Goal: Communication & Community: Answer question/provide support

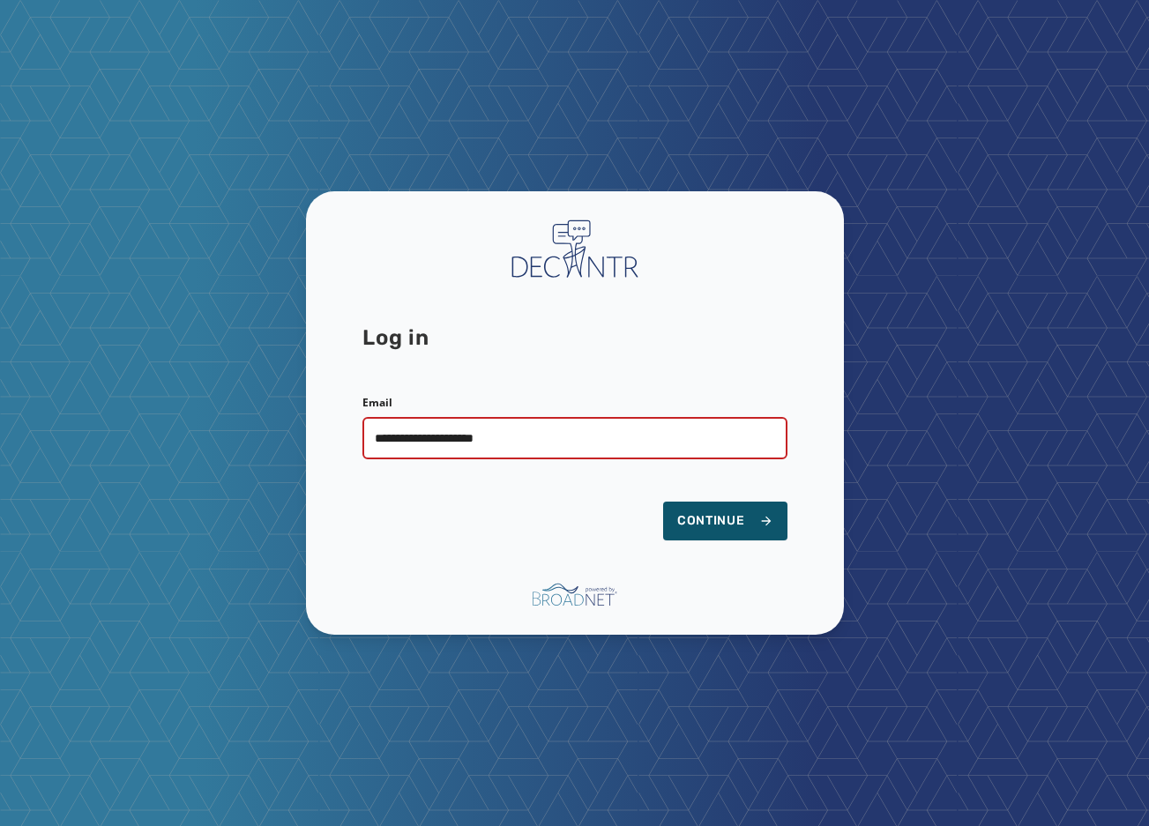
type input "**********"
click at [663, 502] on button "Continue" at bounding box center [725, 521] width 124 height 39
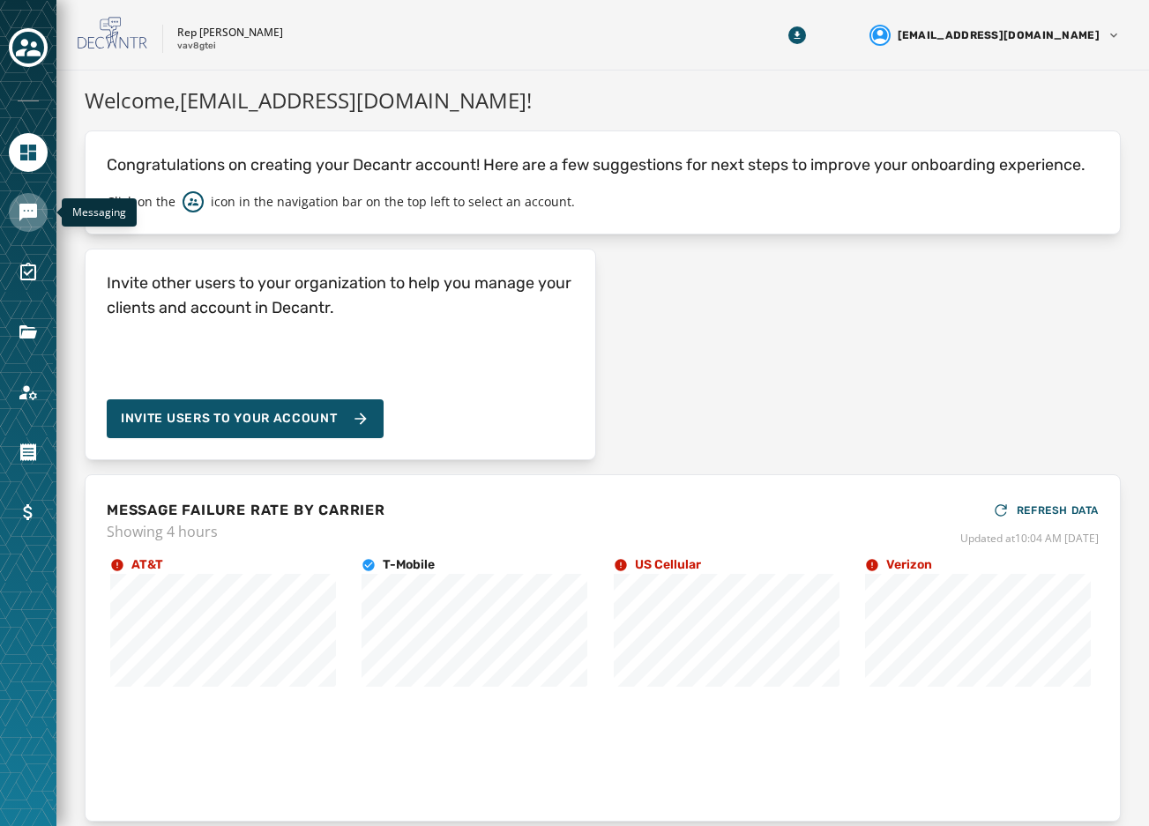
click at [27, 212] on icon "Navigate to Messaging" at bounding box center [28, 213] width 18 height 18
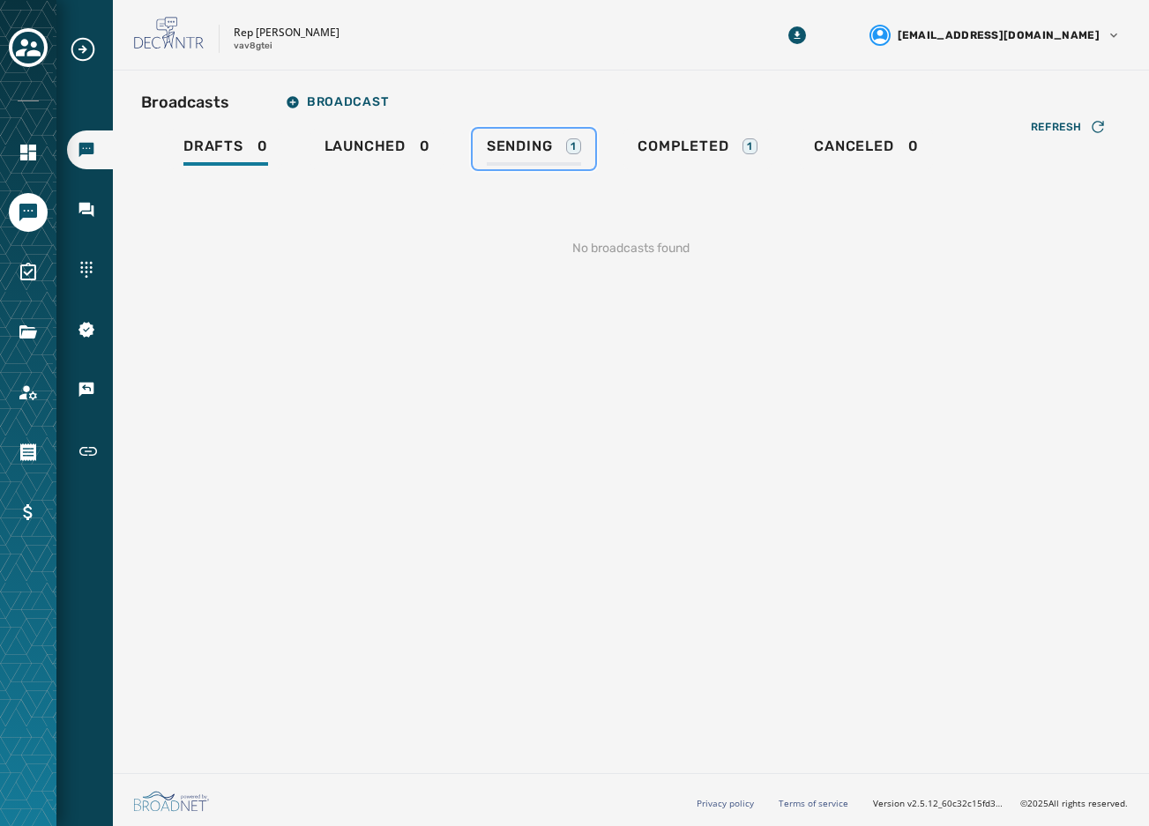
click at [534, 145] on span "Sending" at bounding box center [520, 147] width 66 height 18
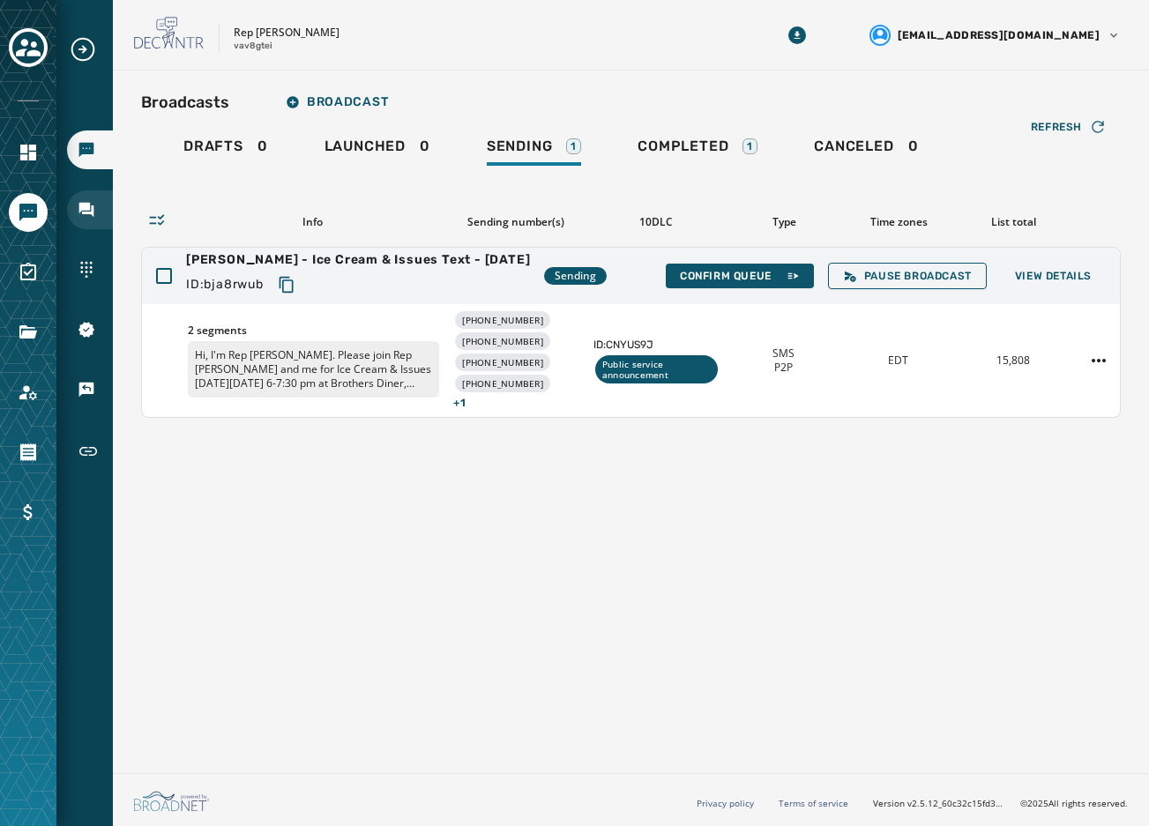
click at [93, 202] on icon "Navigate to Inbox" at bounding box center [87, 210] width 18 height 18
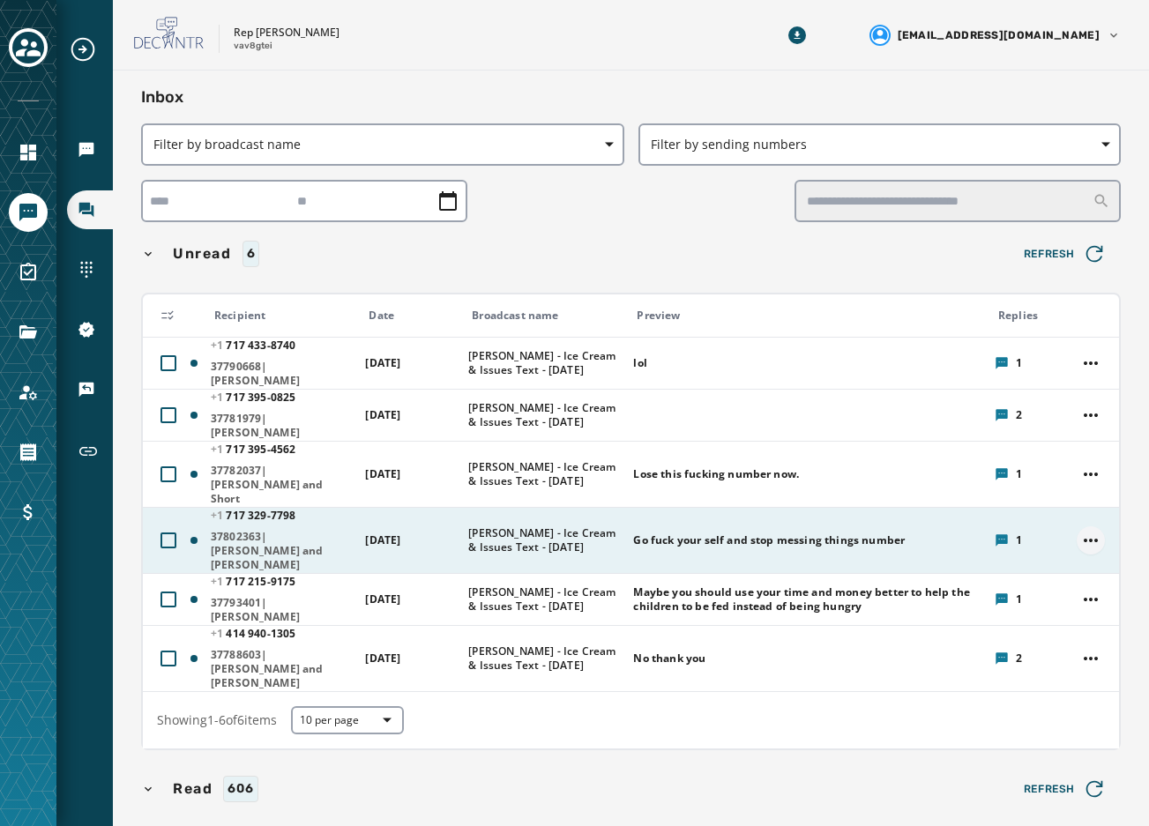
click at [1078, 526] on html "Broadcasts Inbox Sending Numbers 10DLC Registration Keywords & Responders Short…" at bounding box center [574, 413] width 1149 height 826
click at [1092, 636] on div "Opt Out Contact" at bounding box center [1077, 633] width 116 height 28
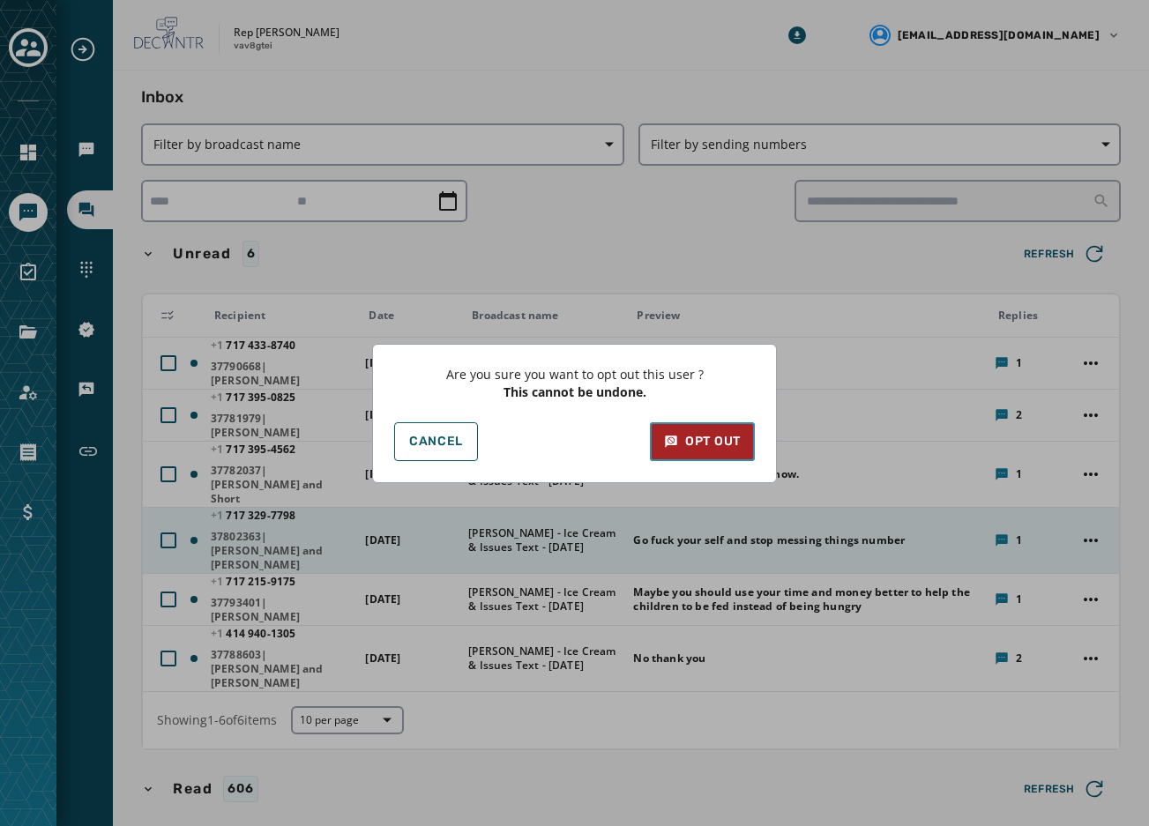
click at [672, 451] on button "Opt Out" at bounding box center [702, 441] width 105 height 39
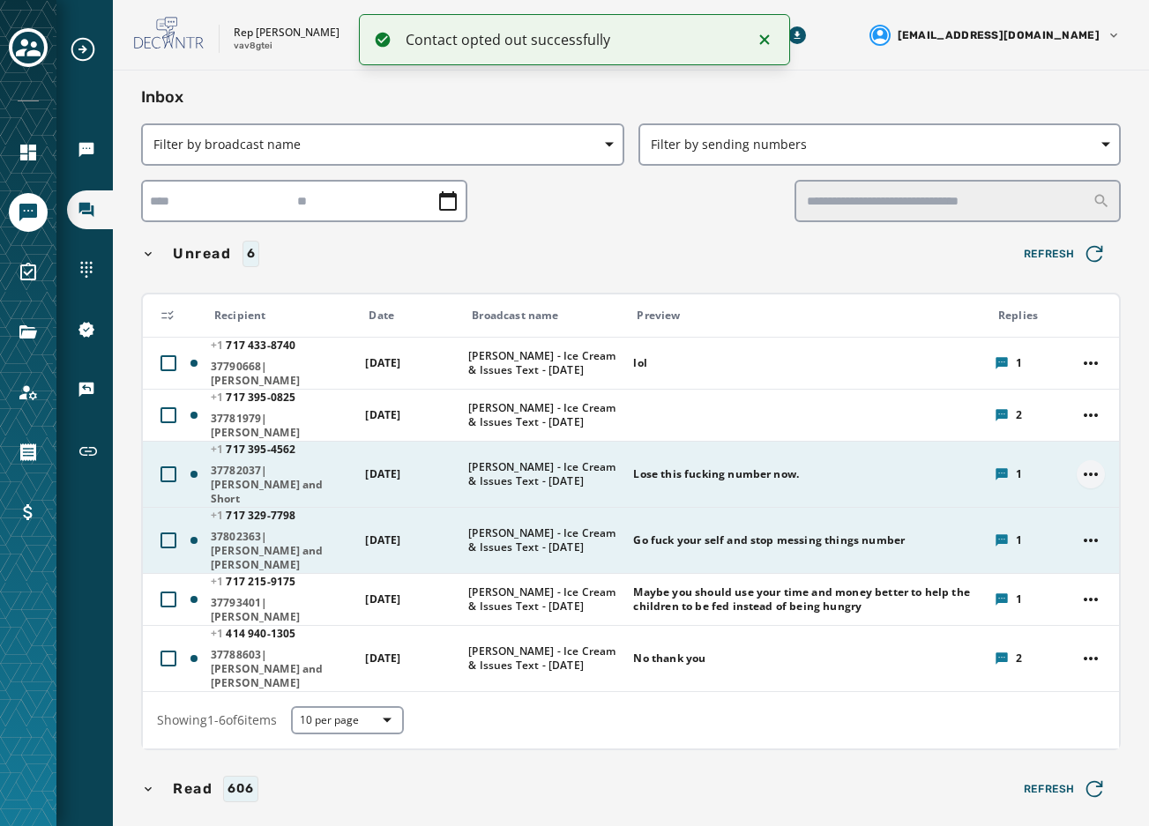
click at [1083, 468] on html "Contact opted out successfully Broadcasts Inbox Sending Numbers 10DLC Registrat…" at bounding box center [574, 413] width 1149 height 826
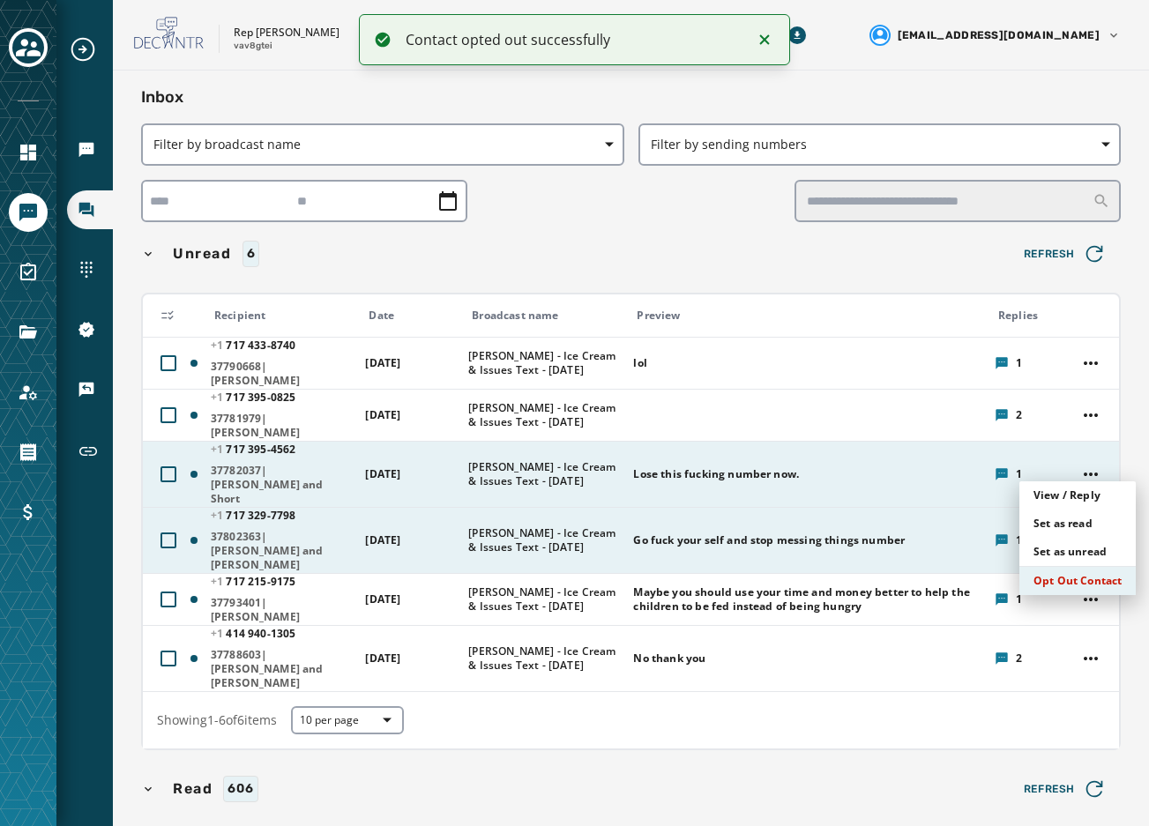
click at [1053, 578] on div "Opt Out Contact" at bounding box center [1077, 581] width 116 height 28
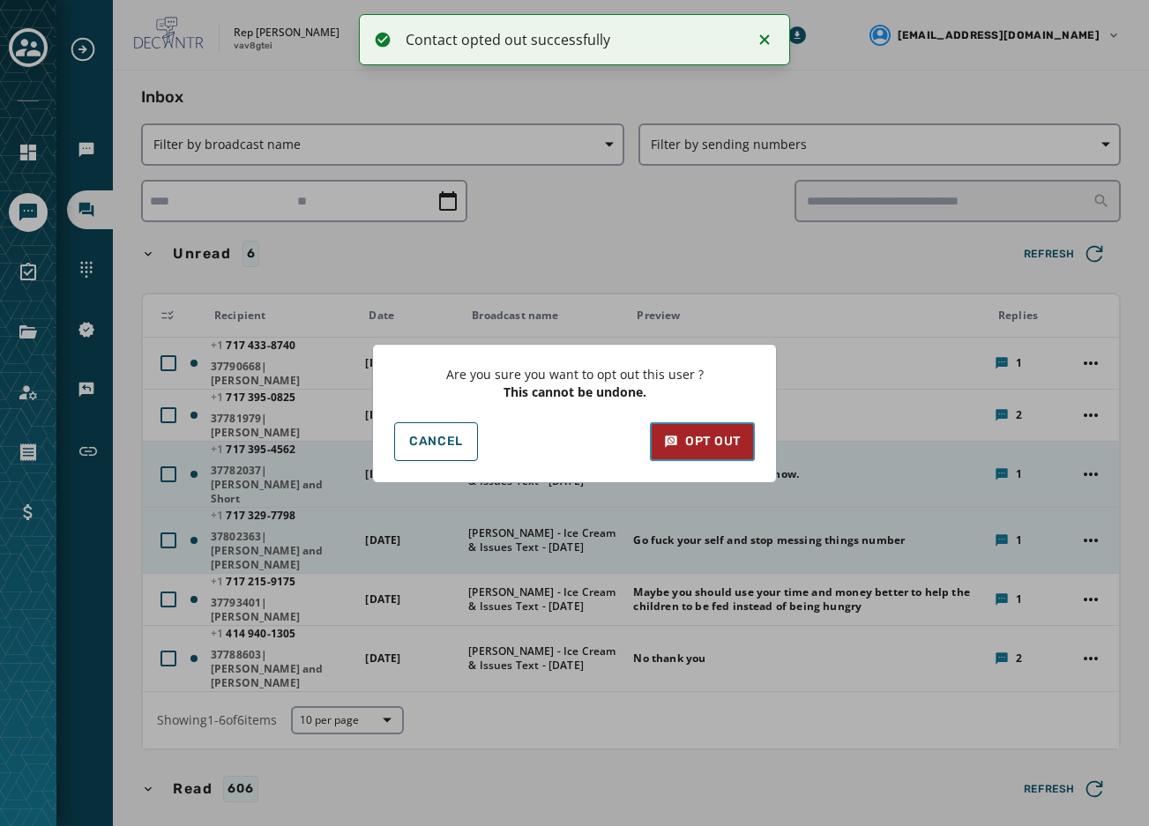
click at [707, 446] on div "Opt Out" at bounding box center [702, 442] width 77 height 18
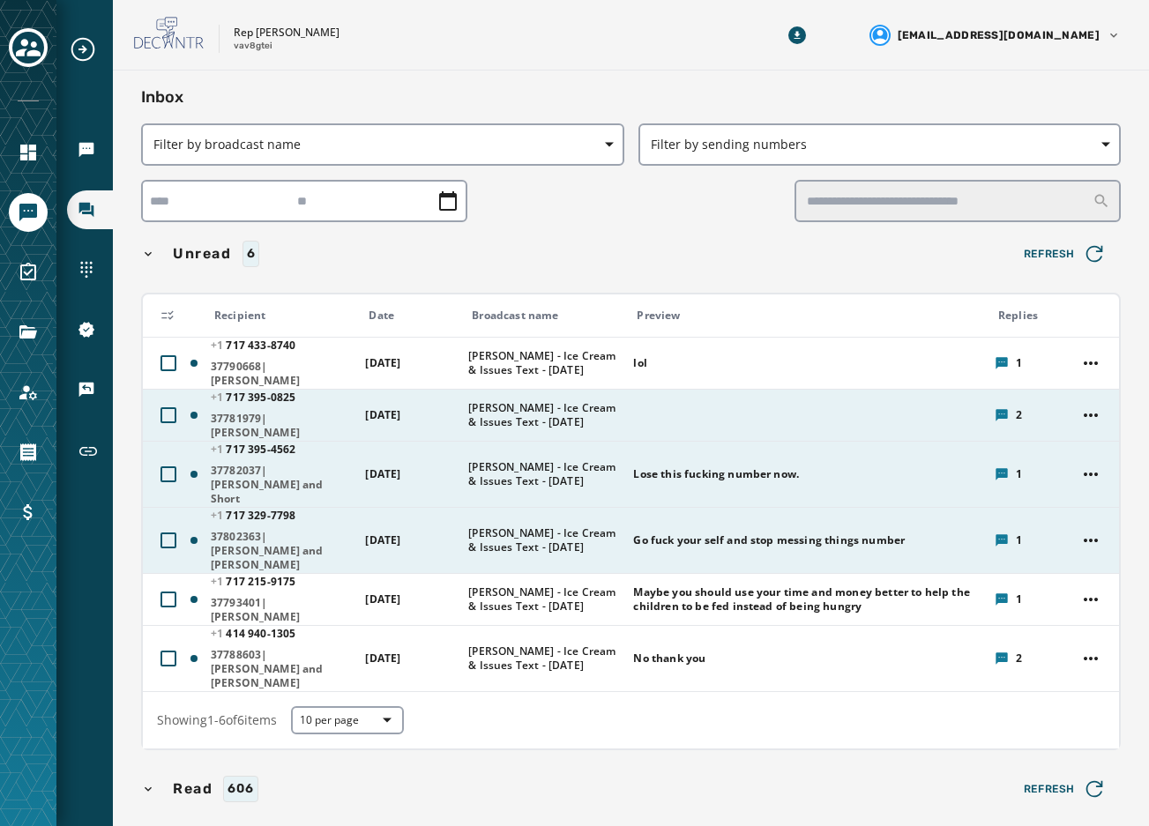
click at [824, 425] on td at bounding box center [803, 415] width 361 height 52
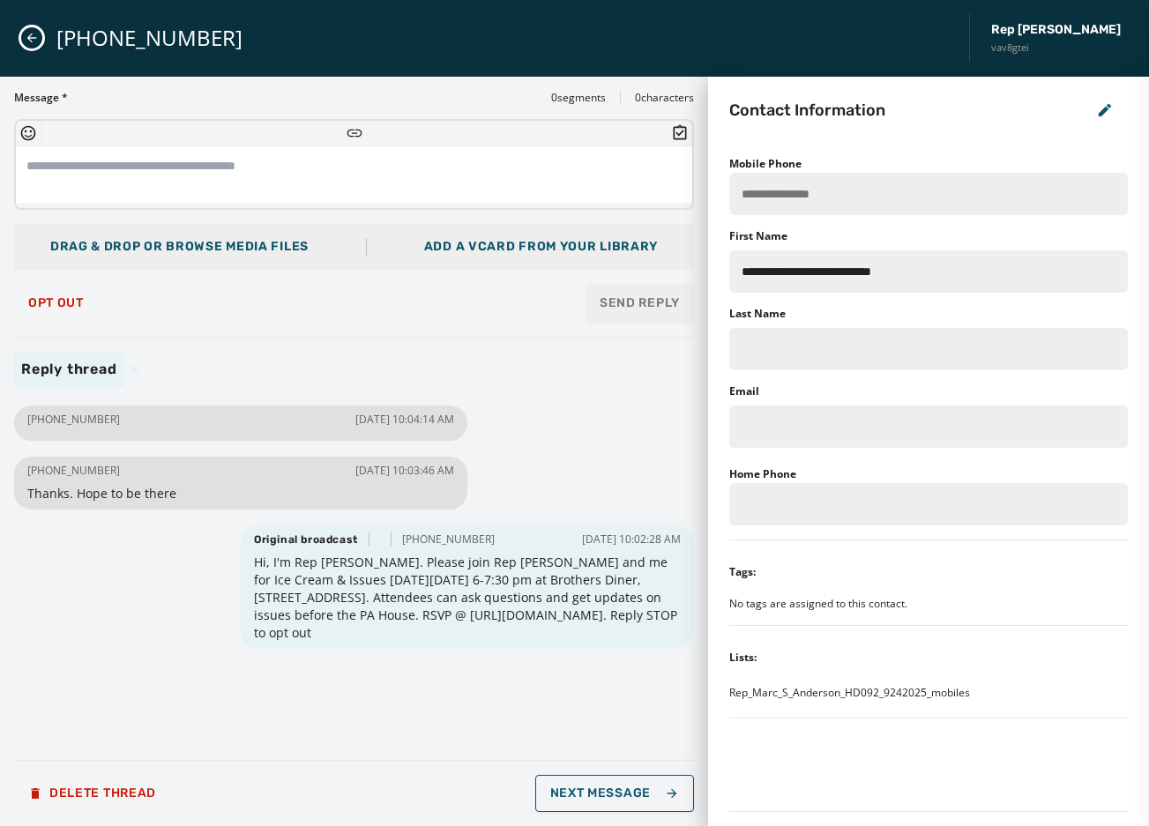
click at [29, 24] on div "+1 717 395-0825 Rep Marc Anderson vav8gtei" at bounding box center [574, 38] width 1149 height 77
click at [30, 36] on icon "Close admin drawer" at bounding box center [32, 39] width 10 height 10
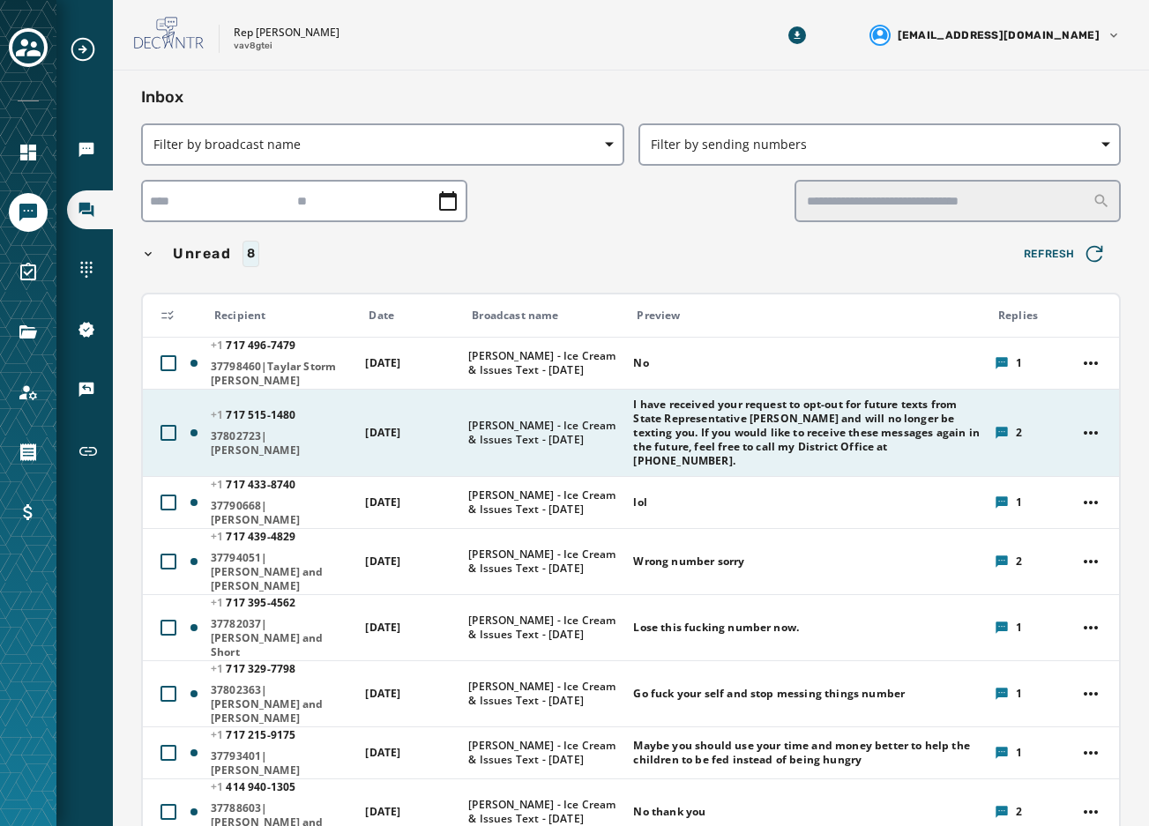
click at [633, 439] on span "I have received your request to opt-out for future texts from State Representat…" at bounding box center [807, 433] width 349 height 71
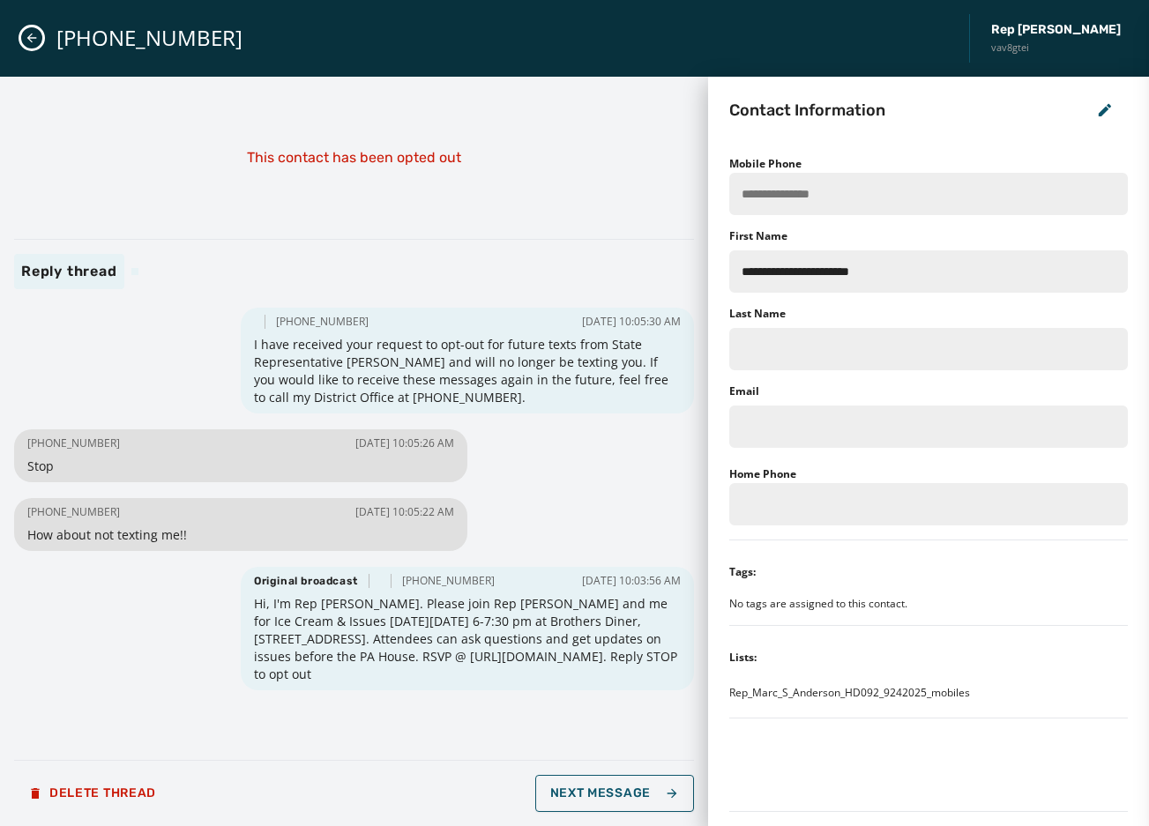
click at [39, 43] on button "Close admin drawer" at bounding box center [31, 37] width 21 height 21
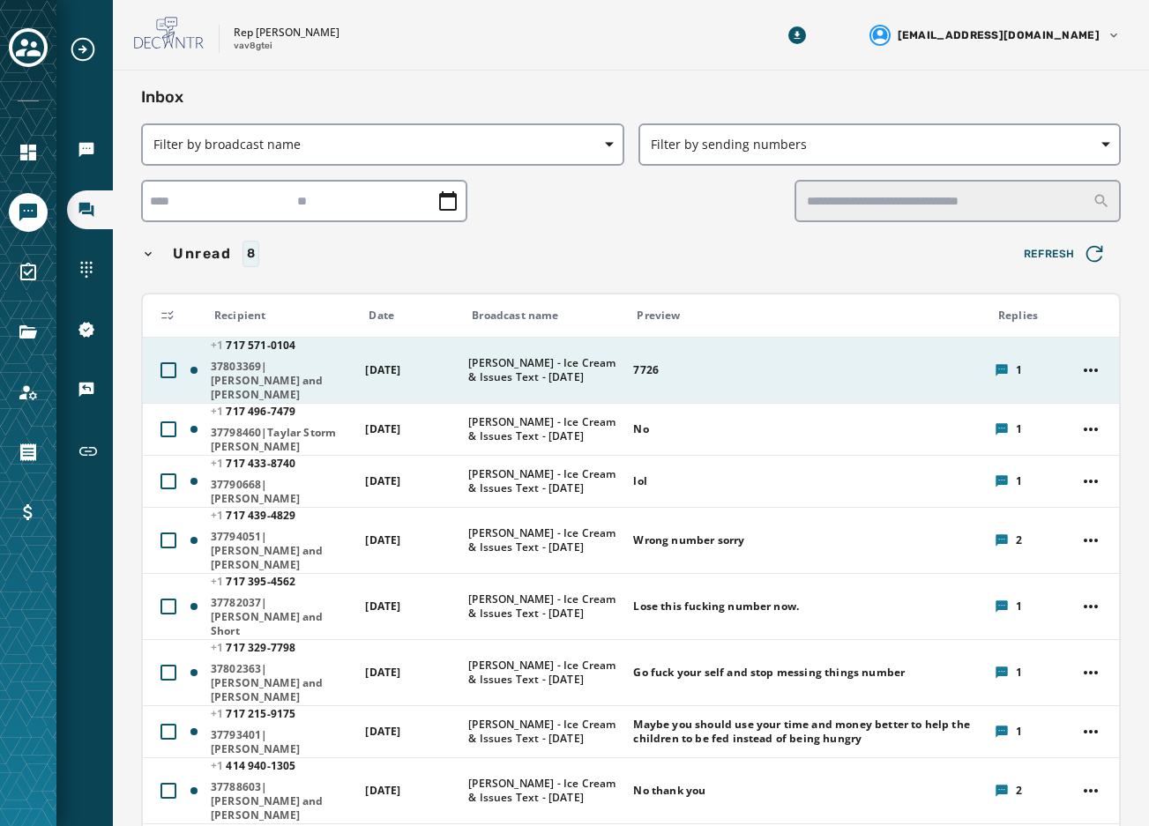
click at [789, 363] on span "7726" at bounding box center [807, 370] width 349 height 14
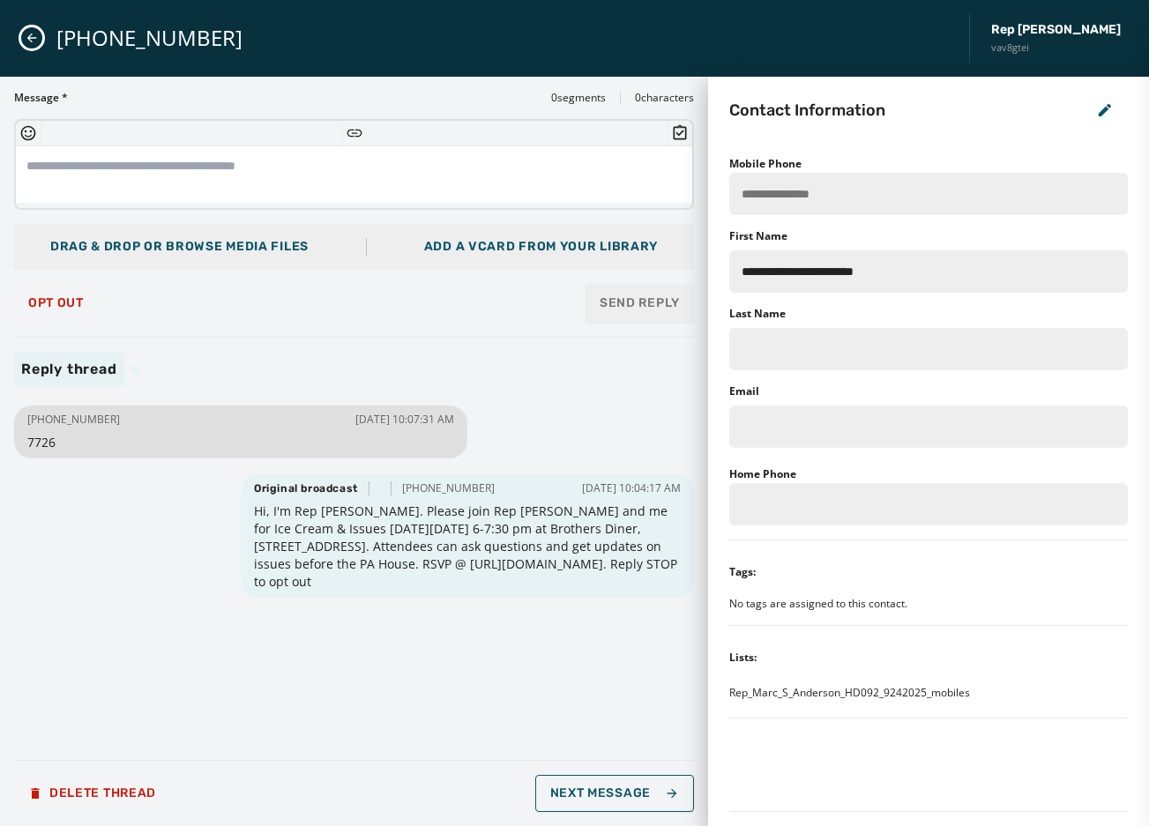
click at [35, 35] on icon "Close admin drawer" at bounding box center [32, 38] width 14 height 14
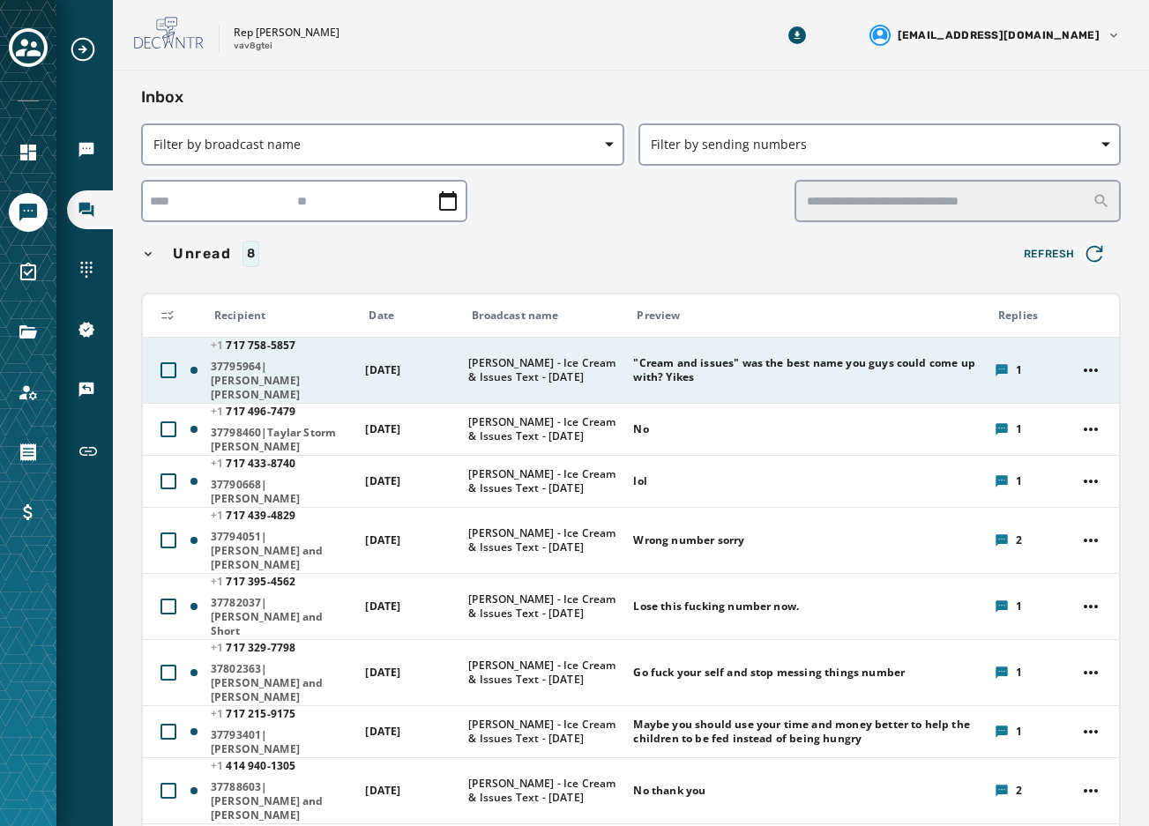
click at [593, 360] on span "[PERSON_NAME] - Ice Cream & Issues Text - [DATE]" at bounding box center [544, 370] width 153 height 28
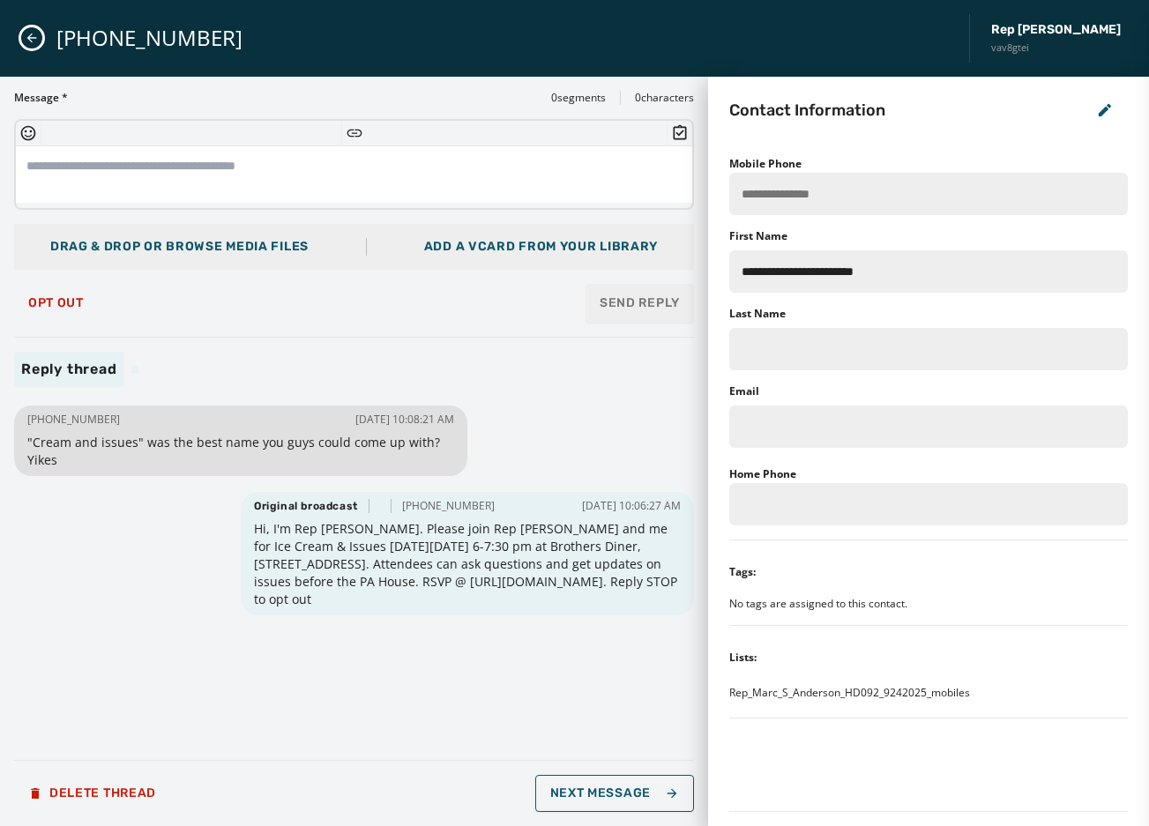
click at [34, 41] on icon "Close admin drawer" at bounding box center [32, 38] width 14 height 14
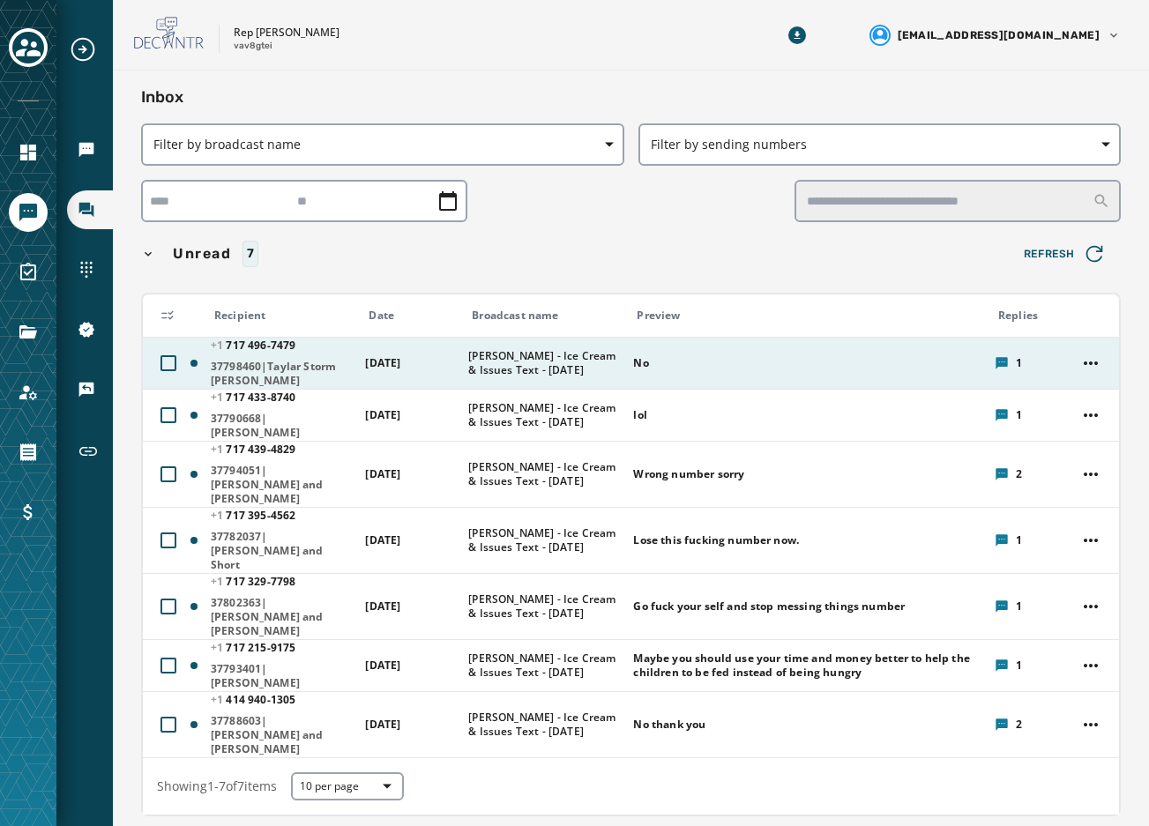
click at [458, 364] on td "[PERSON_NAME] - Ice Cream & Issues Text - [DATE]" at bounding box center [540, 363] width 165 height 52
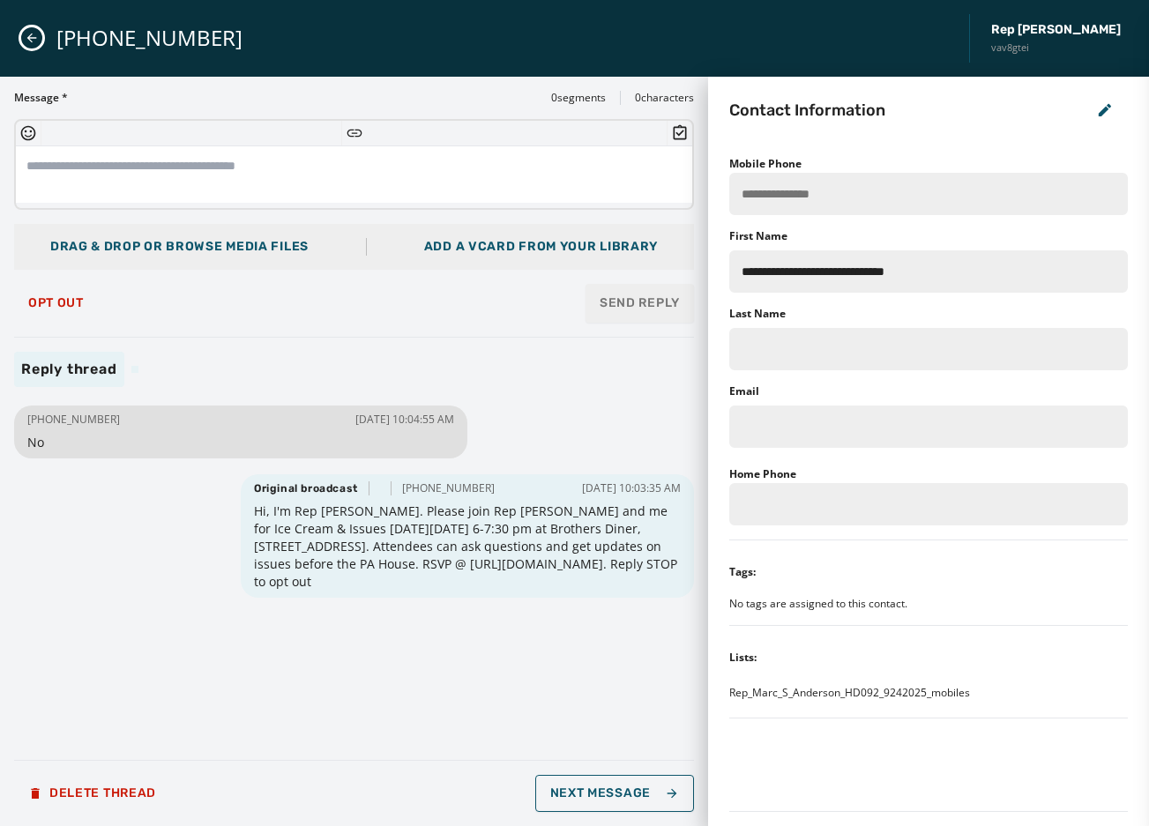
click at [31, 36] on icon "Close admin drawer" at bounding box center [32, 38] width 14 height 14
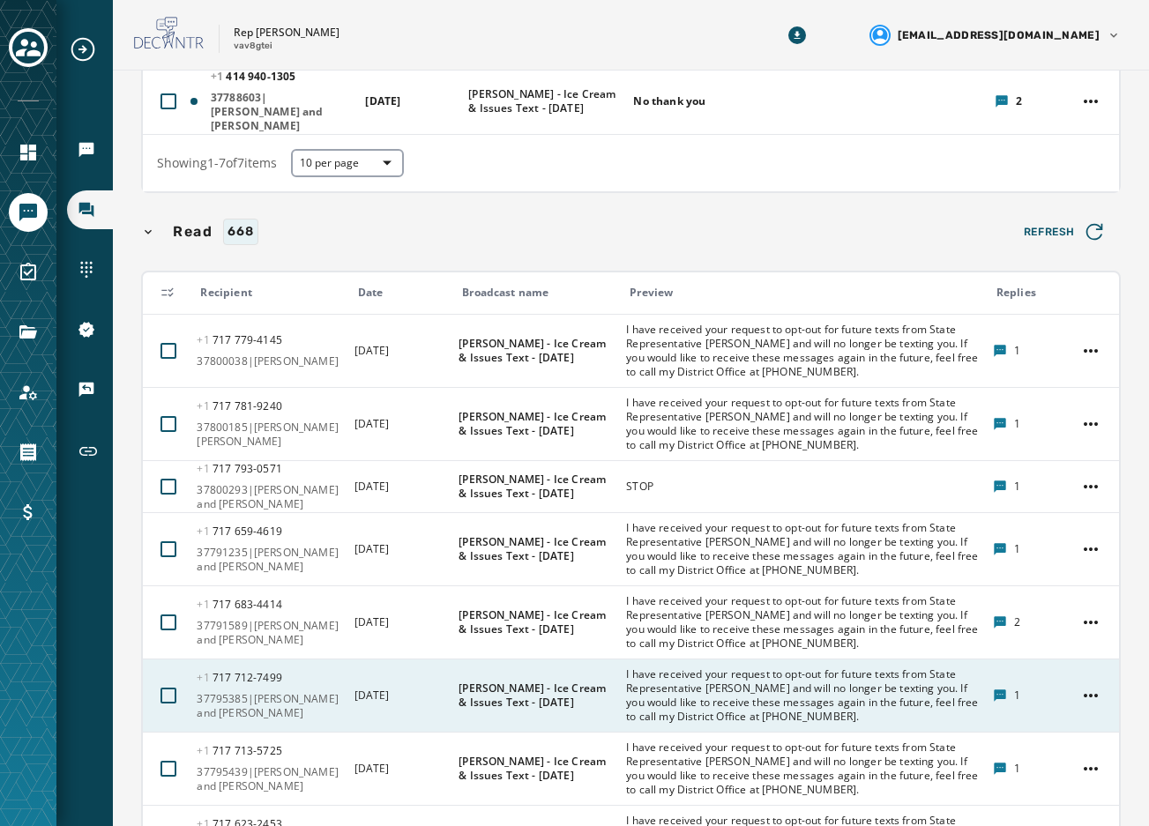
scroll to position [94, 0]
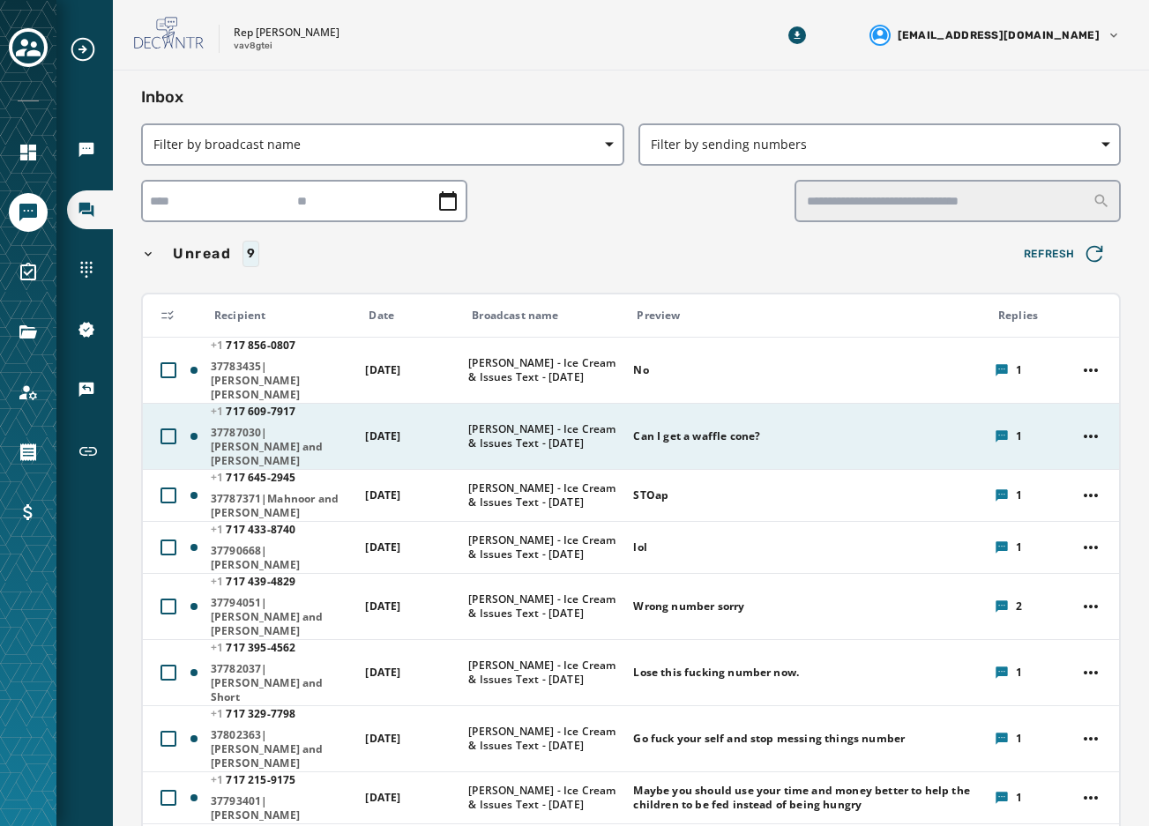
click at [809, 422] on div "Can I get a waffle cone?" at bounding box center [807, 436] width 349 height 28
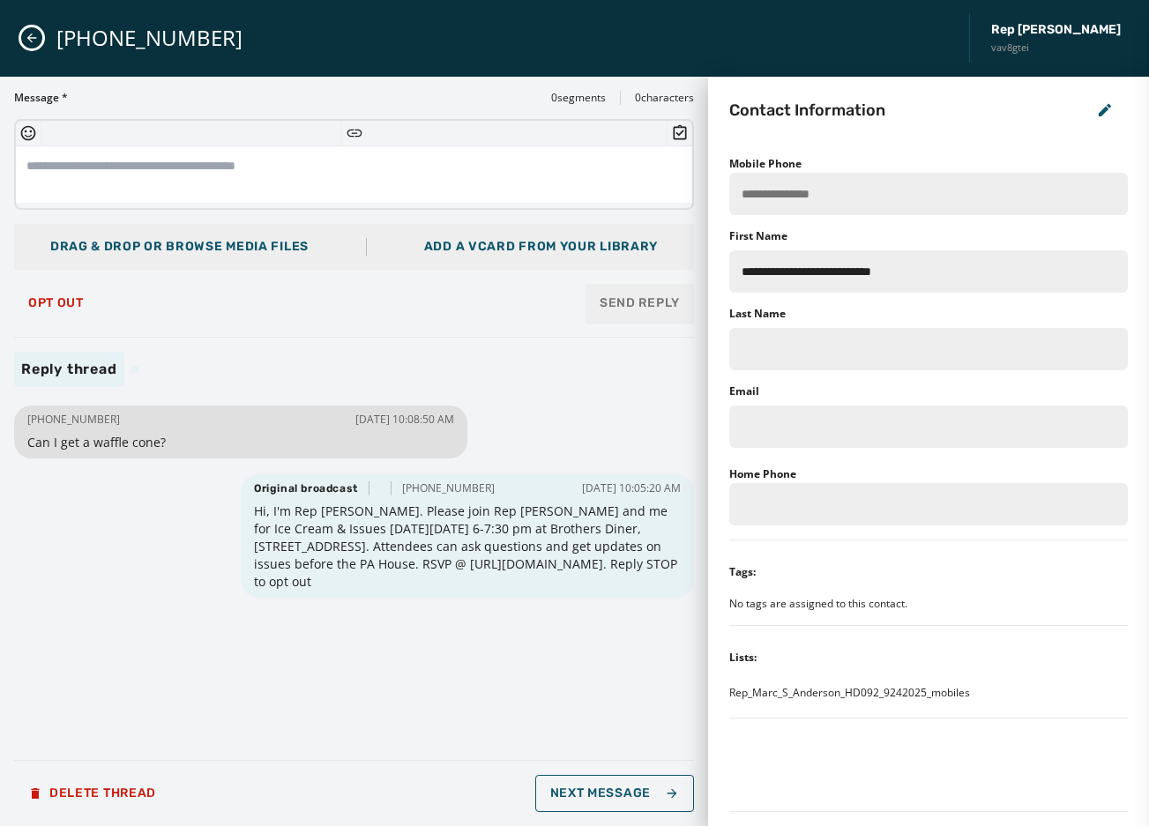
click at [25, 44] on div "+1 717 609-7917 Rep Marc Anderson vav8gtei" at bounding box center [574, 38] width 1149 height 77
click at [25, 40] on icon "Close admin drawer" at bounding box center [32, 38] width 14 height 14
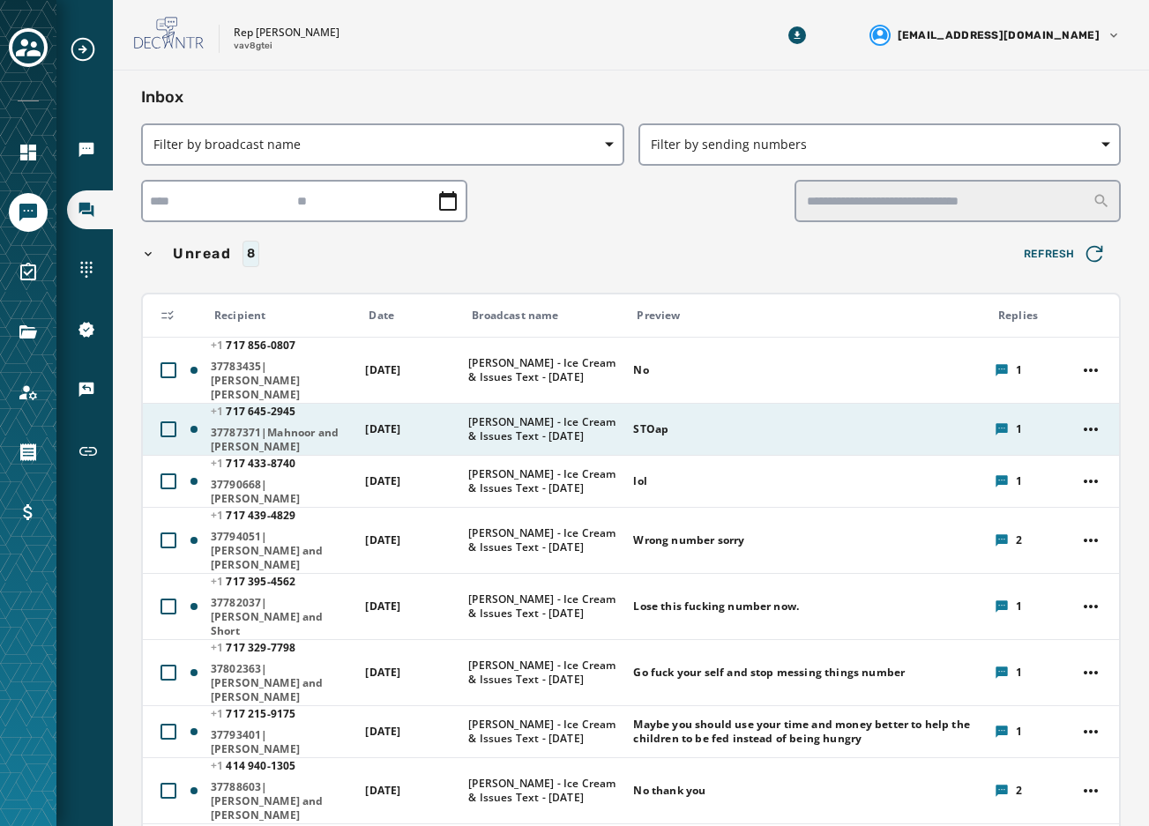
click at [603, 415] on span "[PERSON_NAME] - Ice Cream & Issues Text - [DATE]" at bounding box center [544, 429] width 153 height 28
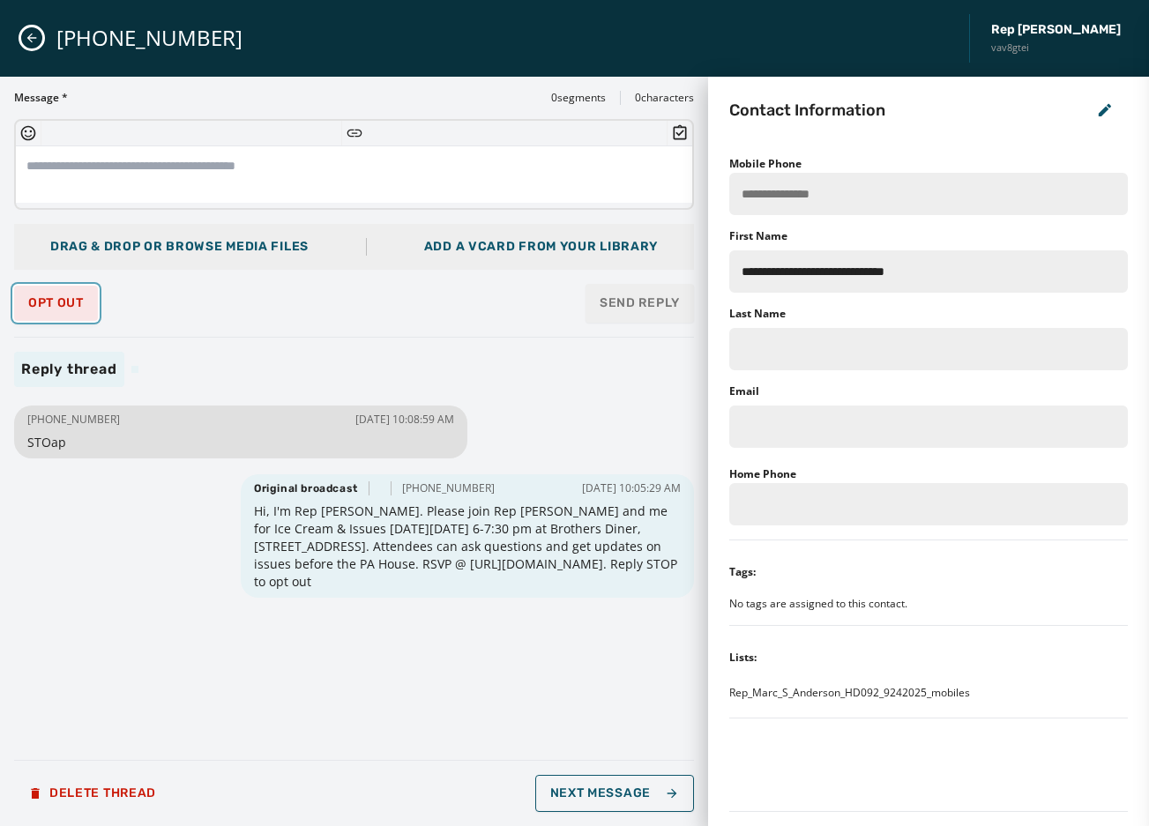
click at [65, 298] on span "Opt Out" at bounding box center [56, 303] width 56 height 14
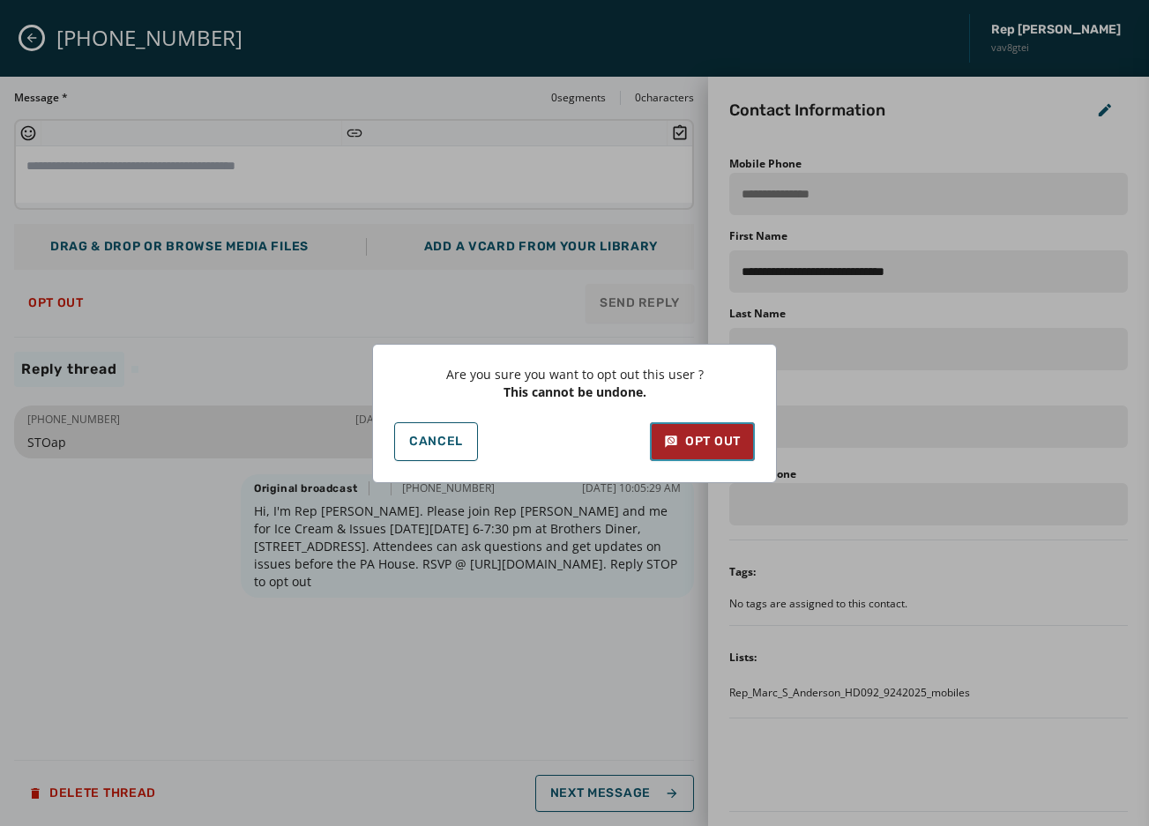
click at [713, 444] on div "Opt Out" at bounding box center [702, 442] width 77 height 18
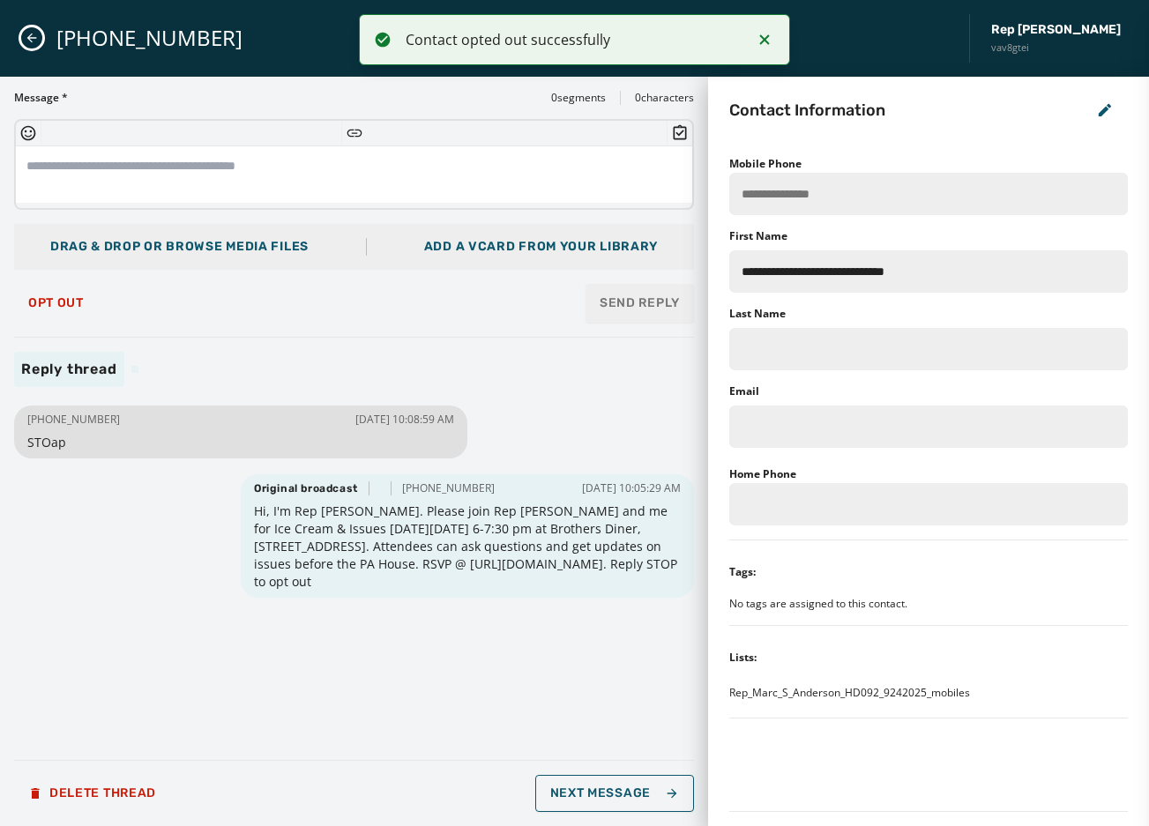
click at [35, 40] on icon "Close admin drawer" at bounding box center [32, 38] width 14 height 14
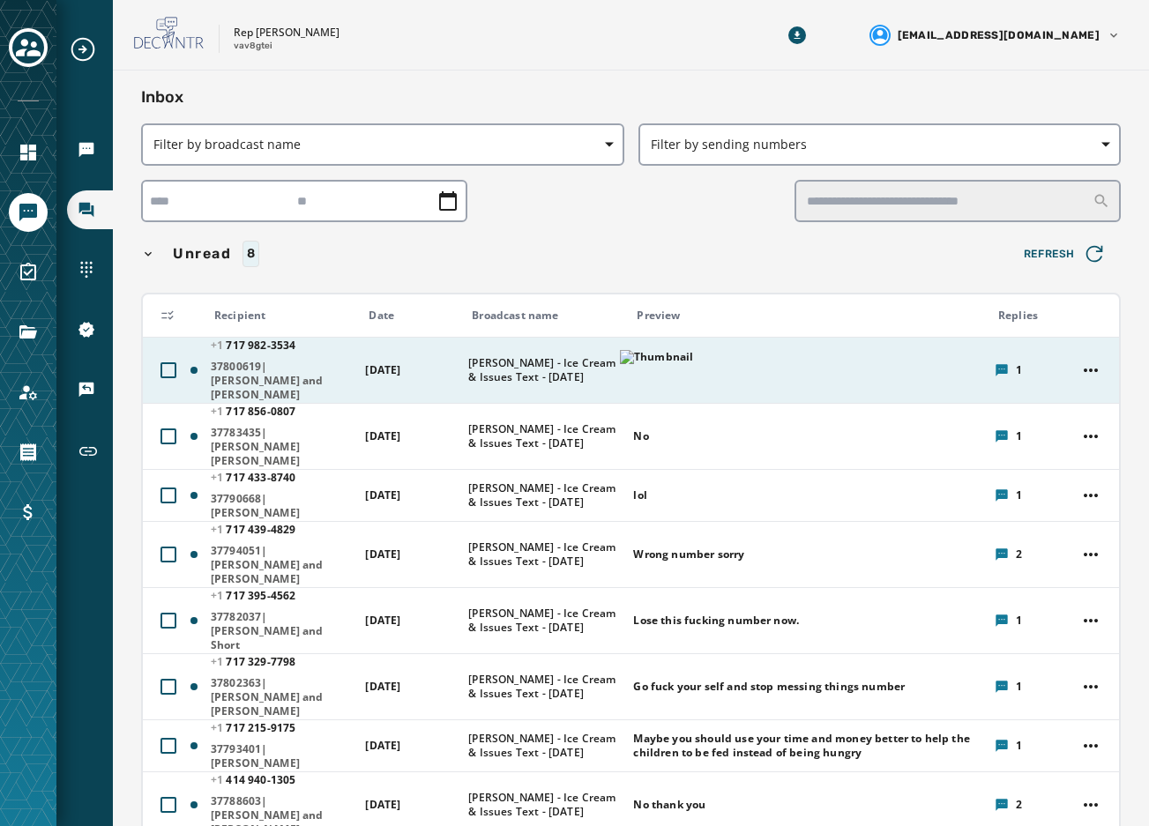
click at [739, 354] on div at bounding box center [807, 370] width 349 height 54
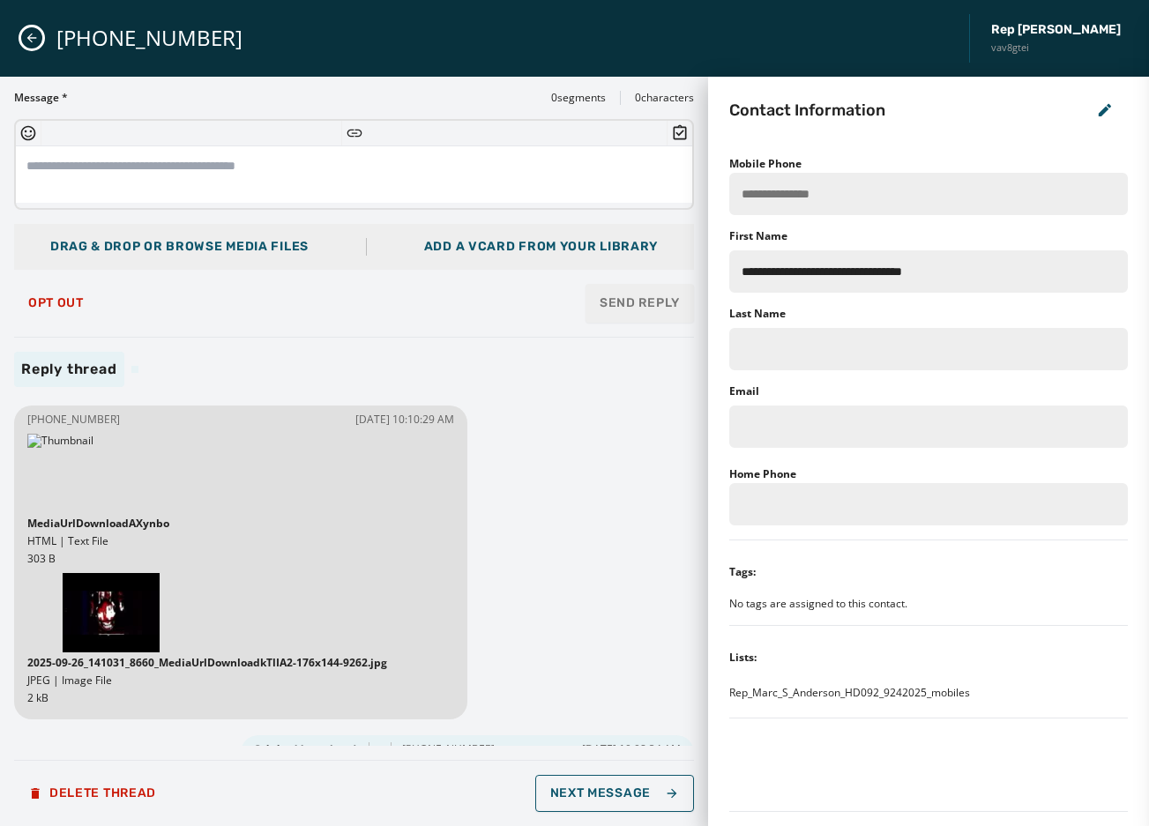
click at [29, 39] on icon "Close admin drawer" at bounding box center [32, 39] width 10 height 10
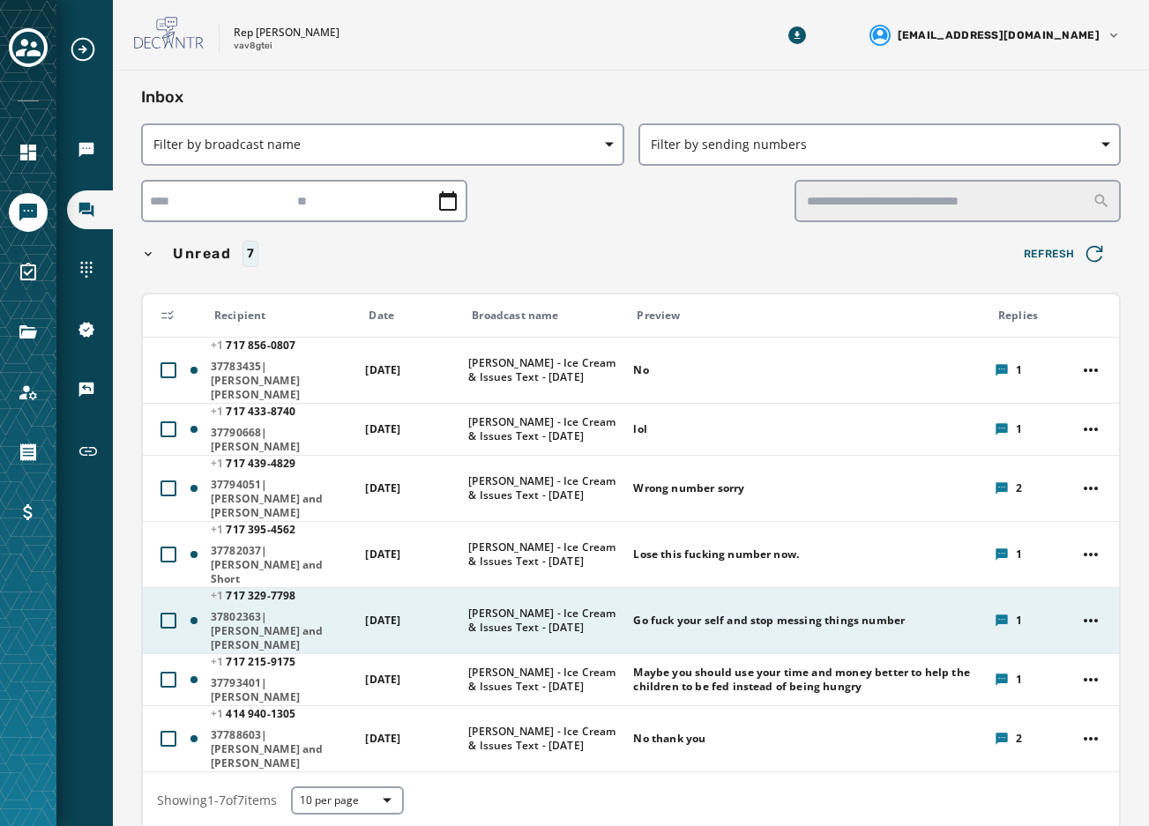
click at [400, 613] on span "[DATE]" at bounding box center [382, 620] width 35 height 15
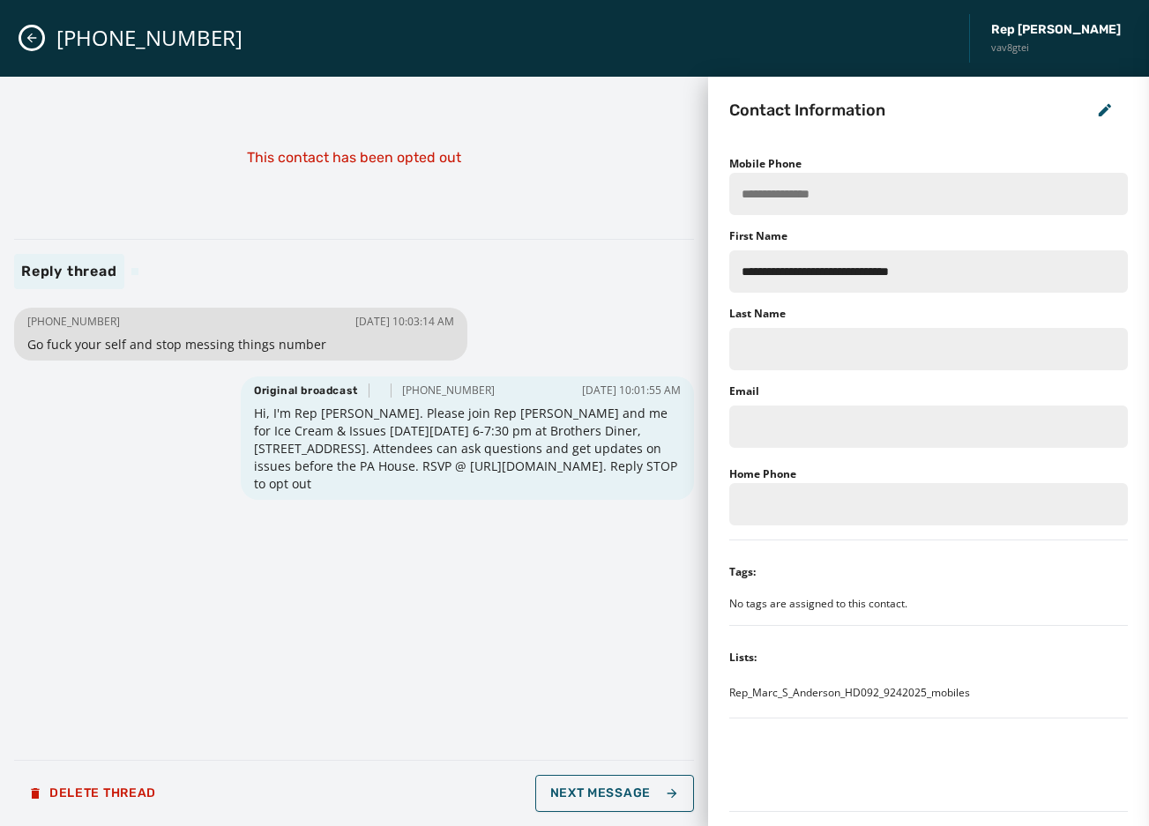
click at [33, 33] on icon "Close admin drawer" at bounding box center [32, 38] width 14 height 14
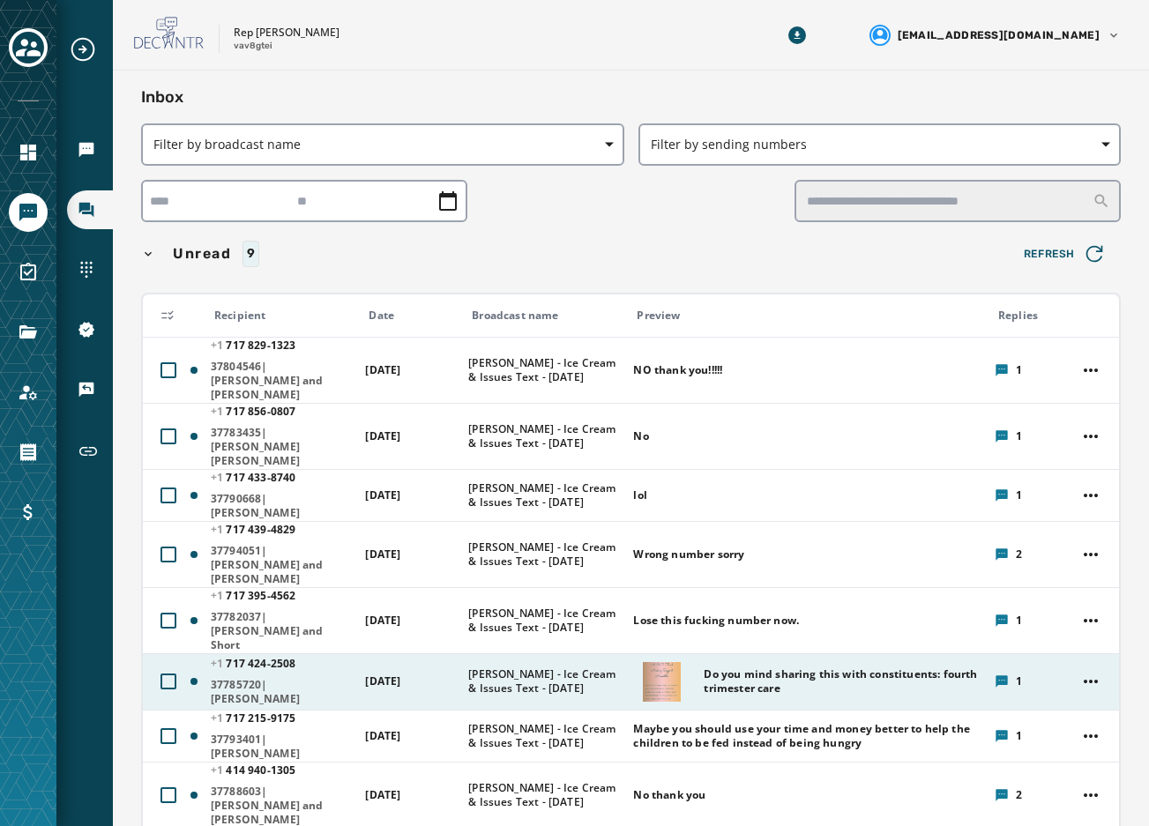
click at [746, 668] on span "Do you mind sharing this with constituents: fourth trimester care" at bounding box center [843, 682] width 279 height 28
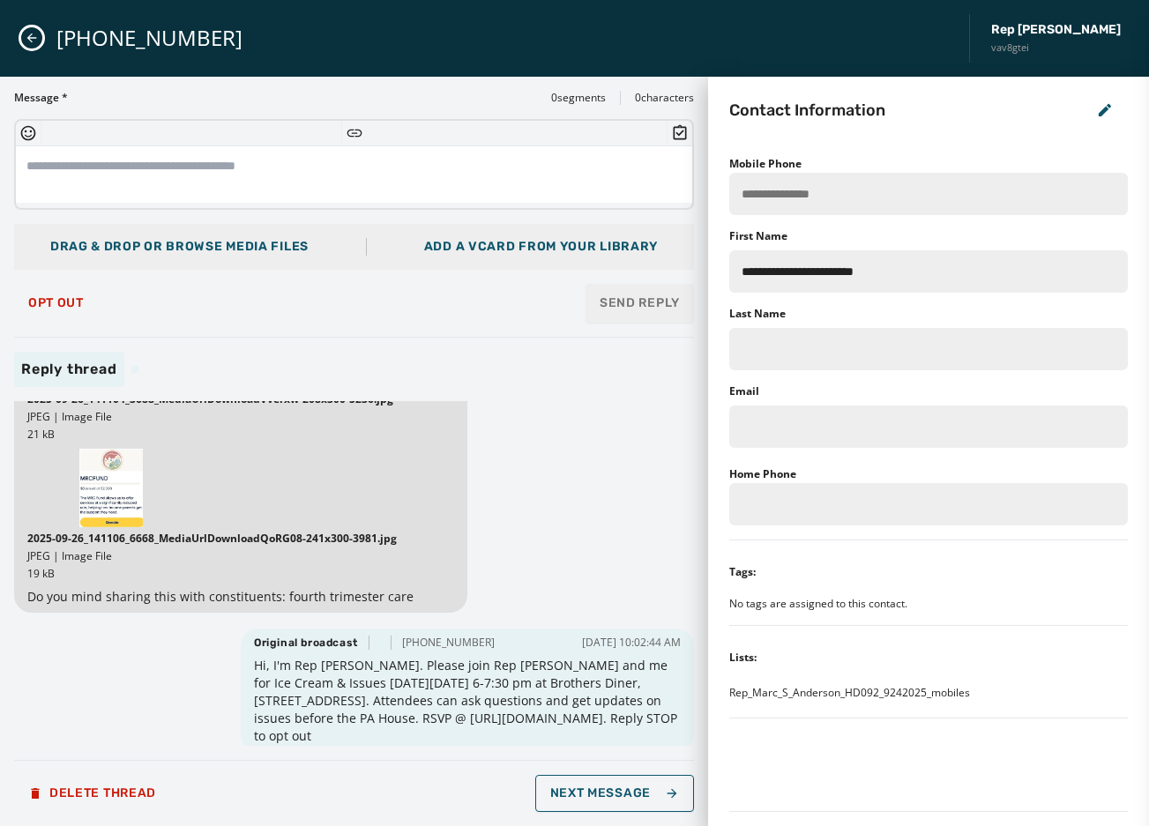
scroll to position [414, 0]
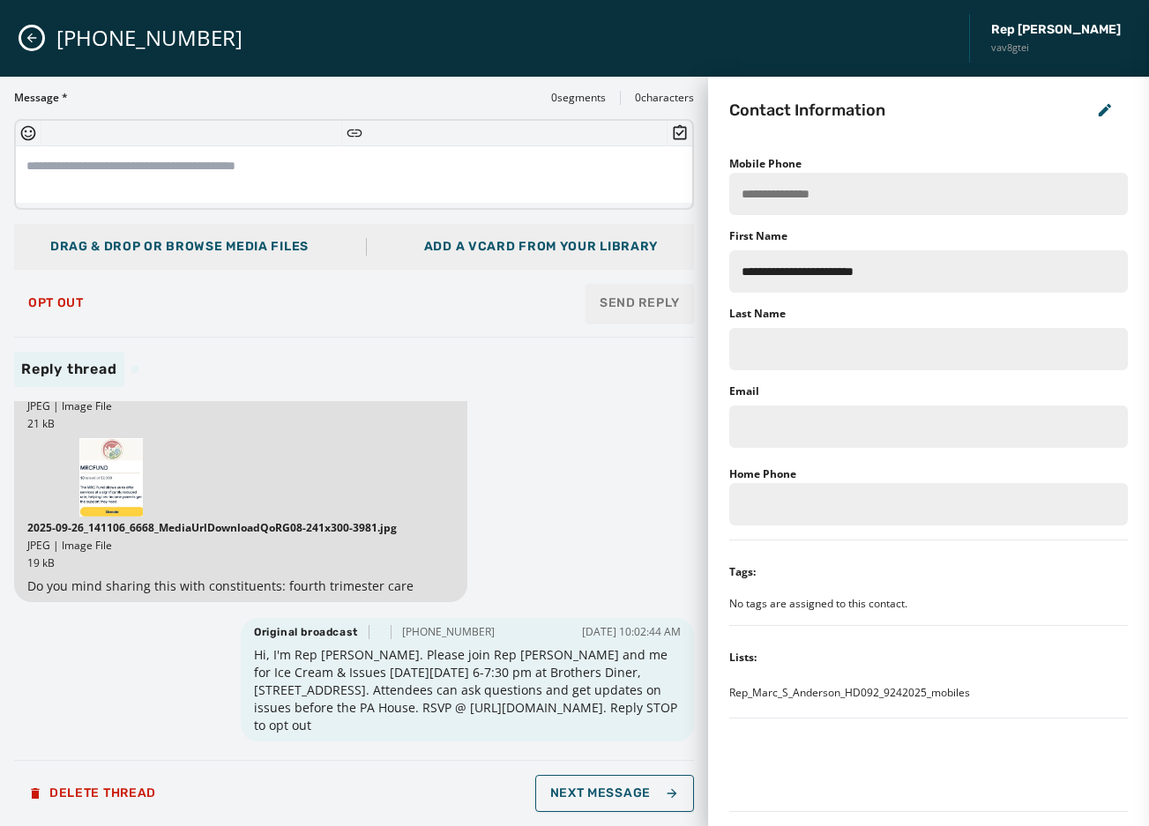
click at [36, 39] on icon "Close admin drawer" at bounding box center [32, 38] width 14 height 14
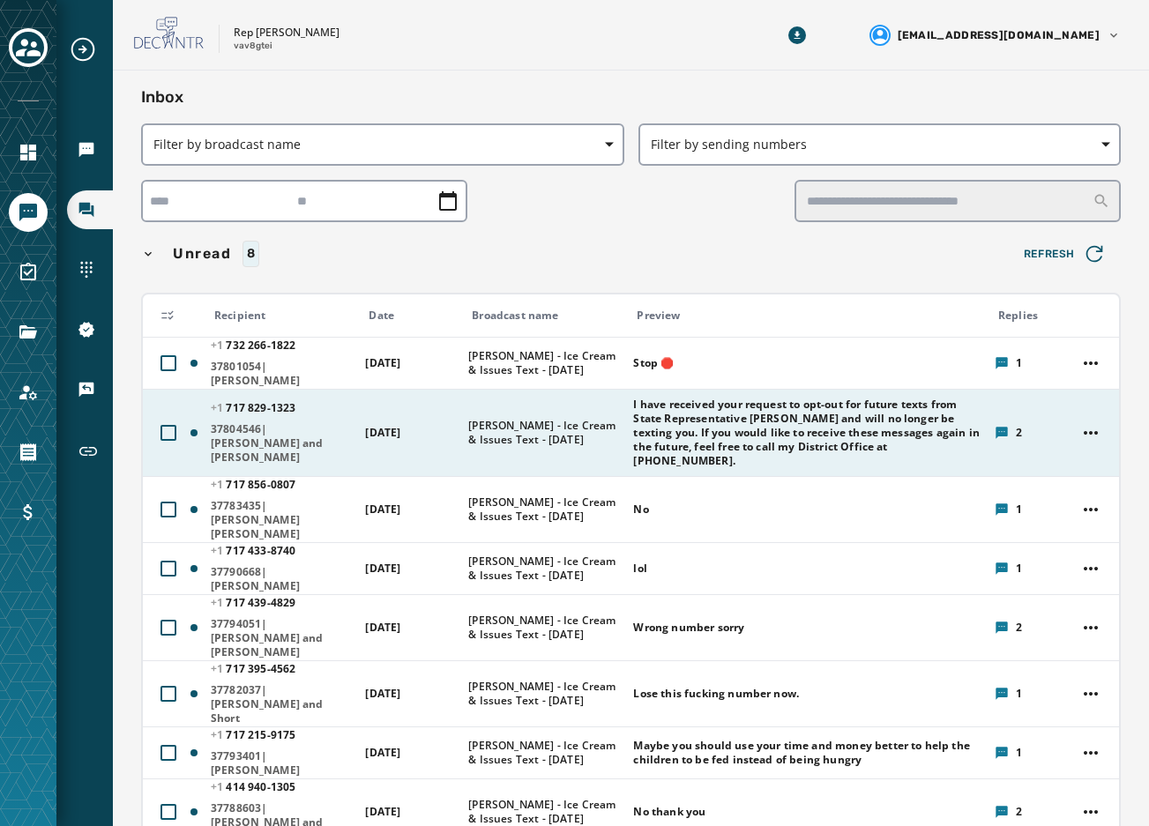
click at [488, 428] on span "[PERSON_NAME] - Ice Cream & Issues Text - [DATE]" at bounding box center [544, 433] width 153 height 28
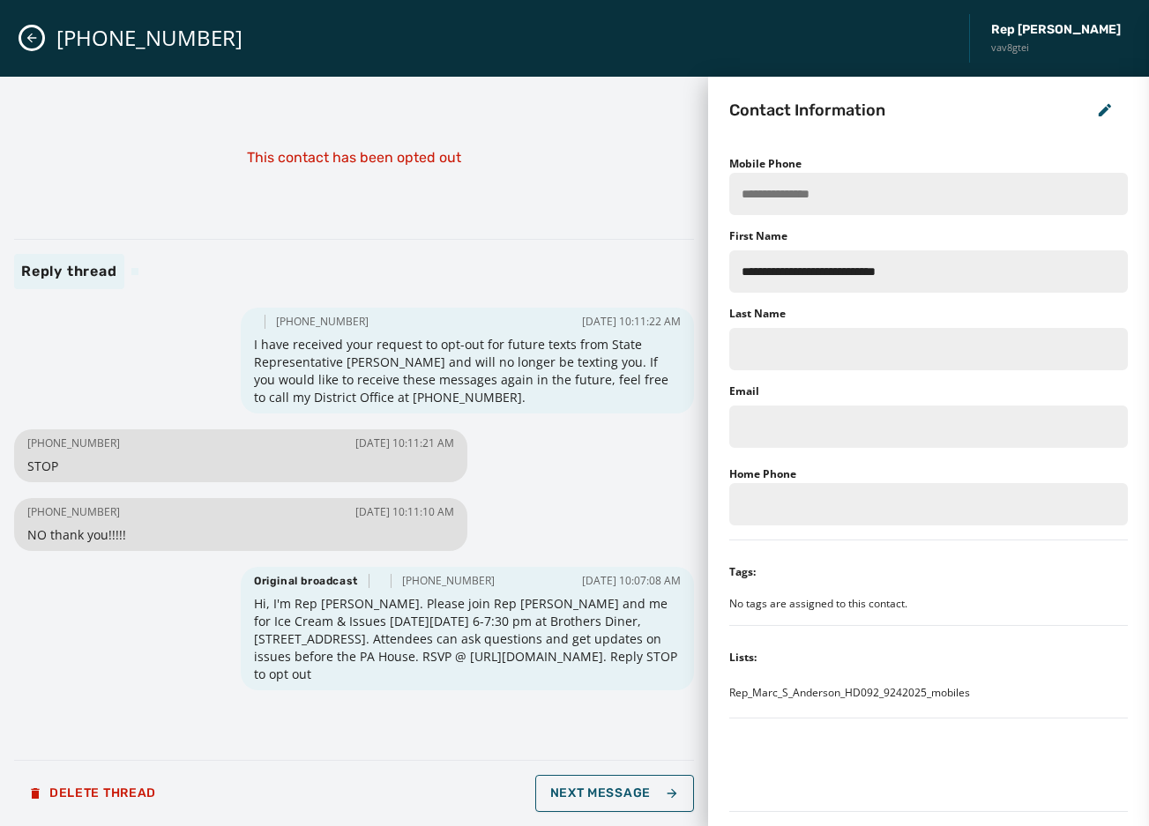
click at [32, 39] on icon "Close admin drawer" at bounding box center [32, 38] width 14 height 14
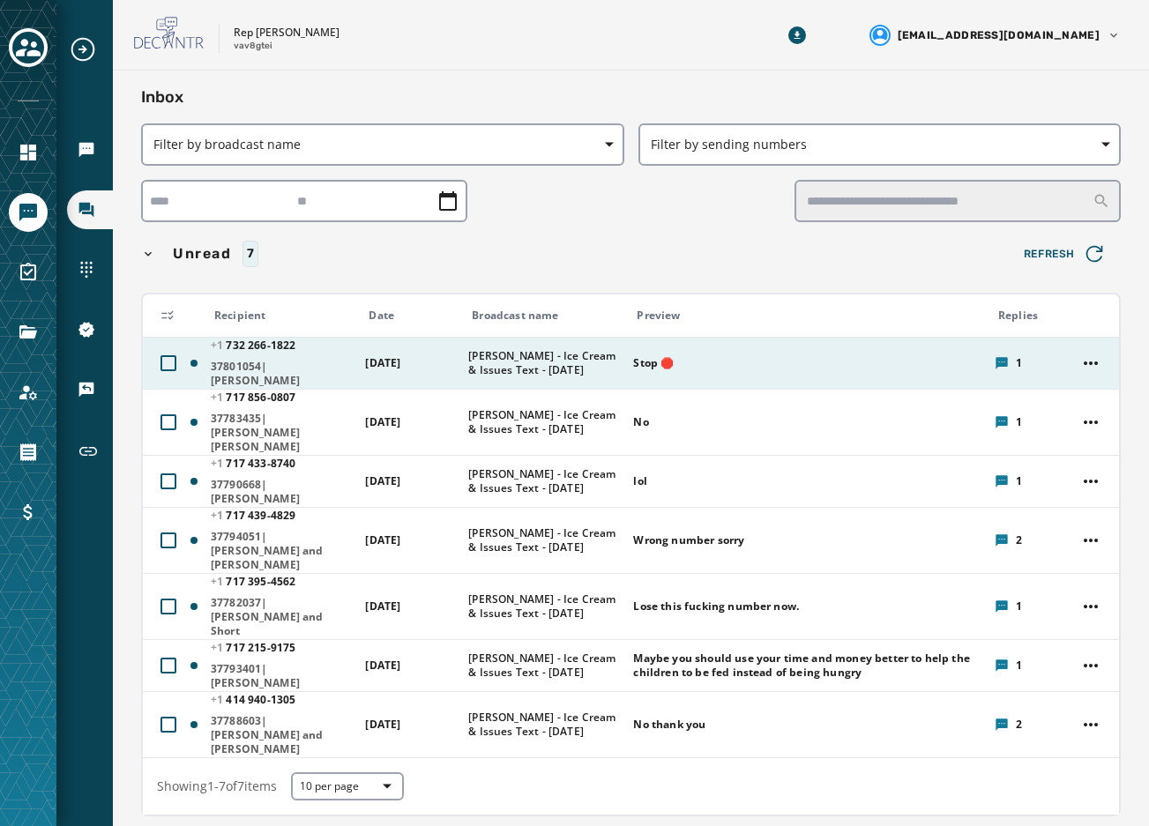
click at [463, 375] on td "[PERSON_NAME] - Ice Cream & Issues Text - [DATE]" at bounding box center [540, 363] width 165 height 52
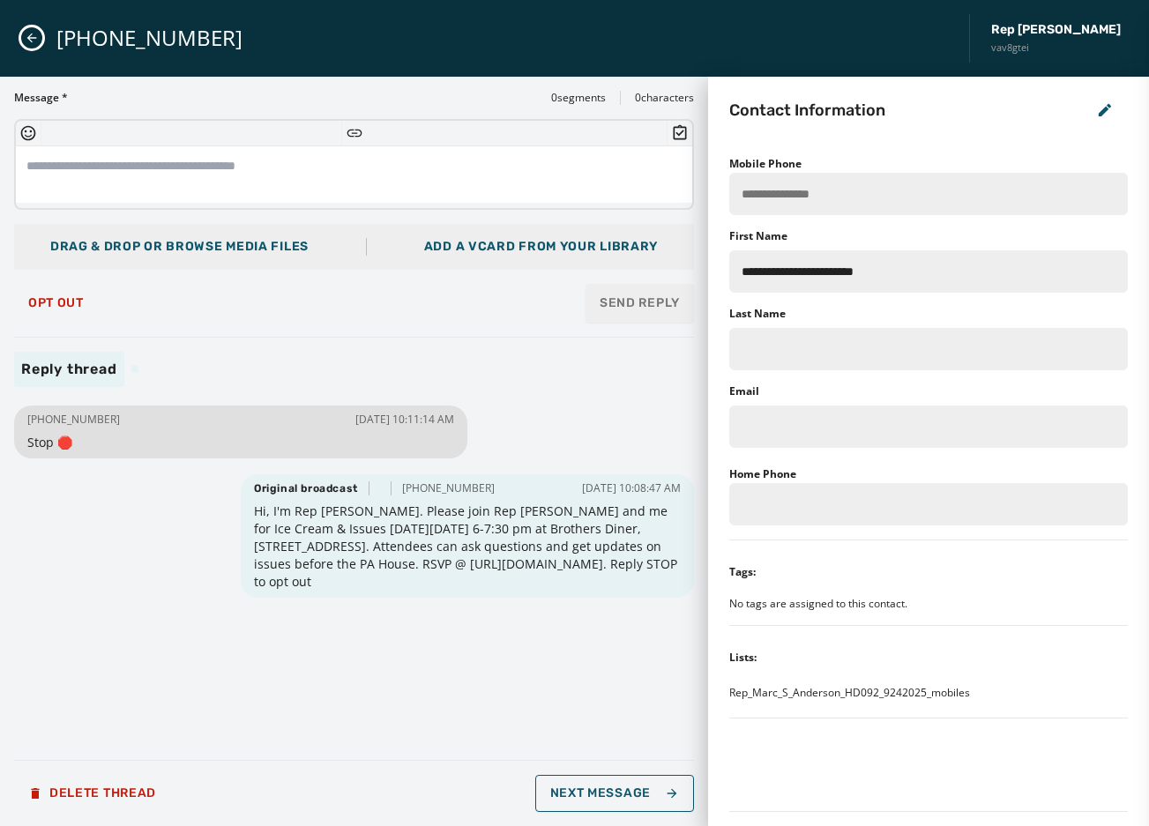
click at [270, 302] on div "Opt Out Send Reply" at bounding box center [354, 303] width 680 height 39
click at [26, 40] on icon "Close admin drawer" at bounding box center [32, 38] width 14 height 14
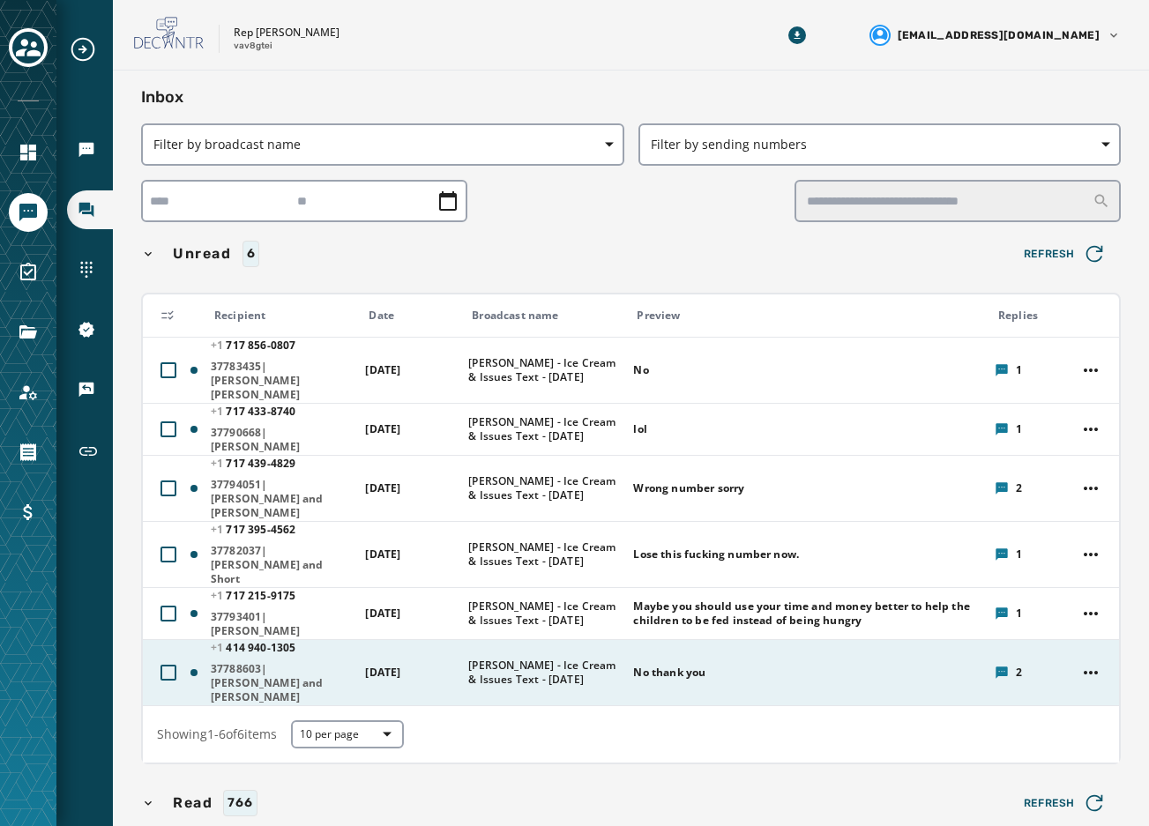
click at [788, 666] on span "No thank you" at bounding box center [807, 673] width 349 height 14
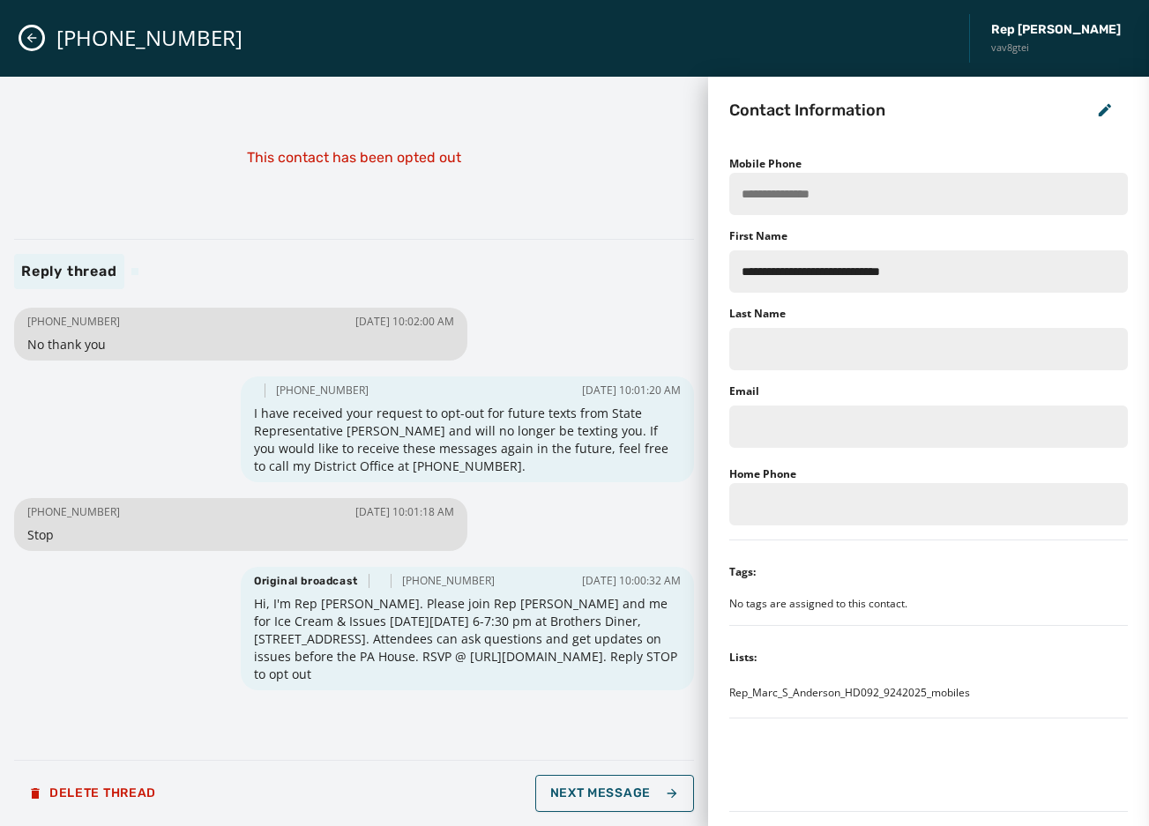
click at [33, 27] on button "Close admin drawer" at bounding box center [31, 37] width 21 height 21
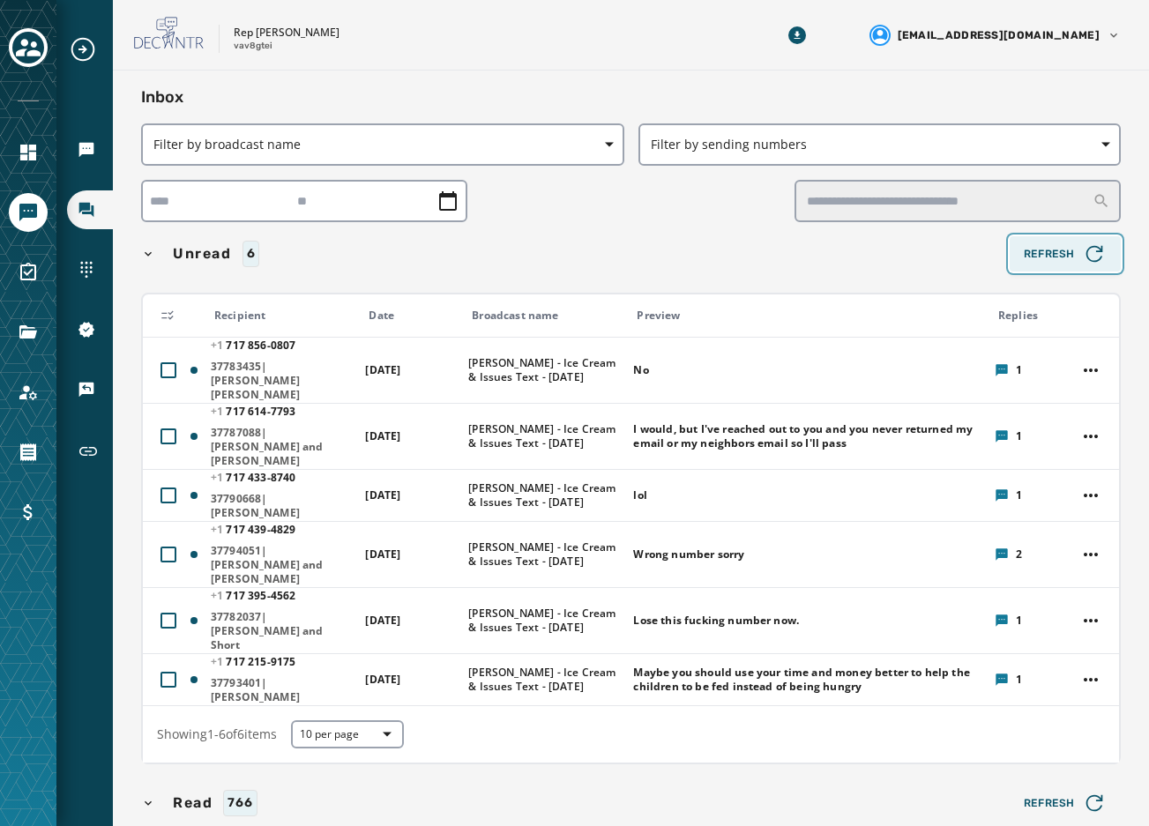
click at [1101, 252] on button "Refresh" at bounding box center [1065, 253] width 111 height 35
click at [1032, 264] on span "Refresh" at bounding box center [1065, 254] width 83 height 25
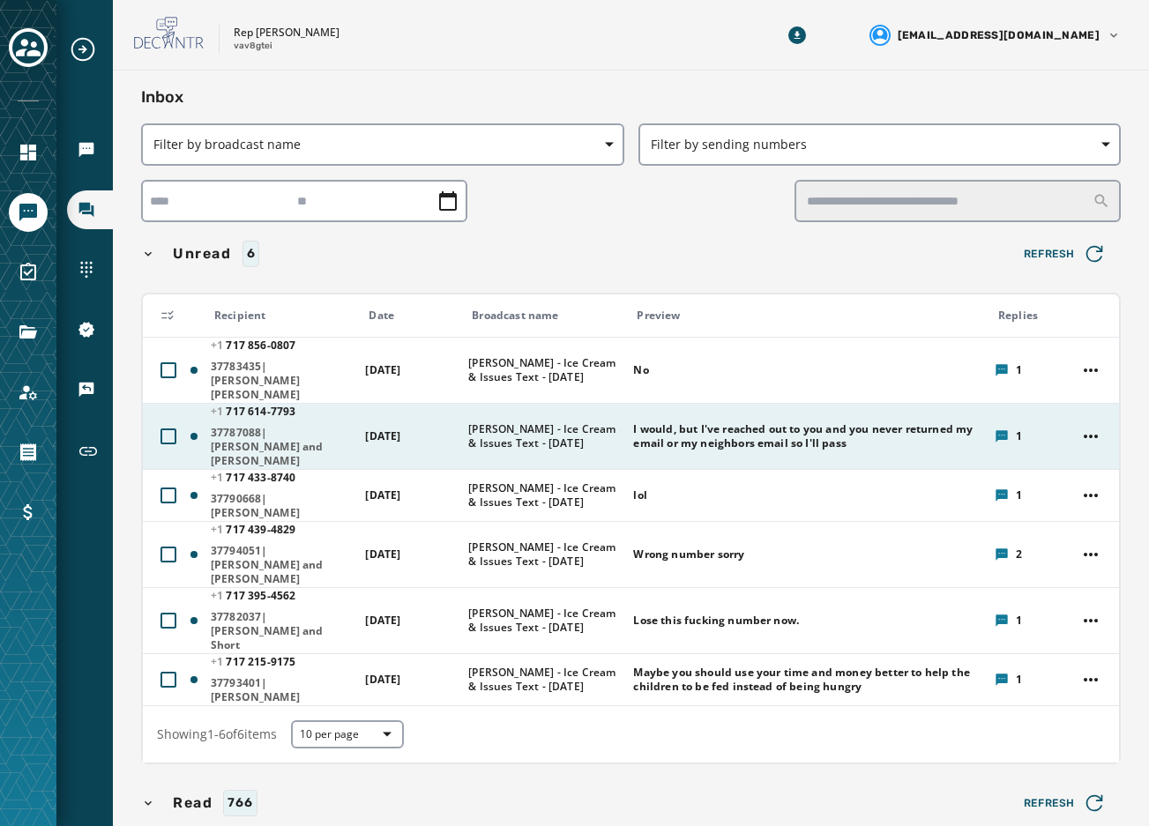
click at [750, 422] on span "I would, but I've reached out to you and you never returned my email or my neig…" at bounding box center [807, 436] width 349 height 28
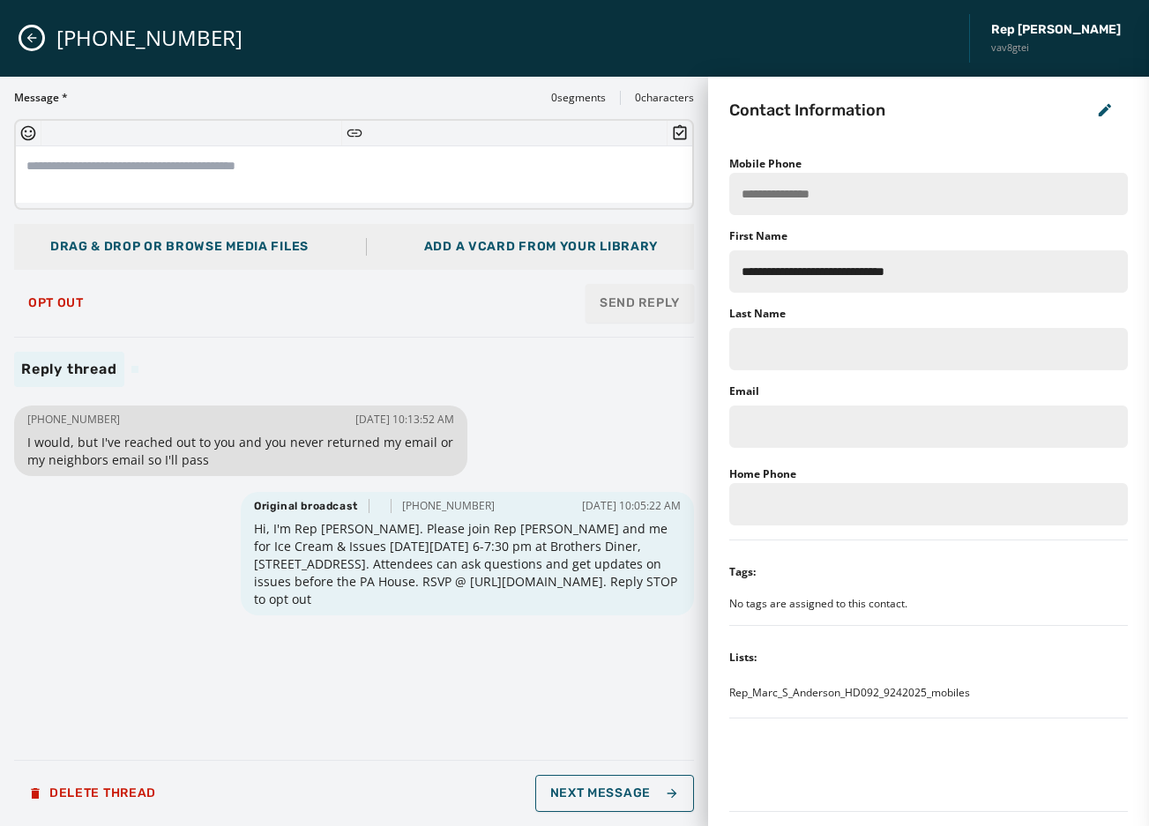
click at [39, 38] on button "Close admin drawer" at bounding box center [31, 37] width 21 height 21
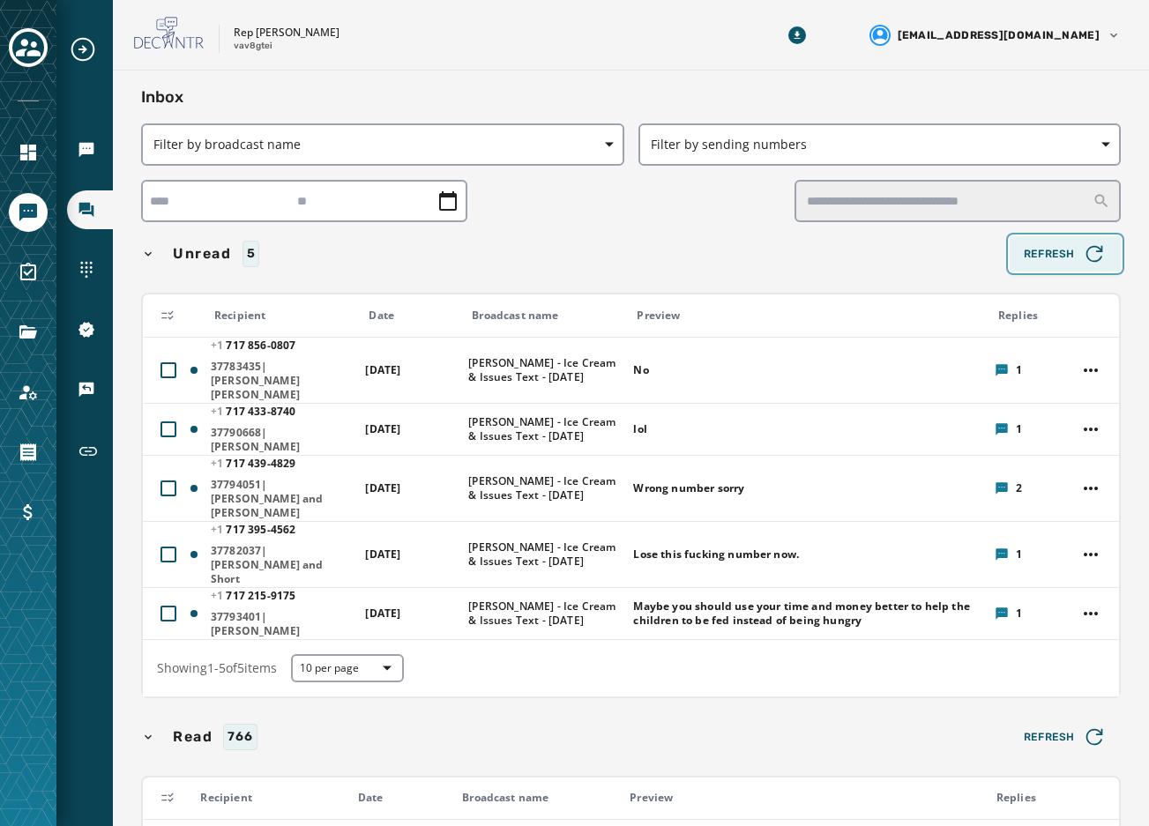
click at [1030, 247] on span "Refresh" at bounding box center [1065, 254] width 83 height 25
click at [1025, 249] on span "Refresh" at bounding box center [1065, 254] width 83 height 25
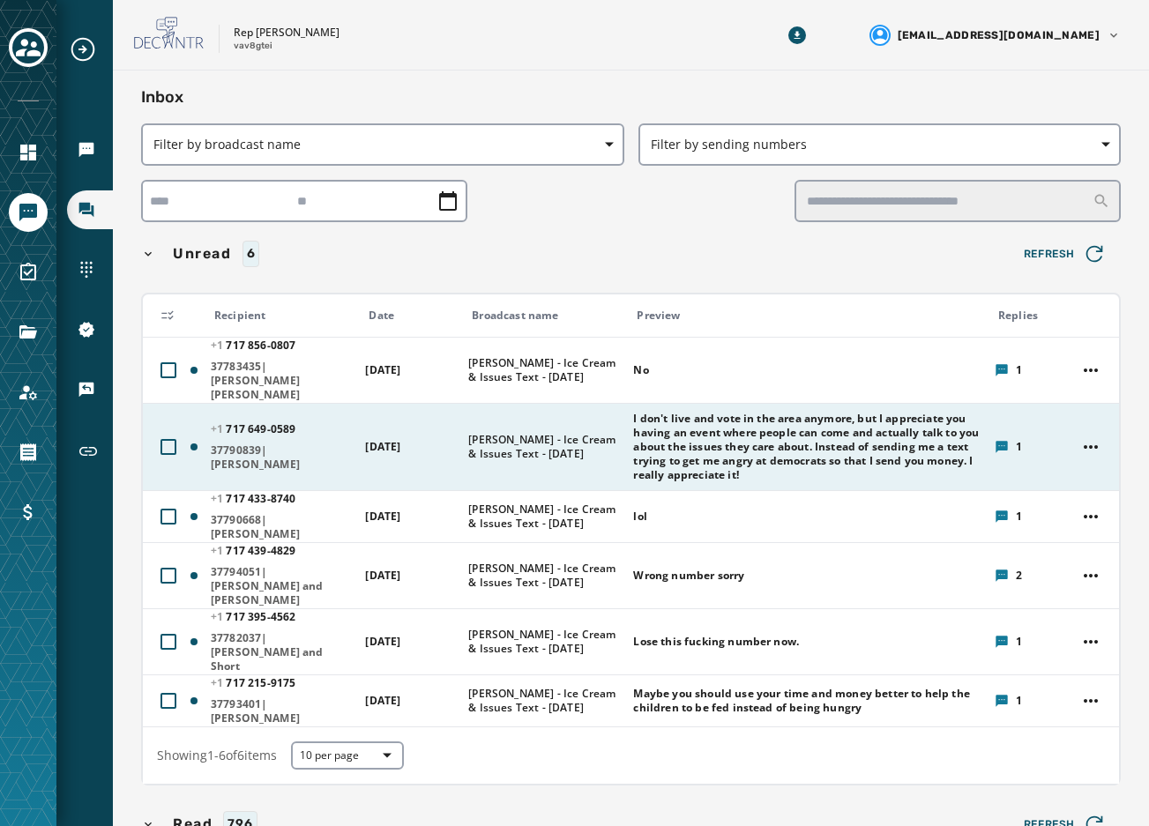
click at [648, 450] on span "I don't live and vote in the area anymore, but I appreciate you having an event…" at bounding box center [807, 447] width 349 height 71
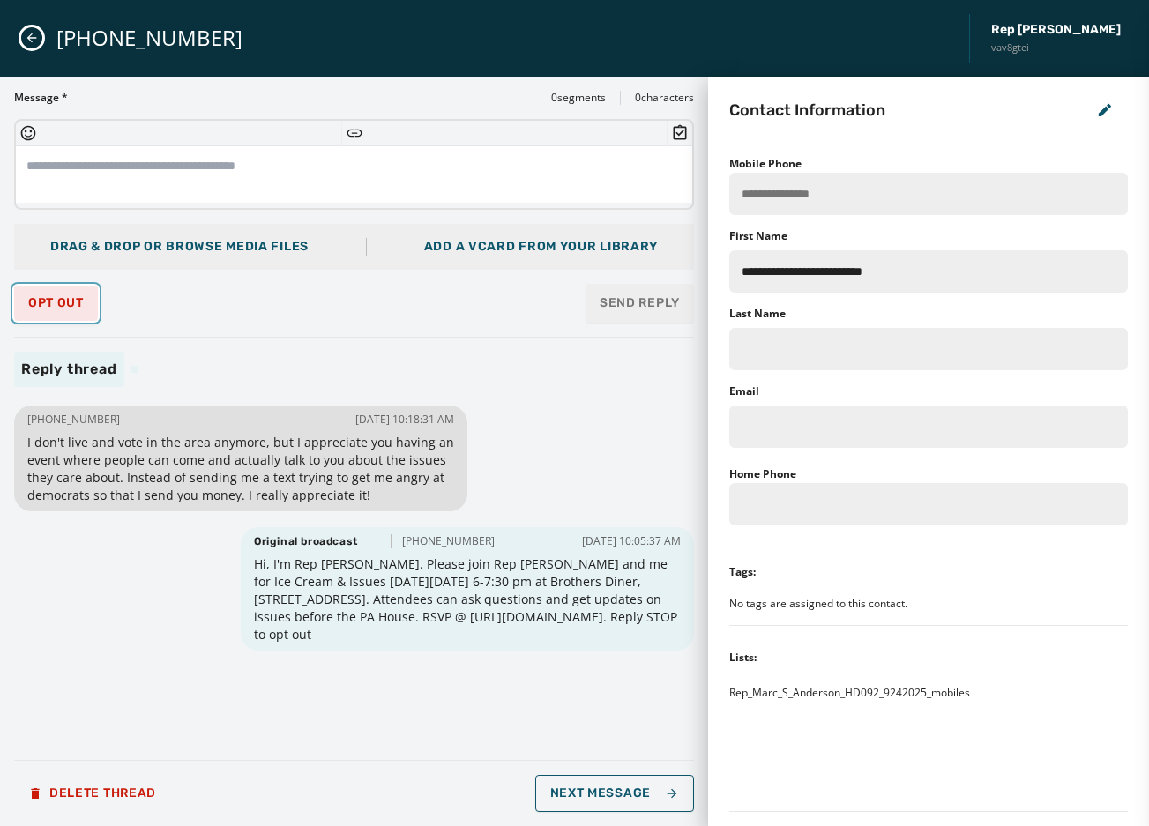
click at [63, 310] on span "Opt Out" at bounding box center [56, 303] width 56 height 14
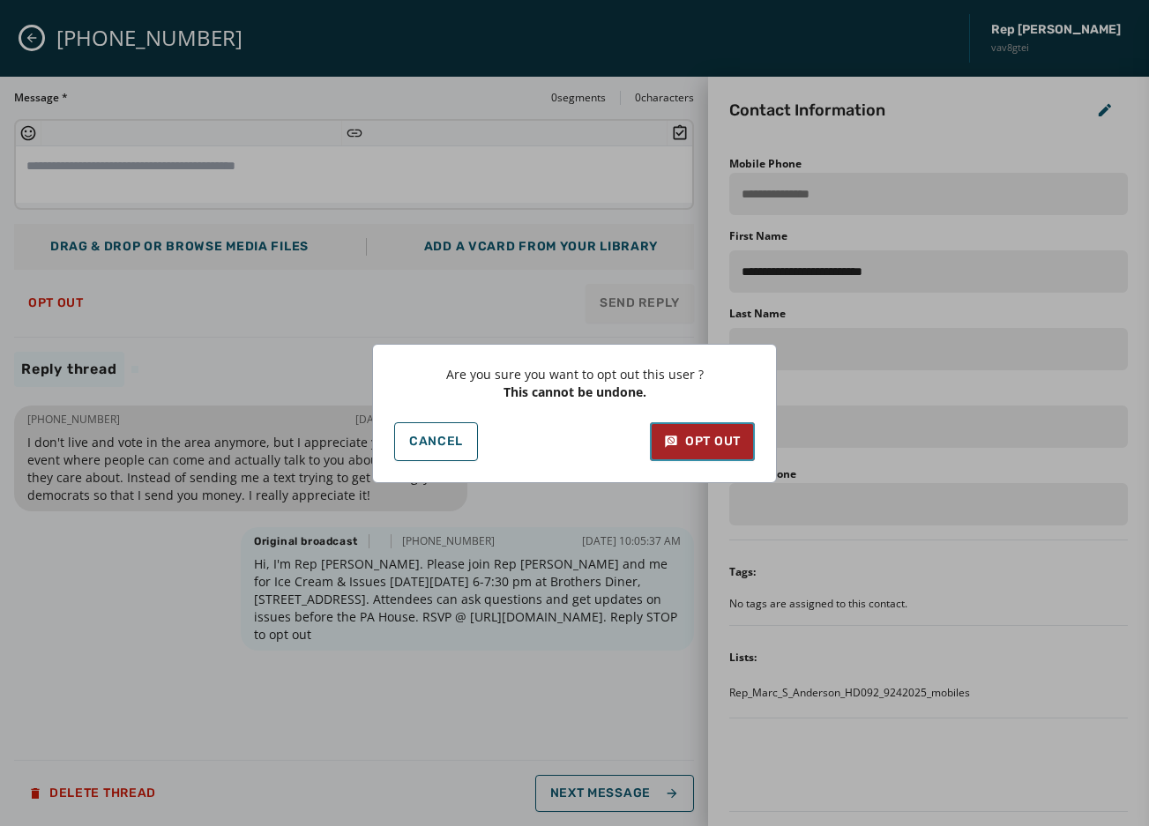
click at [684, 440] on div "Opt Out" at bounding box center [702, 442] width 77 height 18
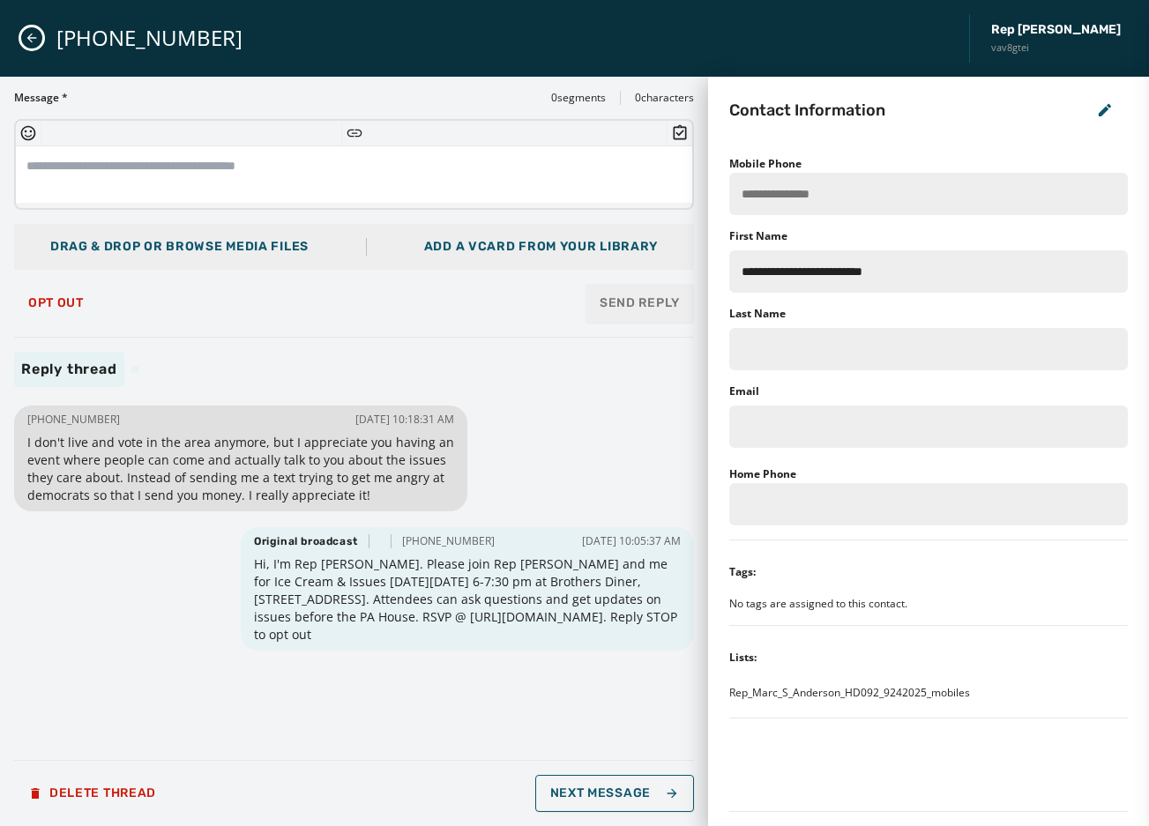
drag, startPoint x: 866, startPoint y: 107, endPoint x: 841, endPoint y: 106, distance: 24.7
click at [866, 107] on h2 "Contact Information" at bounding box center [807, 110] width 156 height 25
click at [21, 29] on div "[PHONE_NUMBER] Rep [PERSON_NAME] vav8gtei" at bounding box center [574, 38] width 1149 height 77
click at [32, 34] on icon "Close admin drawer" at bounding box center [32, 39] width 10 height 10
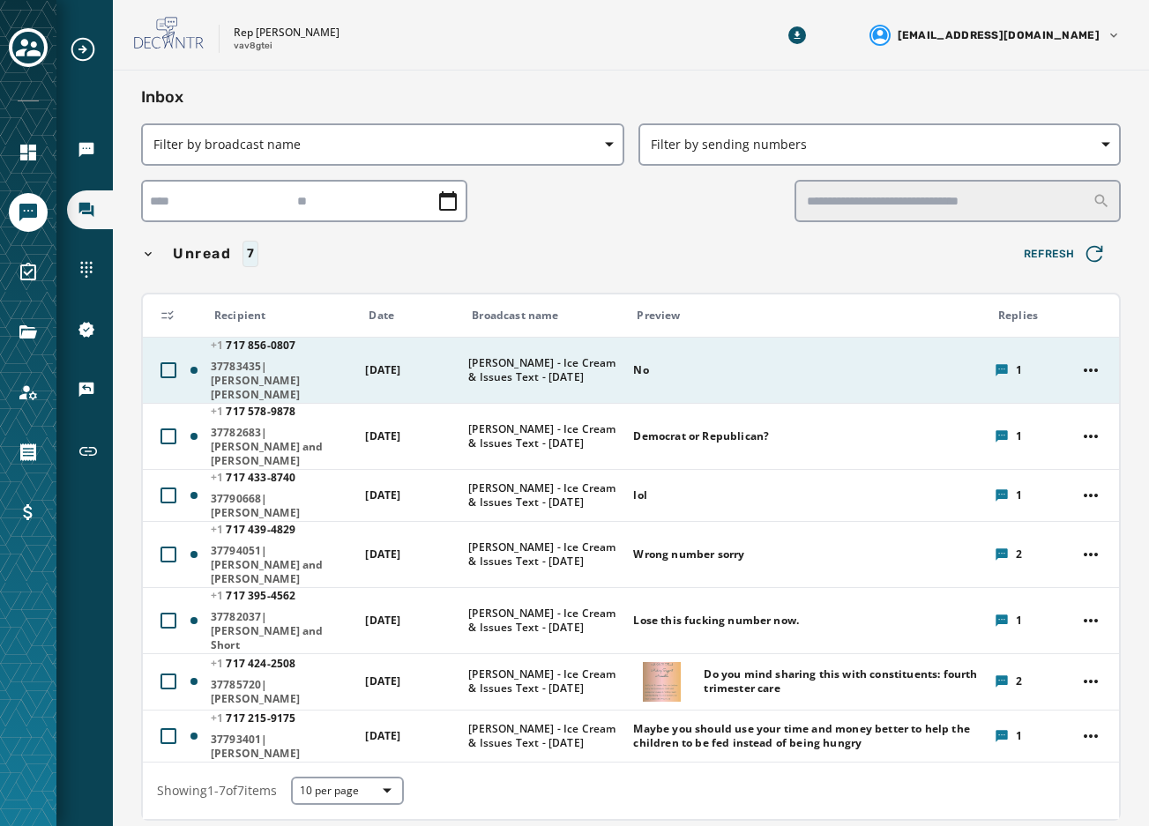
click at [633, 356] on div "No" at bounding box center [807, 370] width 349 height 28
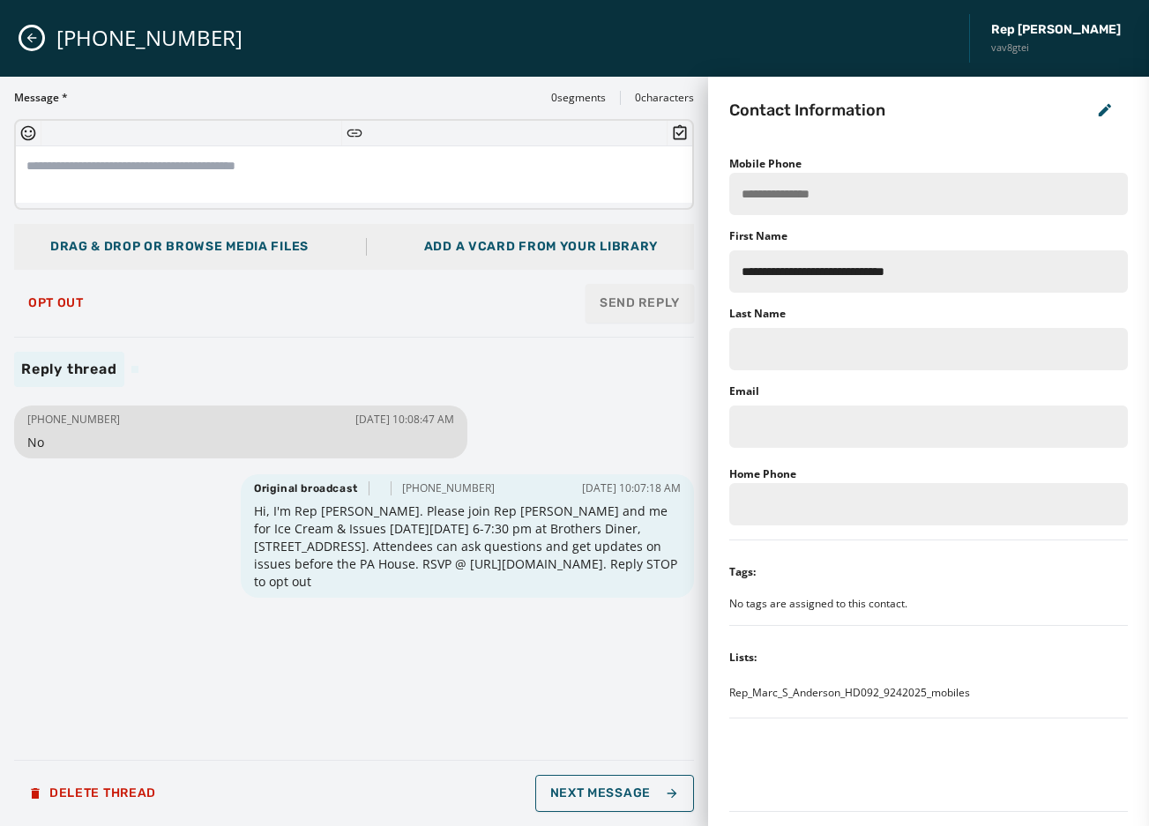
click at [34, 37] on icon "Close admin drawer" at bounding box center [32, 38] width 14 height 14
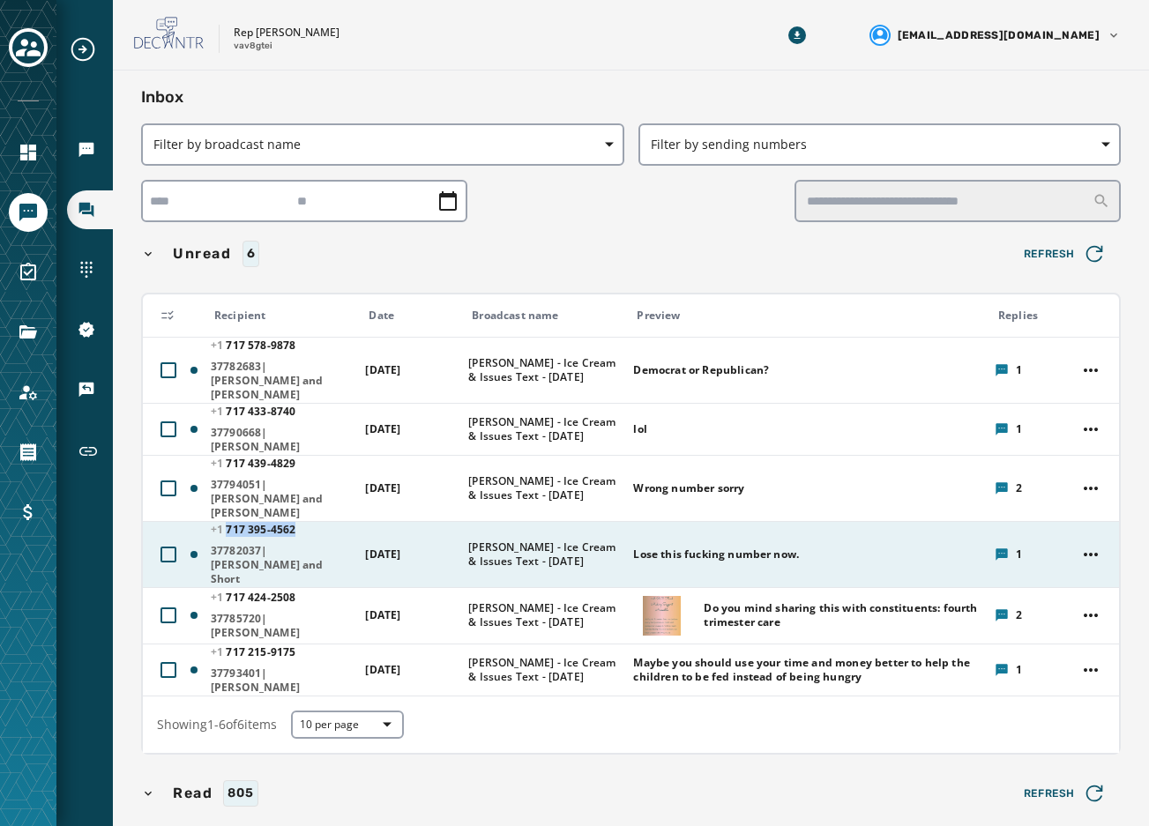
drag, startPoint x: 294, startPoint y: 500, endPoint x: 227, endPoint y: 505, distance: 67.2
click at [227, 522] on span "+1 717 395 - 4562" at bounding box center [253, 529] width 85 height 15
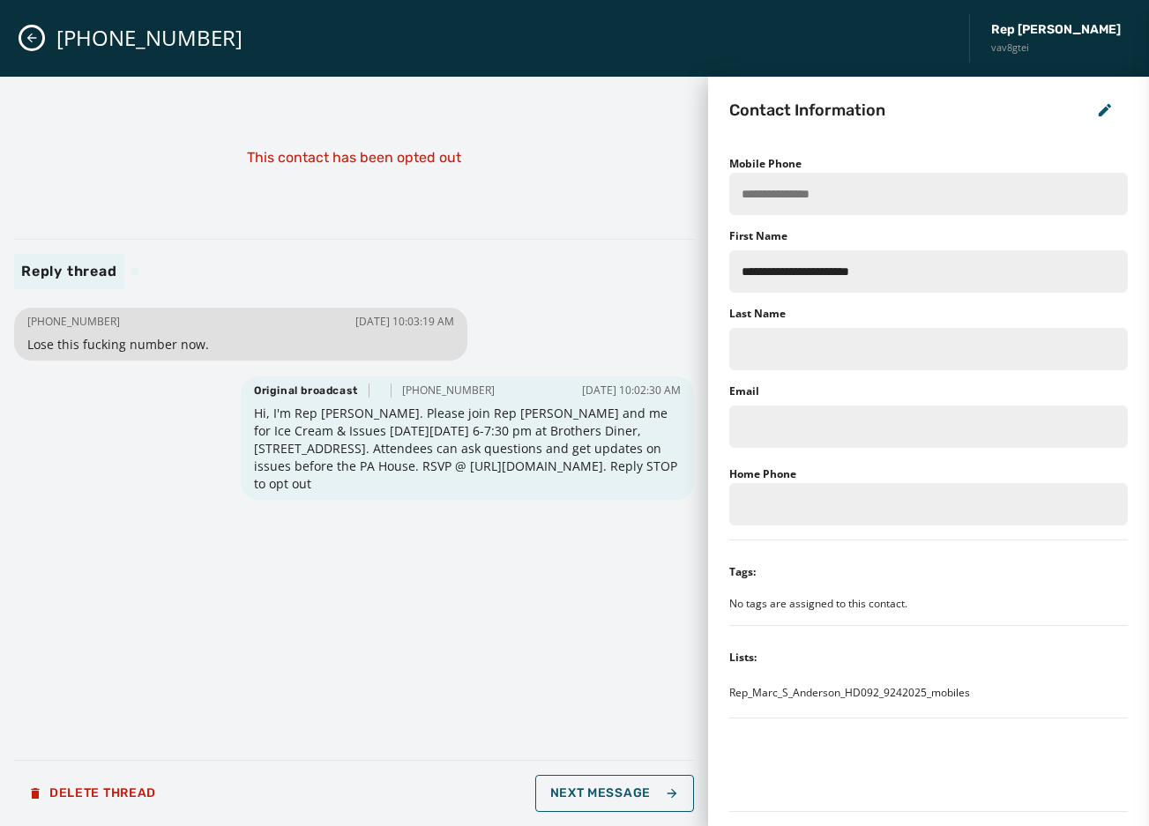
drag, startPoint x: 111, startPoint y: 321, endPoint x: 43, endPoint y: 325, distance: 68.0
click at [43, 325] on div "+1 717 395-4562 09/26/2025 - 10:03:19 AM" at bounding box center [240, 322] width 427 height 14
copy span "717 395-4562"
click at [34, 29] on button "Close admin drawer" at bounding box center [31, 37] width 21 height 21
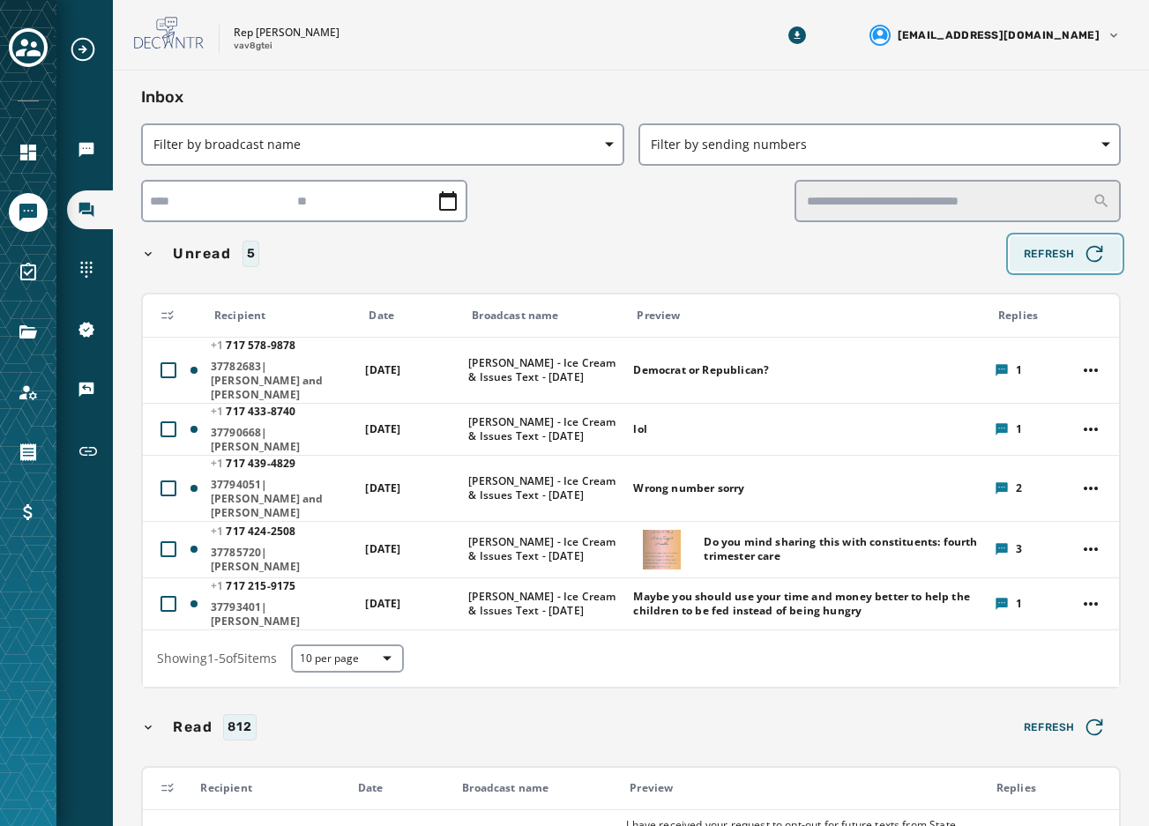
click at [1033, 250] on span "Refresh" at bounding box center [1065, 254] width 83 height 25
click at [1033, 251] on span "Refresh" at bounding box center [1065, 254] width 83 height 25
click at [821, 87] on h2 "Inbox" at bounding box center [631, 97] width 980 height 25
click at [1027, 244] on span "Refresh" at bounding box center [1065, 254] width 83 height 25
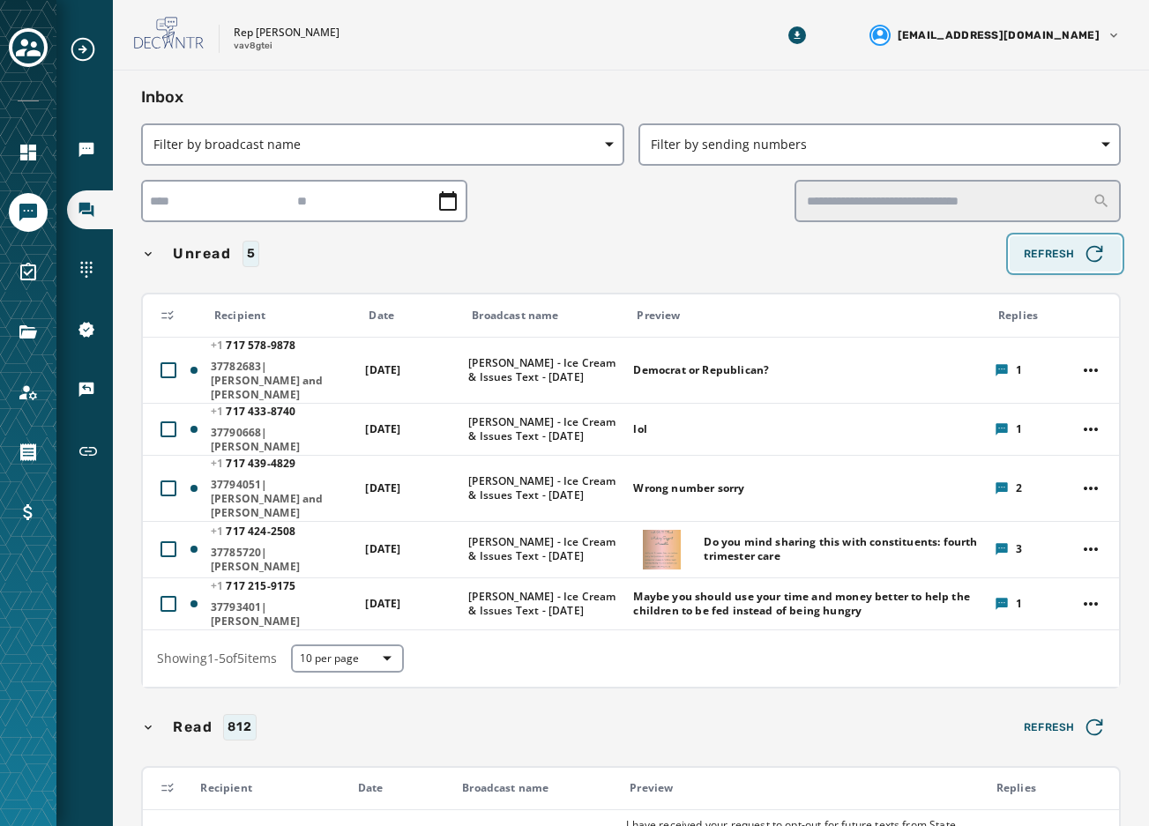
click at [1028, 245] on span "Refresh" at bounding box center [1065, 254] width 83 height 25
click at [1053, 250] on span "Refresh" at bounding box center [1065, 254] width 83 height 25
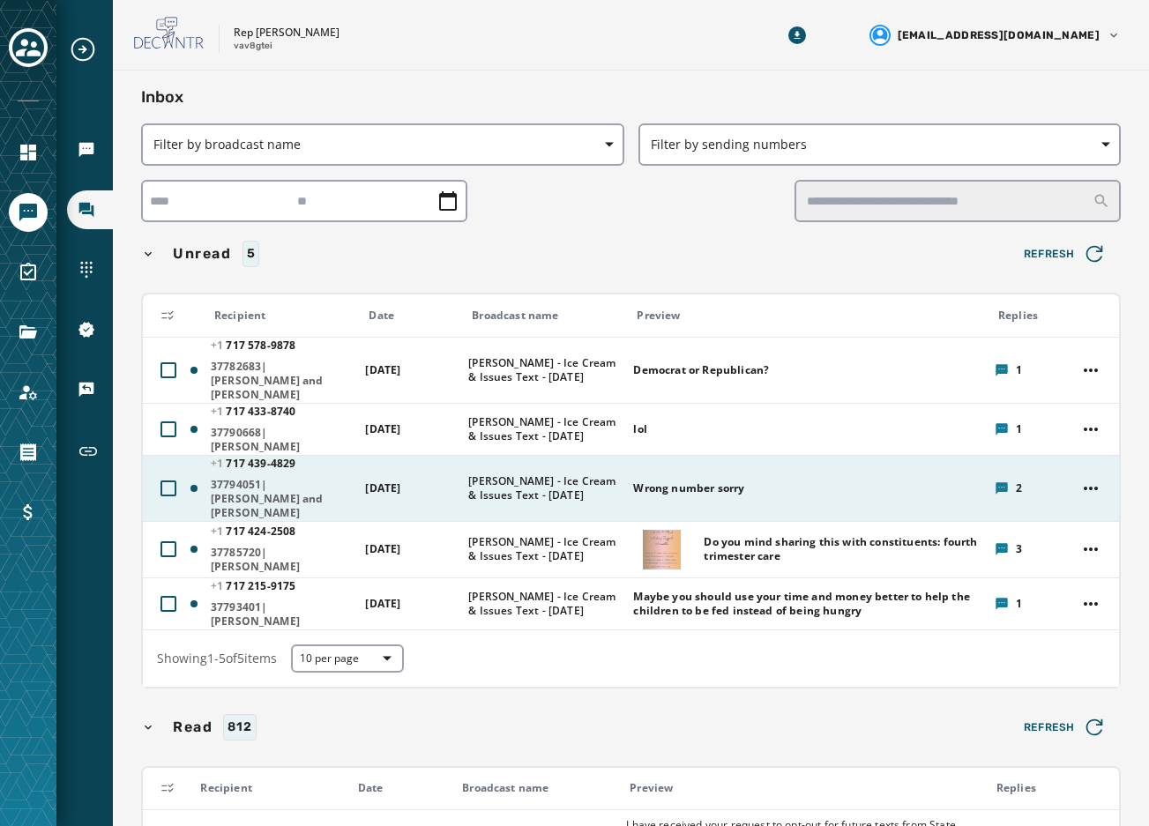
click at [678, 474] on div "Wrong number sorry" at bounding box center [807, 488] width 349 height 28
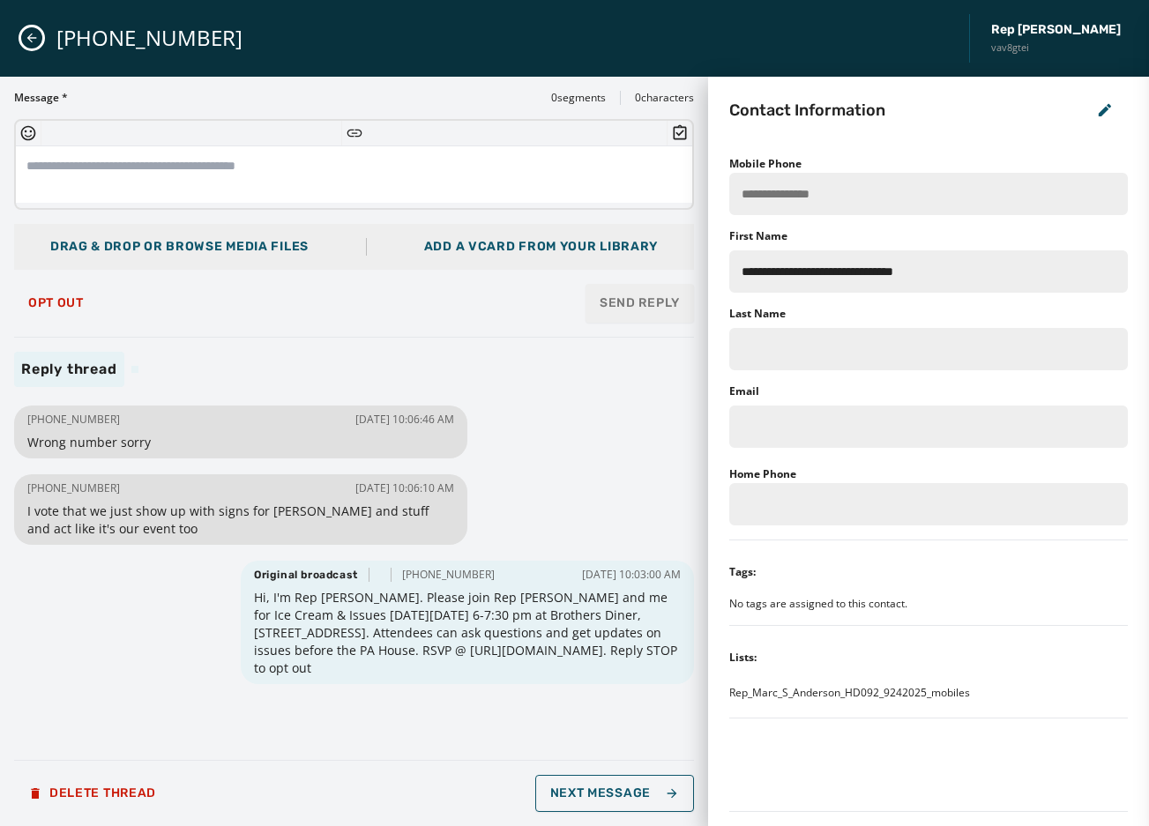
click at [28, 45] on button "Close admin drawer" at bounding box center [31, 37] width 21 height 21
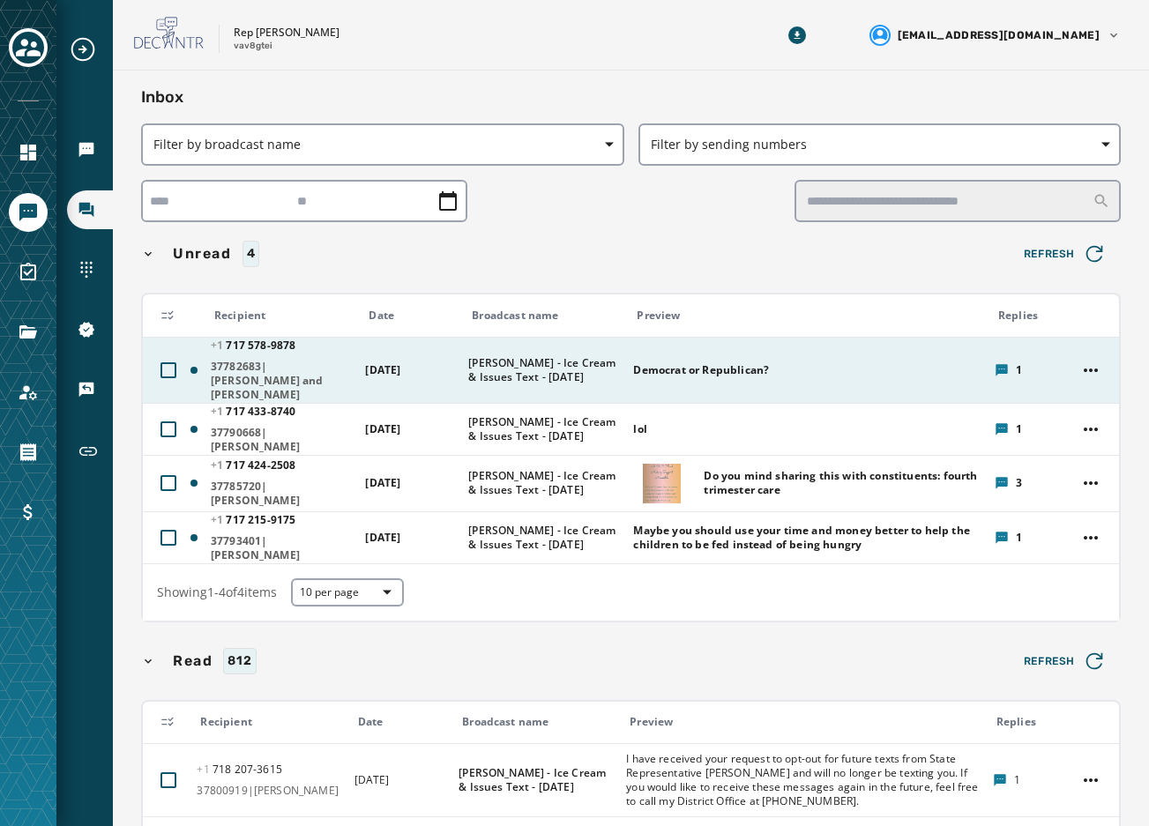
click at [608, 373] on span "[PERSON_NAME] - Ice Cream & Issues Text - [DATE]" at bounding box center [544, 370] width 153 height 28
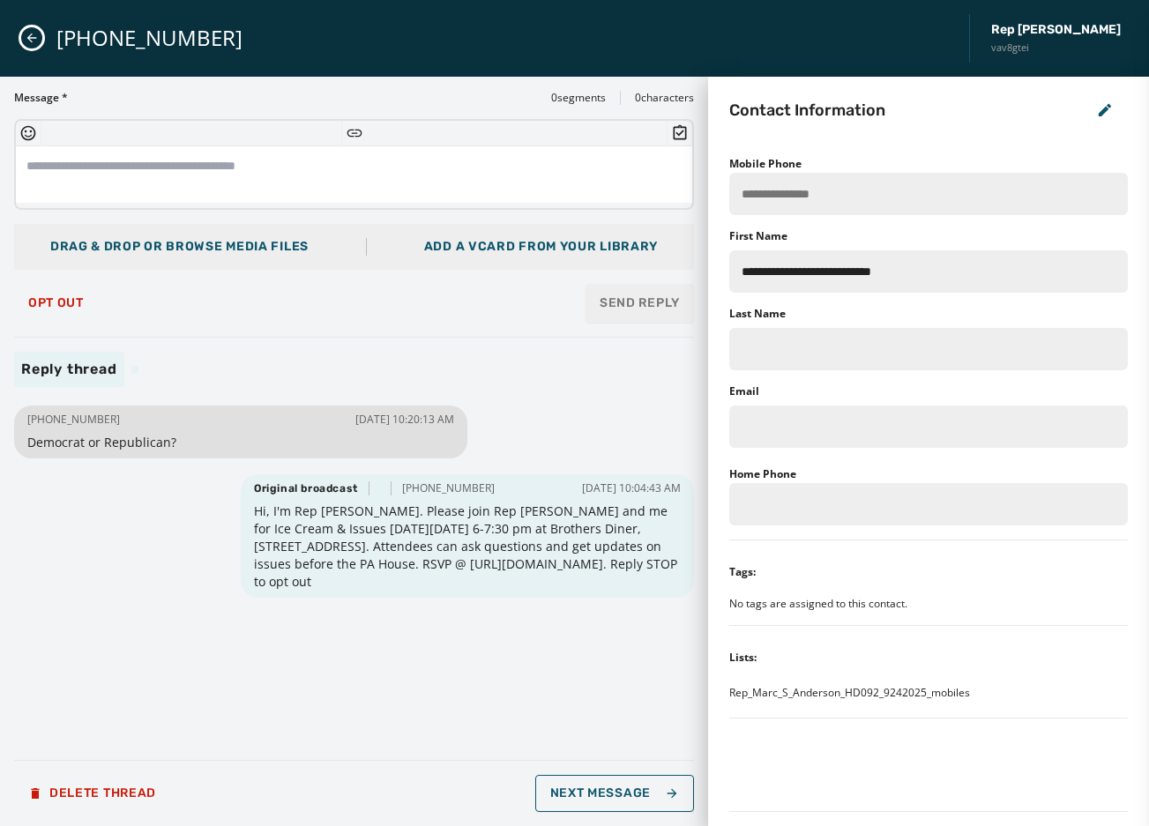
click at [37, 46] on button "Close admin drawer" at bounding box center [31, 37] width 21 height 21
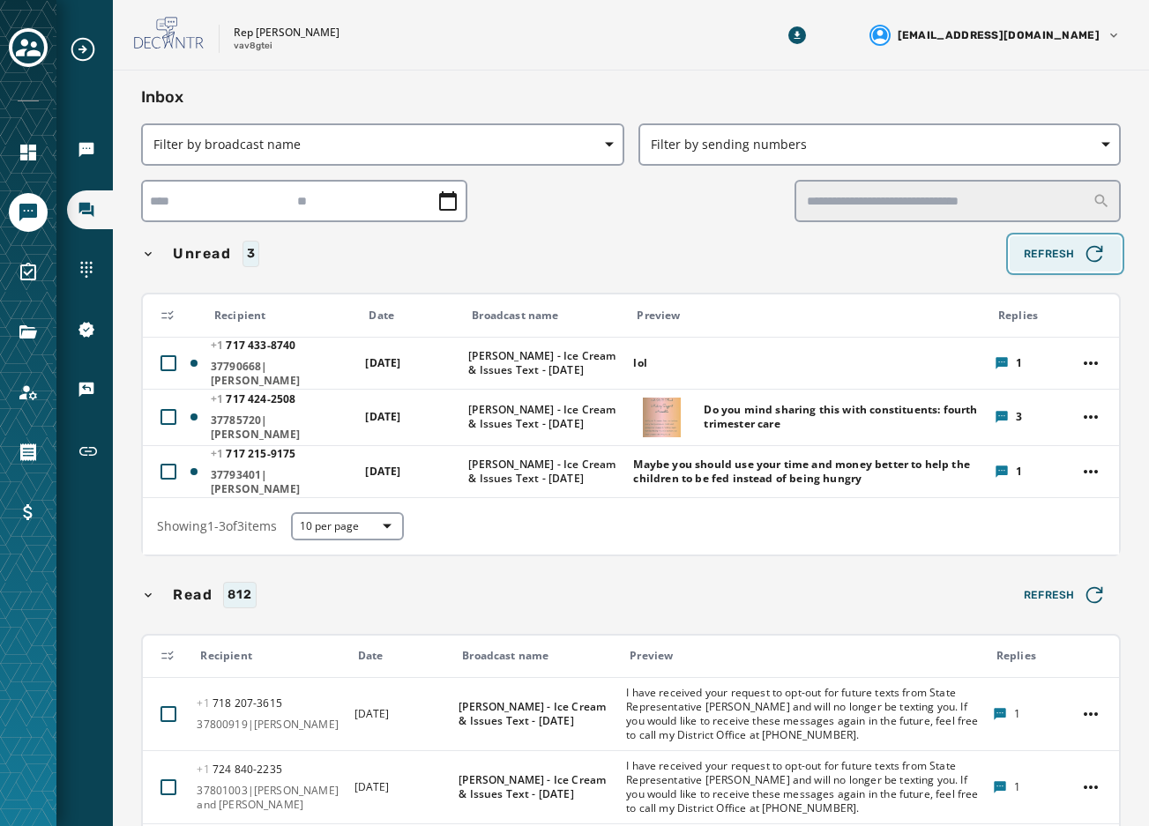
click at [1057, 257] on span "Refresh" at bounding box center [1065, 254] width 83 height 25
click at [1055, 257] on span "Refresh" at bounding box center [1065, 254] width 83 height 25
click at [1024, 260] on span "Refresh" at bounding box center [1065, 254] width 83 height 25
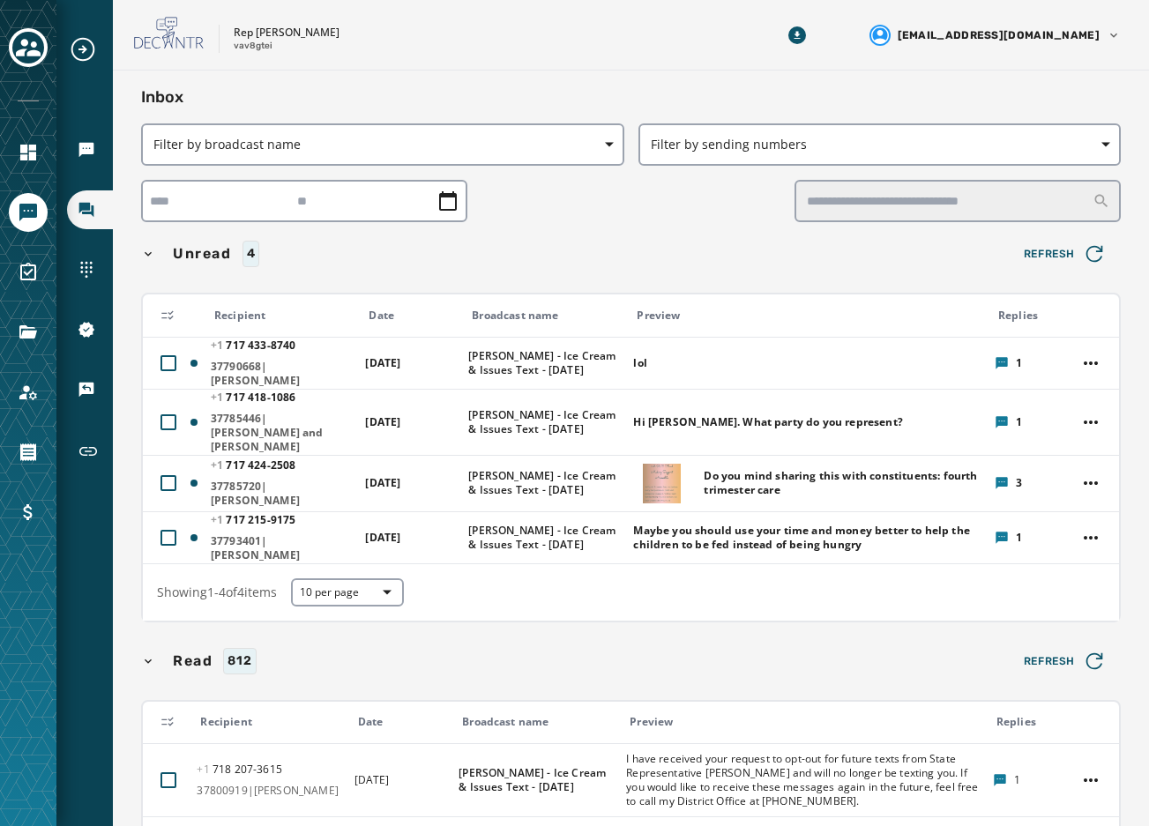
click at [989, 253] on div "Unread 4 Refresh" at bounding box center [631, 253] width 980 height 35
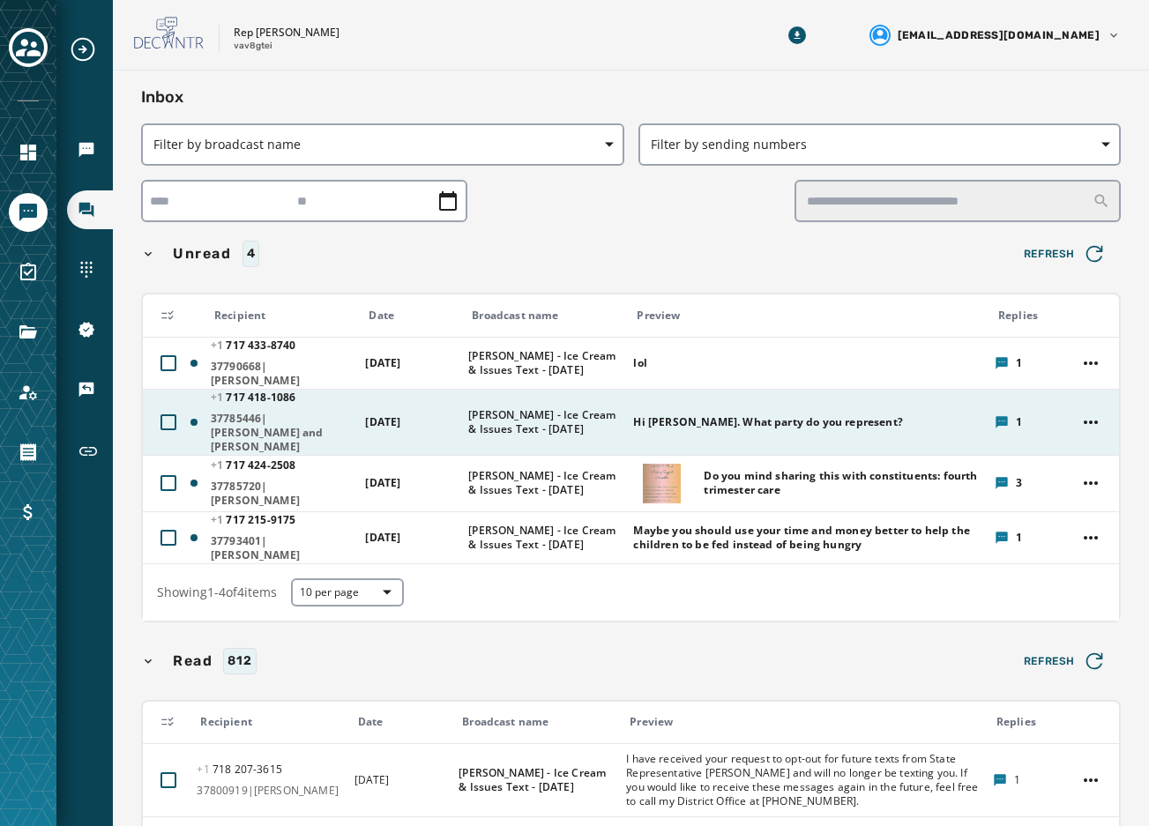
click at [847, 396] on td "Hi Marc. What party do you represent?" at bounding box center [803, 422] width 361 height 66
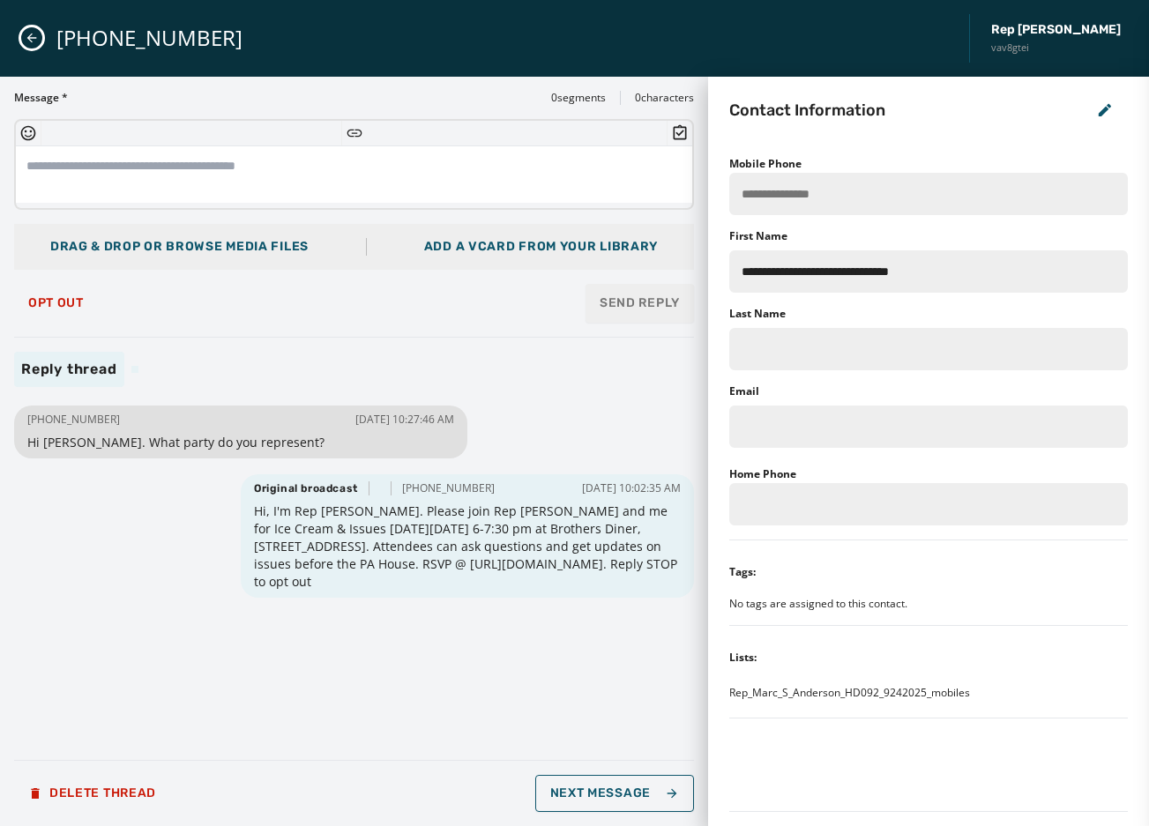
click at [25, 29] on button "Close admin drawer" at bounding box center [31, 37] width 21 height 21
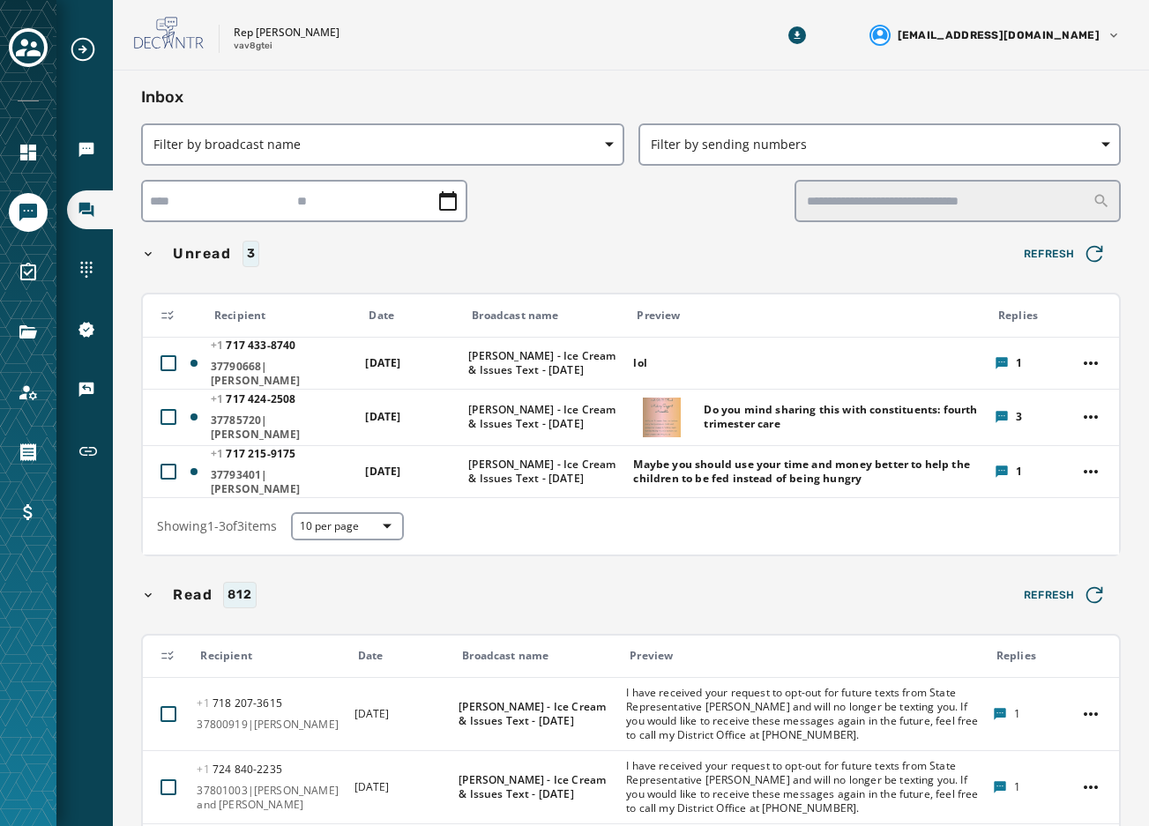
click at [530, 272] on div "Unread 3 Refresh Recipient Date Broadcast name Preview Replies +1 717 433 - 874…" at bounding box center [631, 842] width 980 height 1212
click at [845, 198] on input "text" at bounding box center [958, 201] width 326 height 42
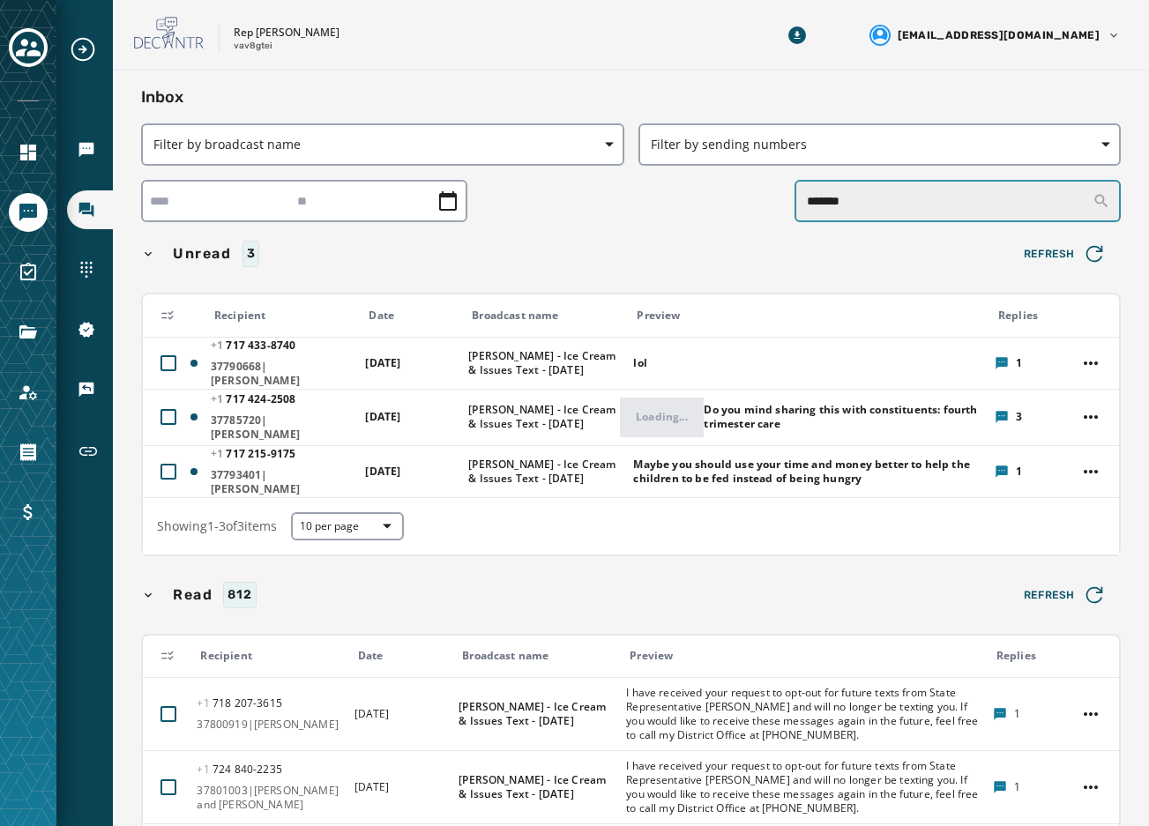
type input "*******"
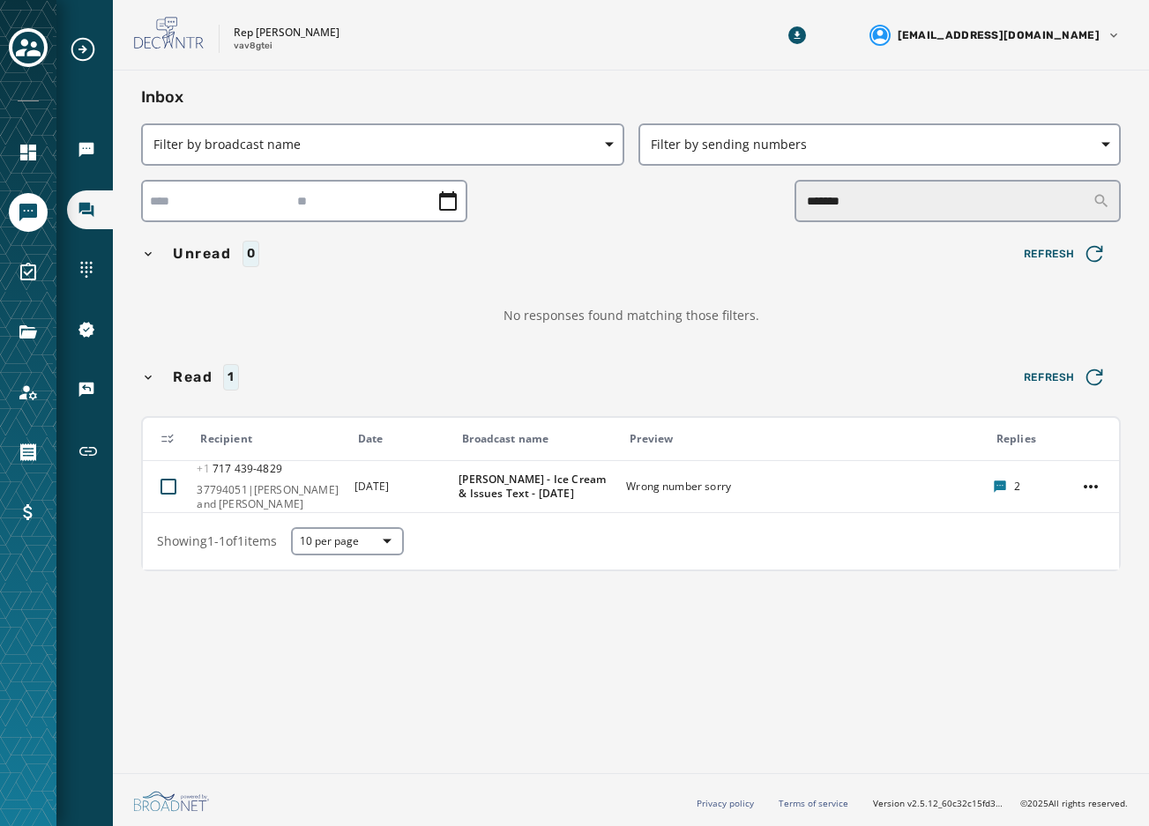
click at [104, 219] on div "Inbox" at bounding box center [90, 209] width 46 height 39
click at [93, 206] on icon "Navigate to Inbox" at bounding box center [86, 210] width 15 height 15
click at [1044, 257] on span "Refresh" at bounding box center [1065, 254] width 83 height 25
drag, startPoint x: 1082, startPoint y: 208, endPoint x: 709, endPoint y: 235, distance: 374.0
click at [709, 235] on div "Inbox Filter by broadcast name Filter by sending numbers ******* Unread 0 Refre…" at bounding box center [631, 332] width 980 height 494
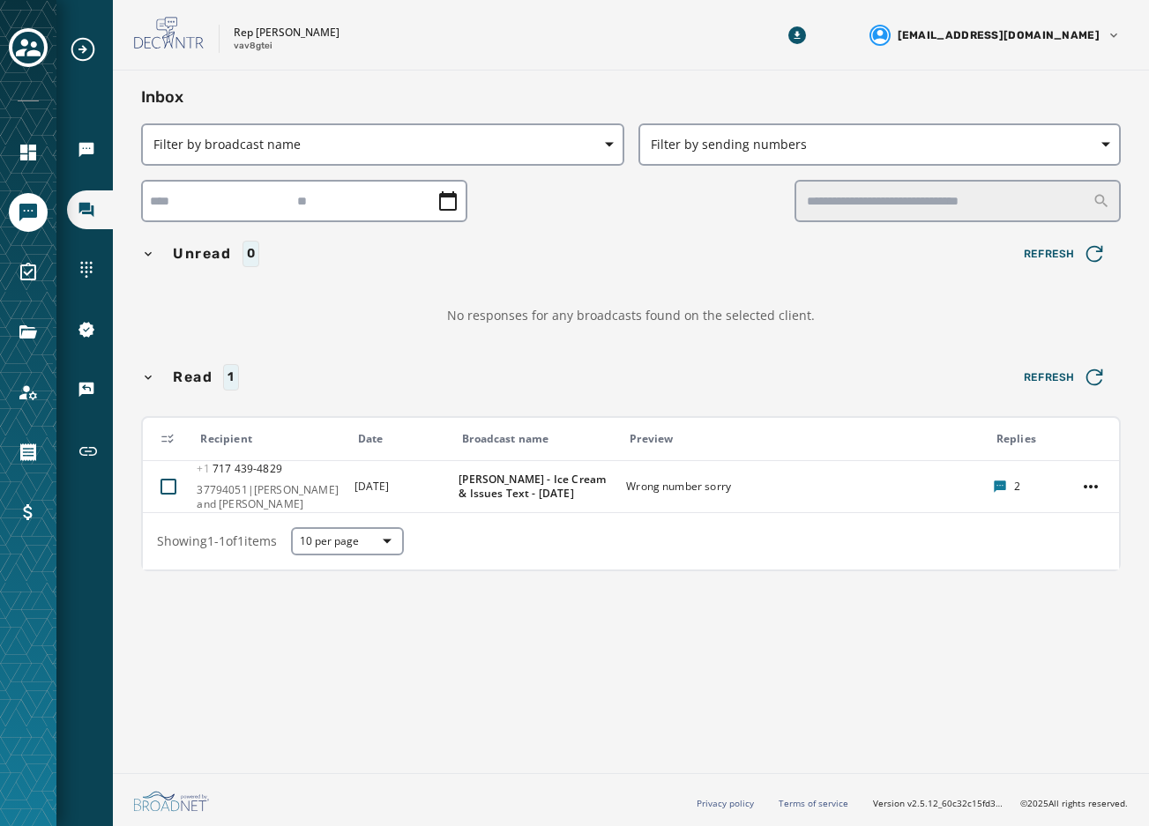
click at [720, 278] on div "Unread 0 Refresh No responses for any broadcasts found on the selected client. …" at bounding box center [631, 407] width 980 height 342
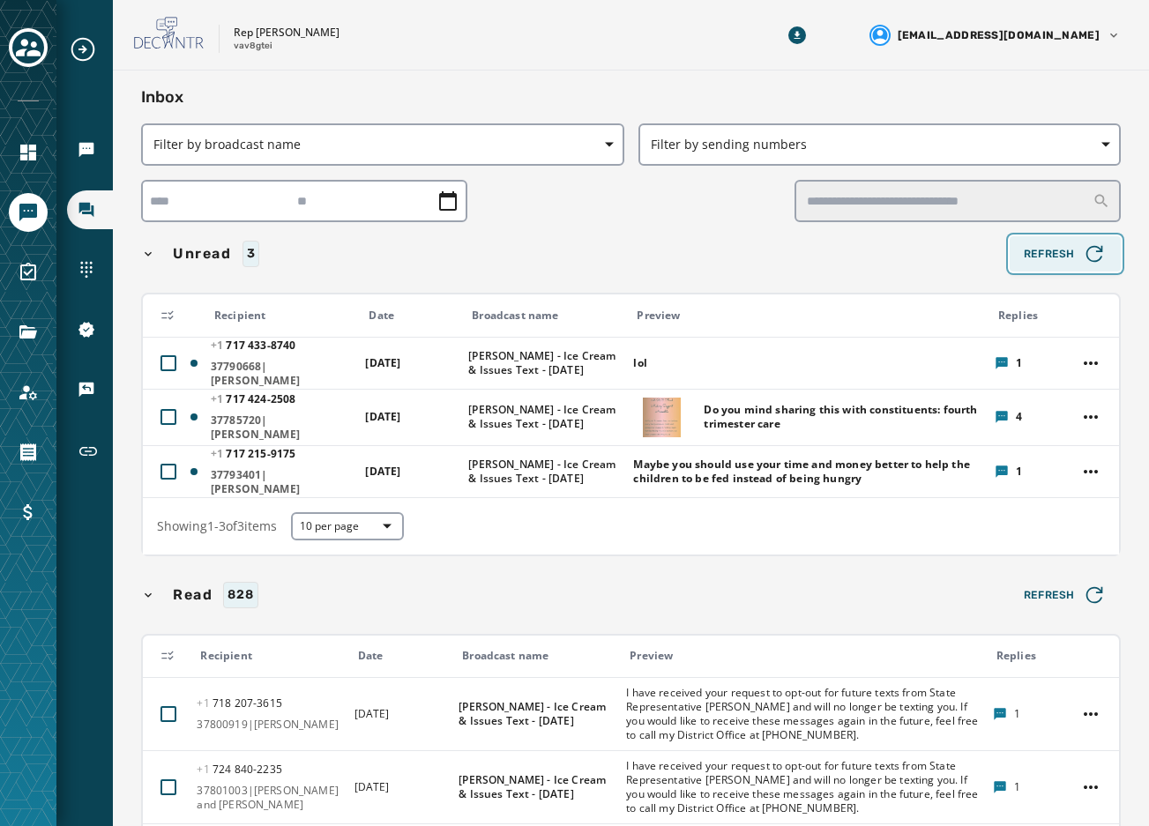
click at [1055, 253] on span "Refresh" at bounding box center [1065, 254] width 83 height 25
click at [601, 257] on div "Unread 3" at bounding box center [572, 254] width 862 height 26
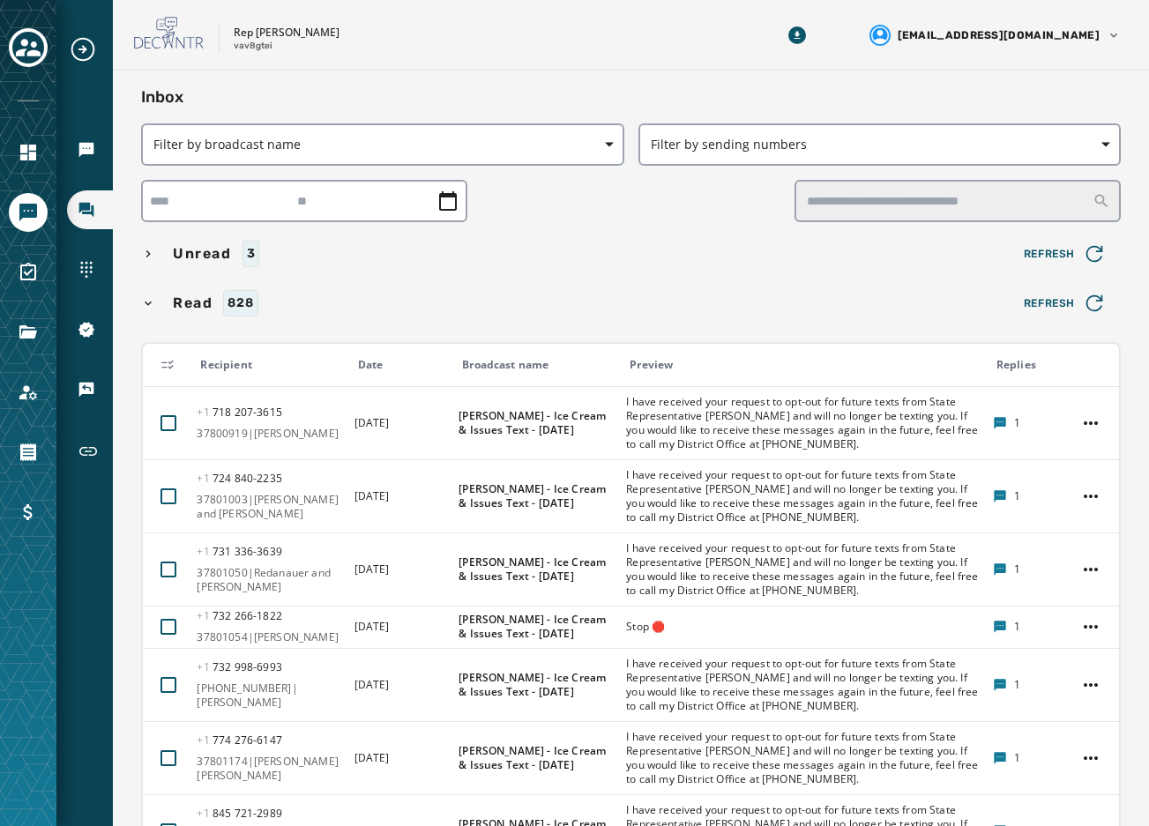
click at [672, 265] on div "Unread 3" at bounding box center [572, 254] width 862 height 26
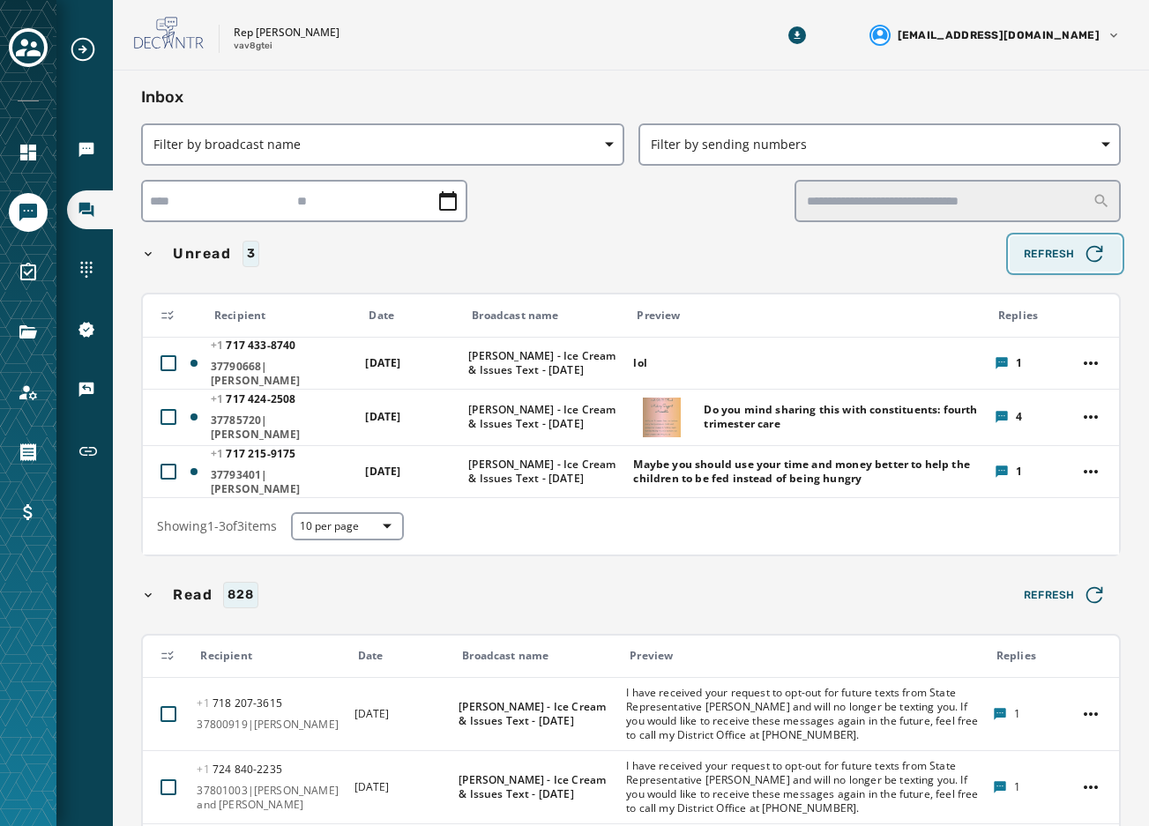
click at [1024, 257] on span "Refresh" at bounding box center [1065, 254] width 83 height 25
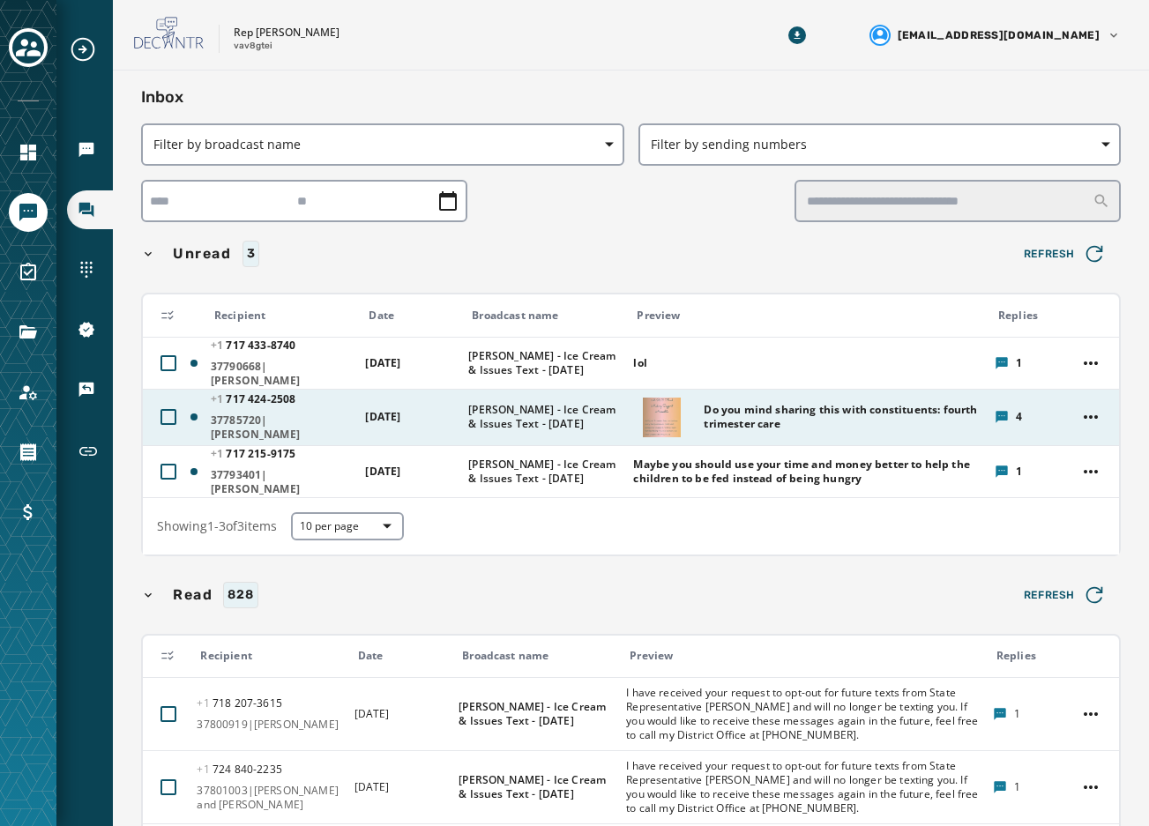
click at [910, 410] on span "Do you mind sharing this with constituents: fourth trimester care" at bounding box center [843, 417] width 279 height 28
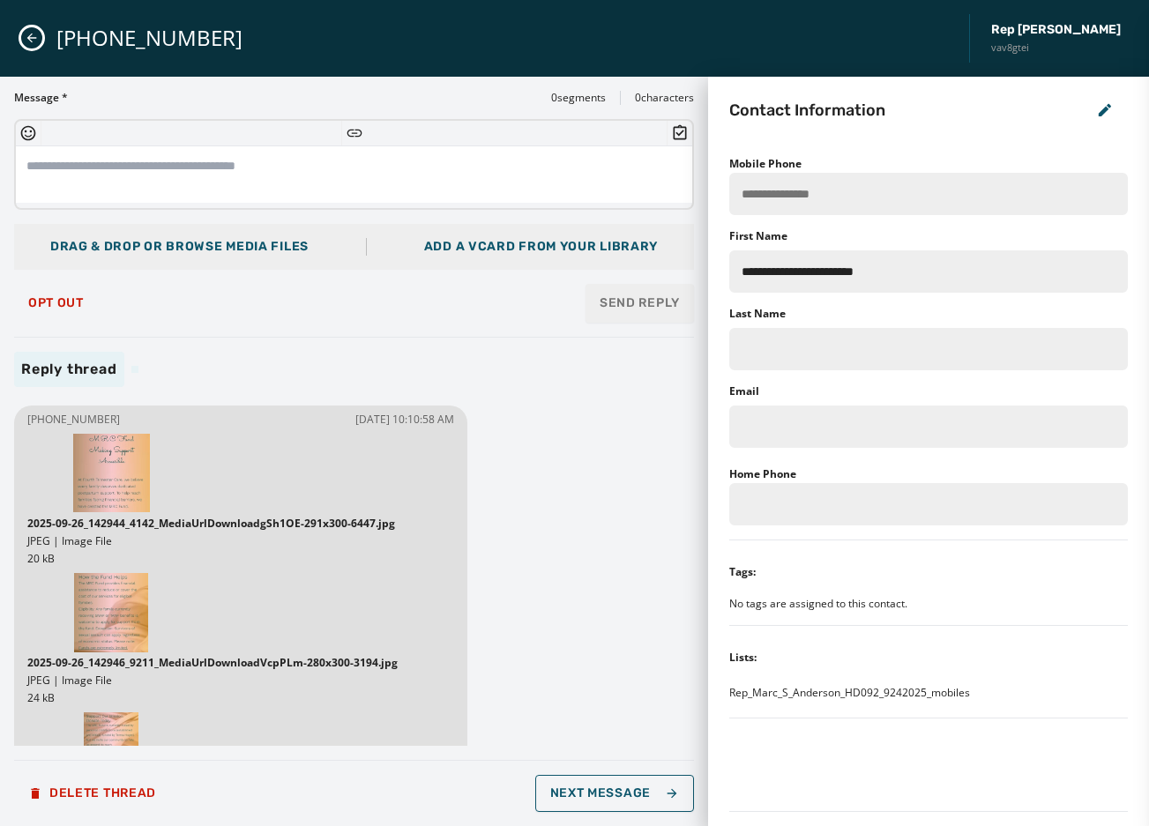
click at [120, 465] on img at bounding box center [111, 473] width 77 height 79
click at [71, 535] on p "JPEG | Image File" at bounding box center [240, 541] width 427 height 14
click at [36, 43] on icon "Close admin drawer" at bounding box center [32, 38] width 14 height 14
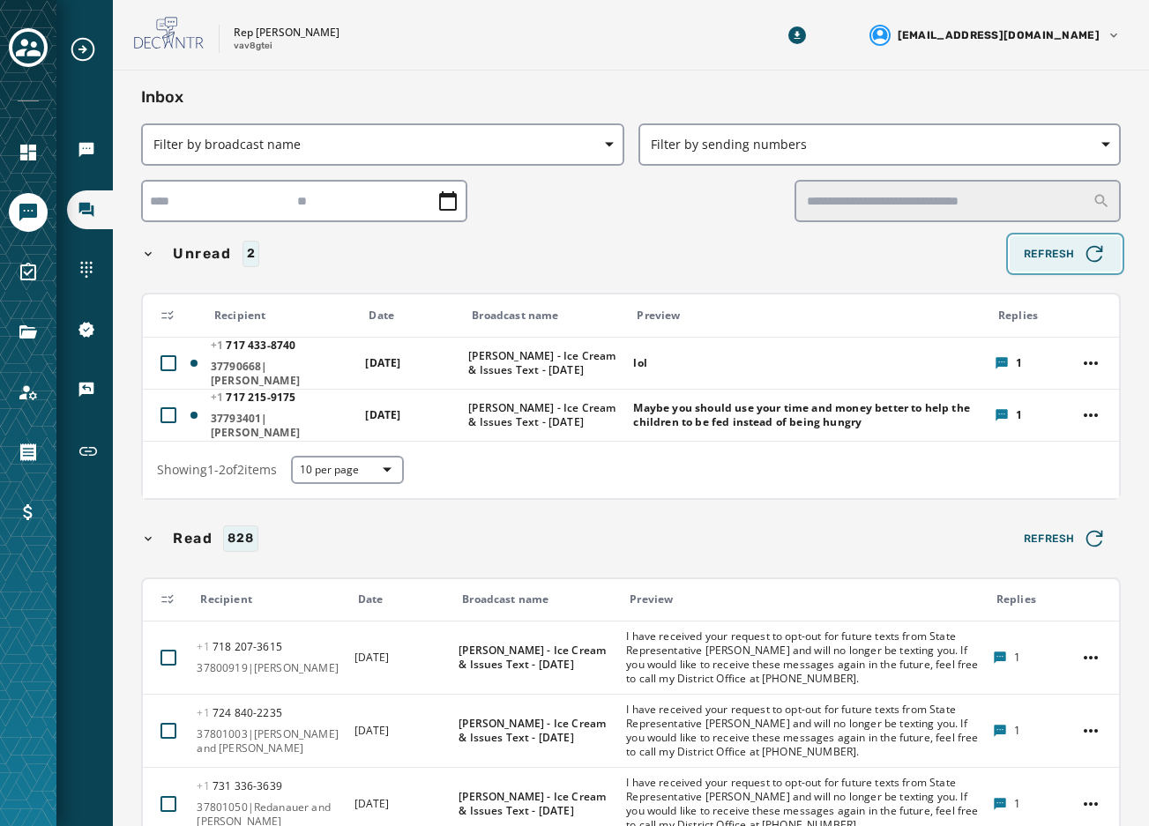
click at [1031, 265] on span "Refresh" at bounding box center [1065, 254] width 83 height 25
click at [1029, 262] on span "Refresh" at bounding box center [1065, 254] width 83 height 25
click at [653, 236] on div "Unread 2 Refresh" at bounding box center [631, 253] width 980 height 35
click at [1065, 250] on span "Refresh" at bounding box center [1065, 254] width 83 height 25
click at [1056, 243] on button "Refresh" at bounding box center [1065, 253] width 111 height 35
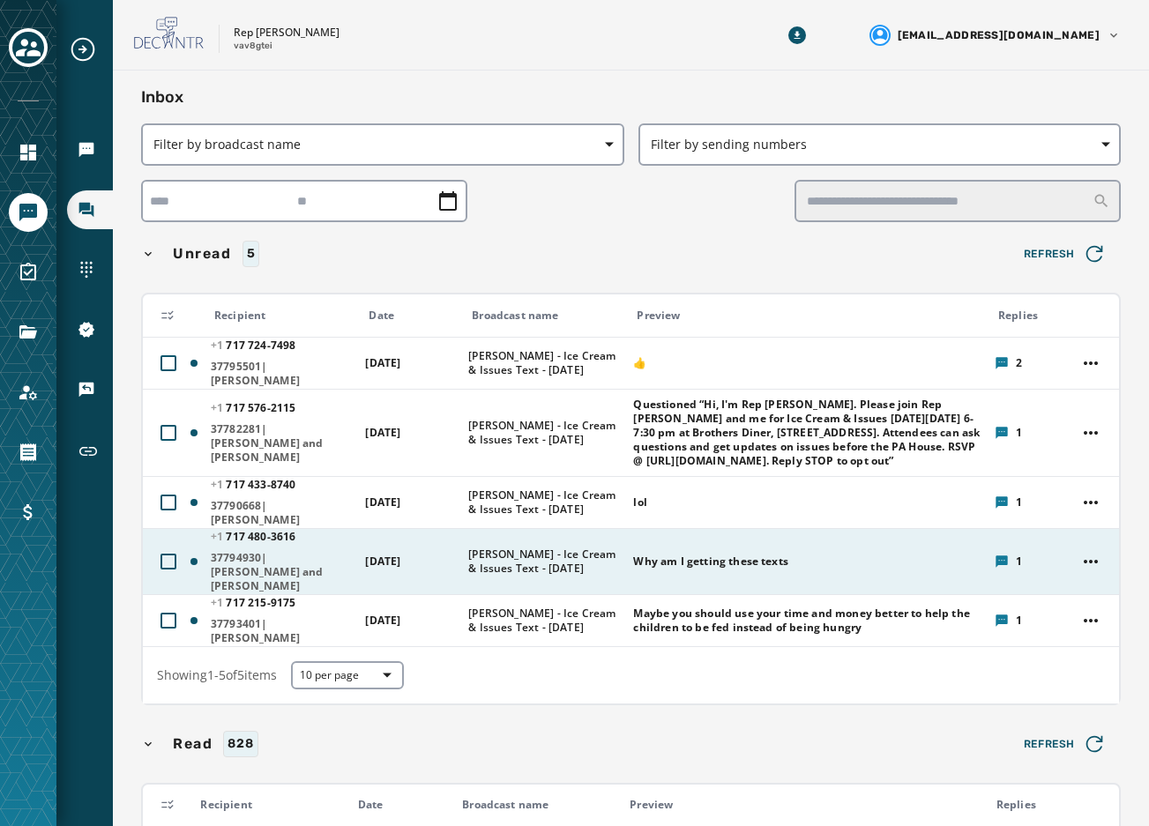
click at [746, 569] on span "Why am I getting these texts" at bounding box center [807, 562] width 349 height 14
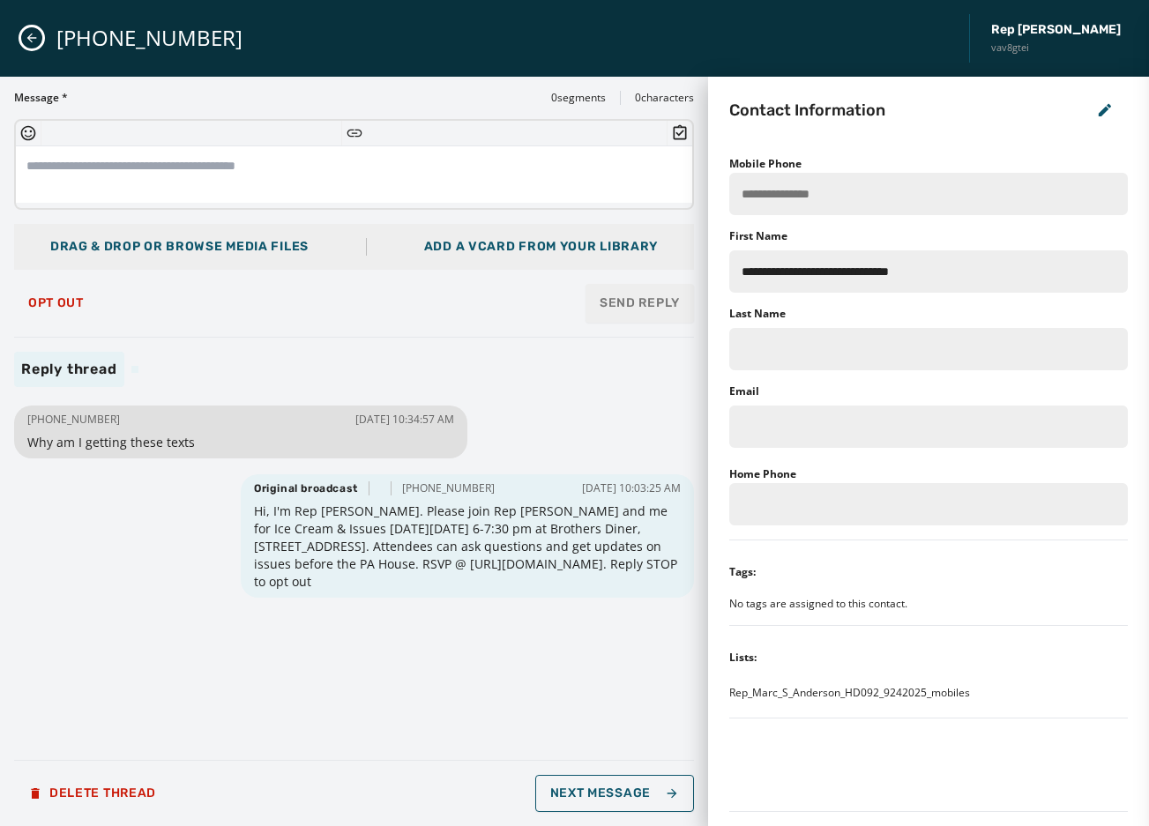
click at [29, 33] on icon "Close admin drawer" at bounding box center [32, 38] width 14 height 14
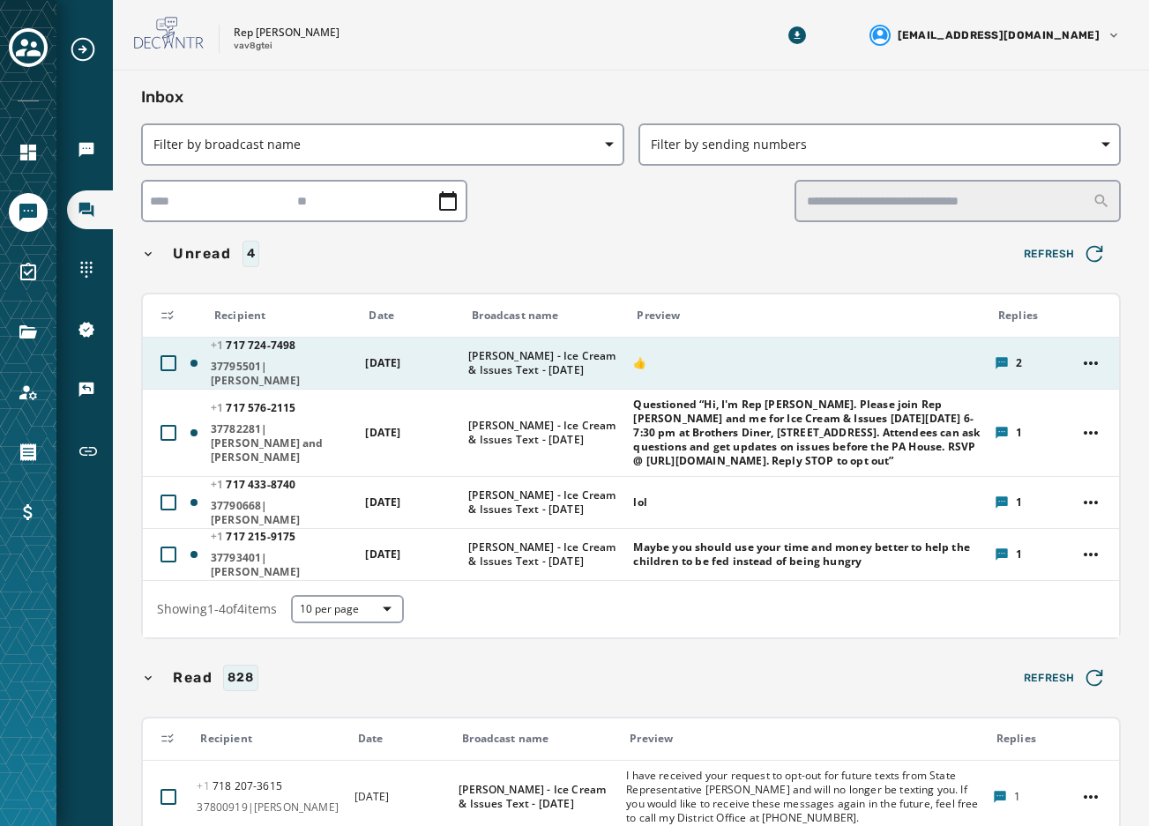
click at [700, 366] on span "👍" at bounding box center [807, 363] width 349 height 14
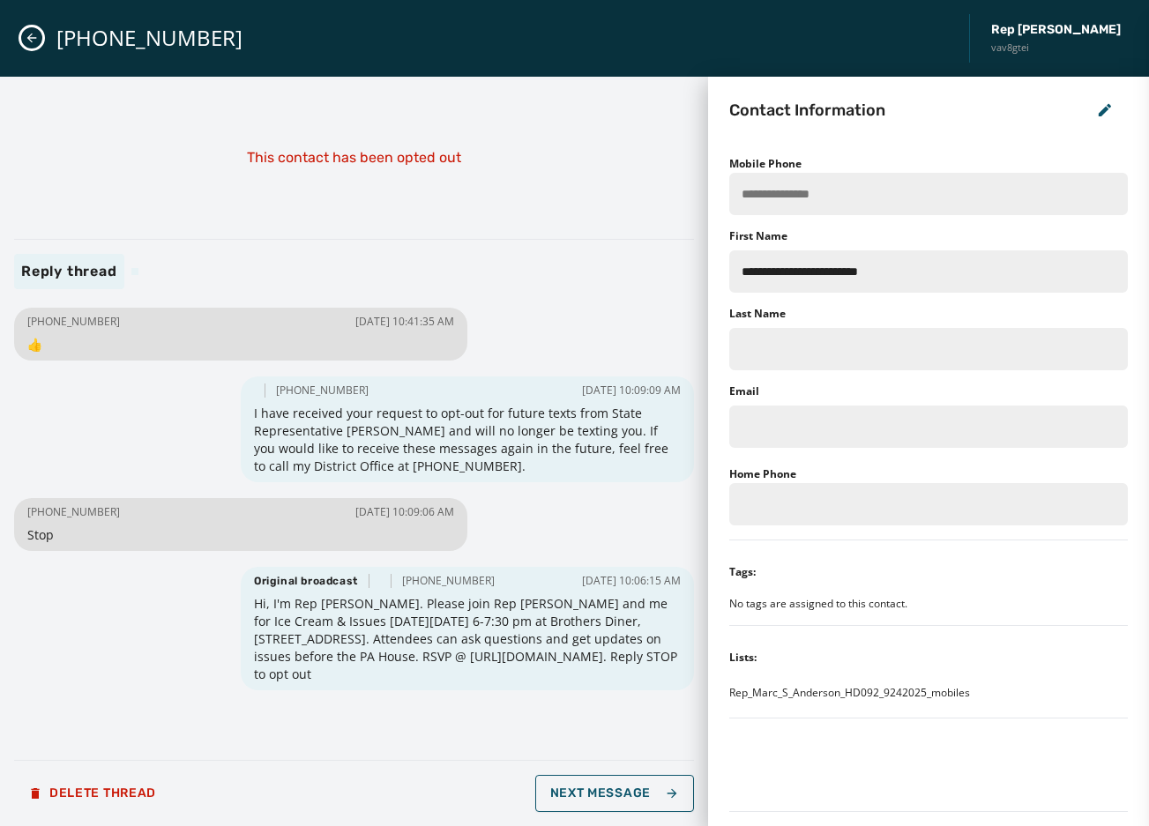
click at [27, 31] on icon "Close admin drawer" at bounding box center [32, 38] width 14 height 14
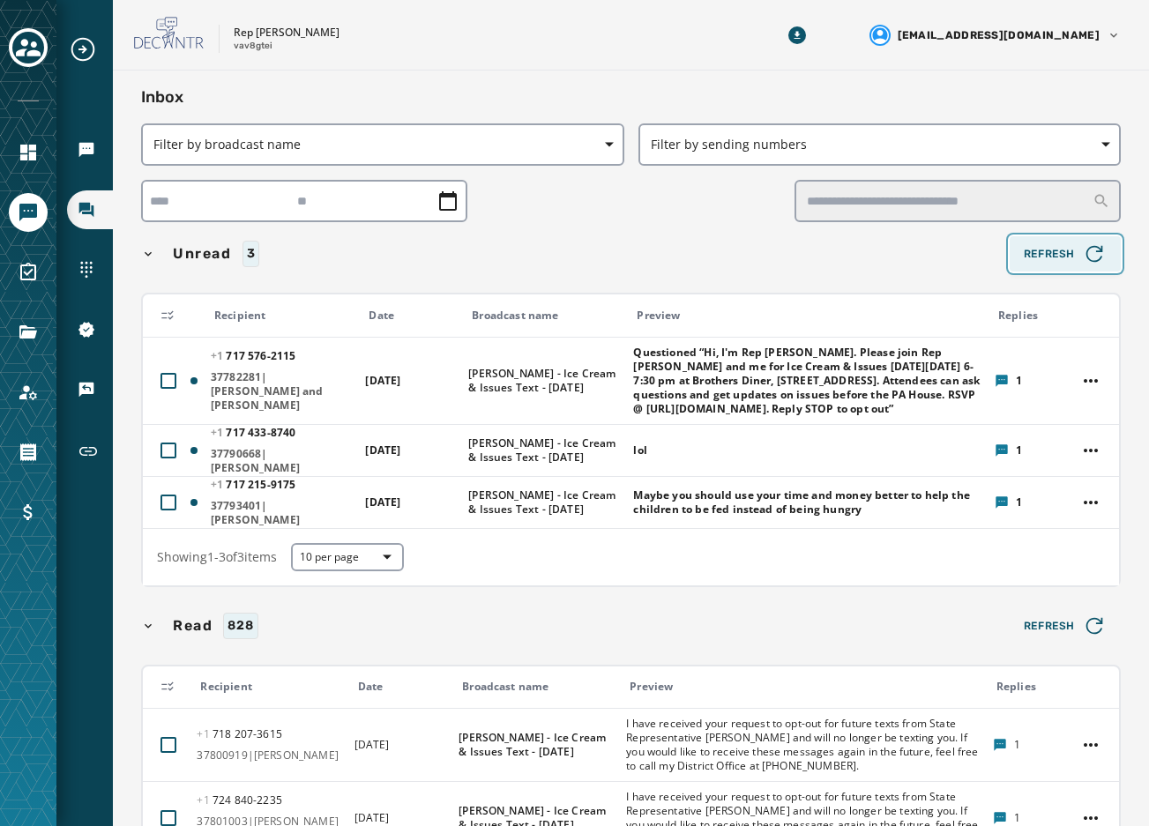
click at [1062, 257] on span "Refresh" at bounding box center [1065, 254] width 83 height 25
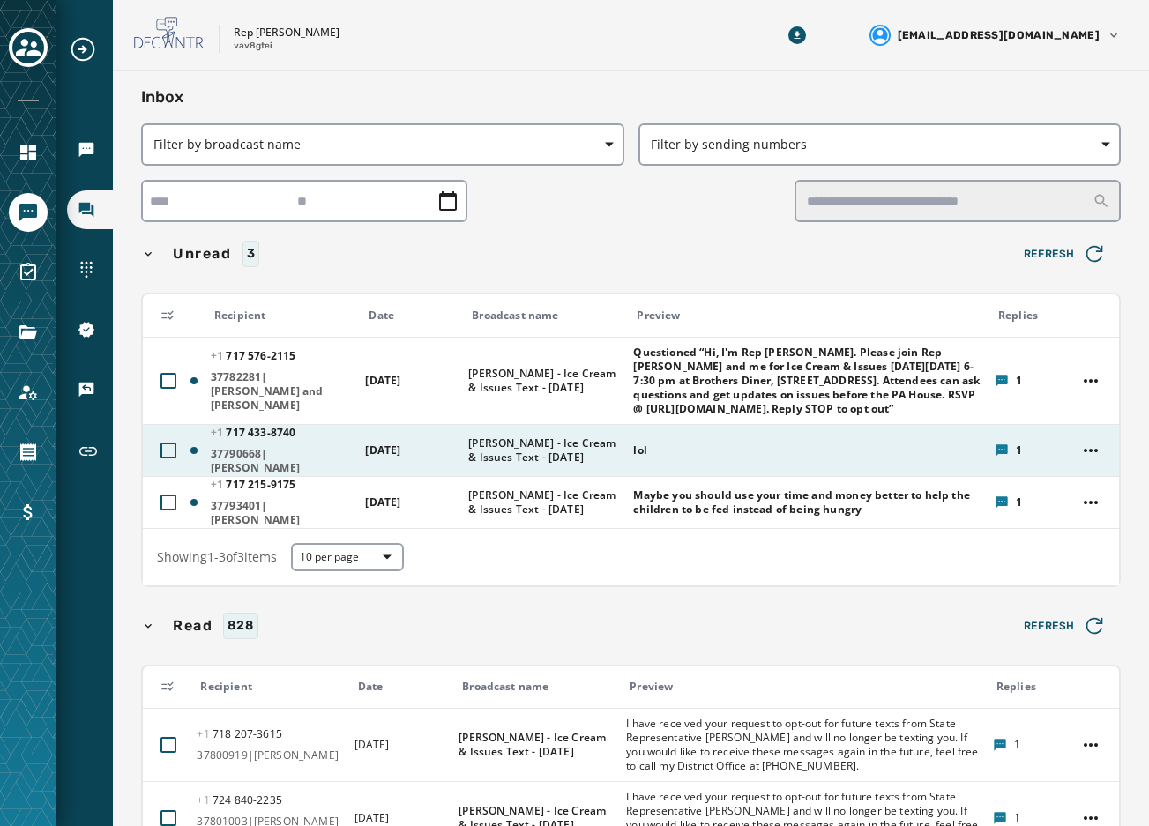
click at [623, 459] on td "lol" at bounding box center [803, 450] width 361 height 52
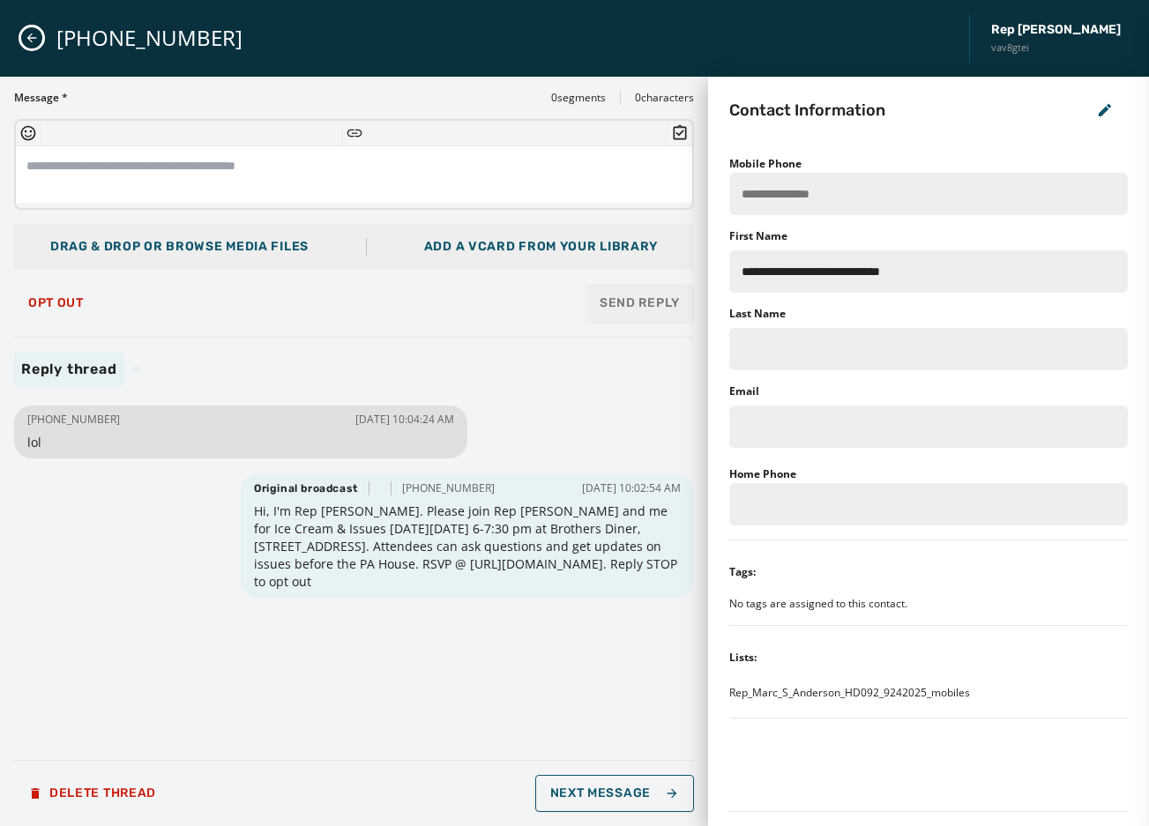
click at [29, 48] on button "Close admin drawer" at bounding box center [31, 37] width 21 height 21
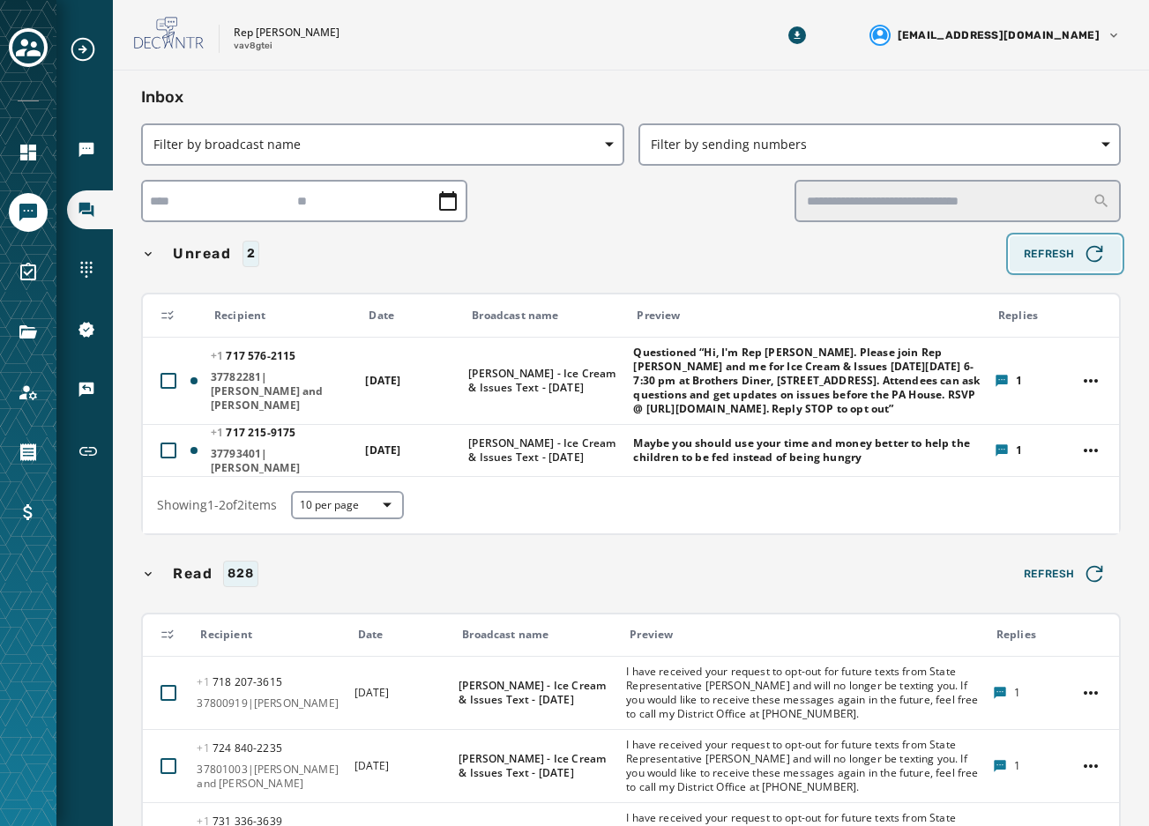
click at [1049, 250] on span "Refresh" at bounding box center [1065, 254] width 83 height 25
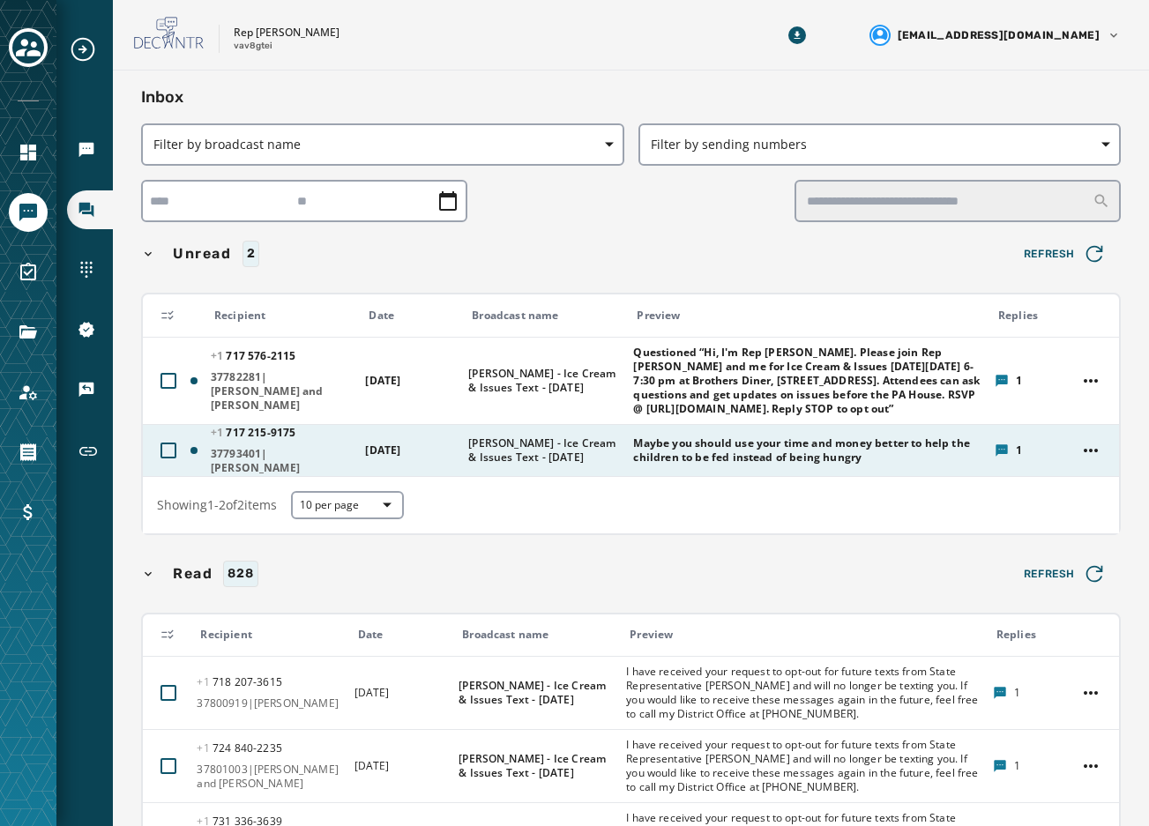
click at [655, 446] on div "Maybe you should use your time and money better to help the children to be fed …" at bounding box center [807, 450] width 349 height 42
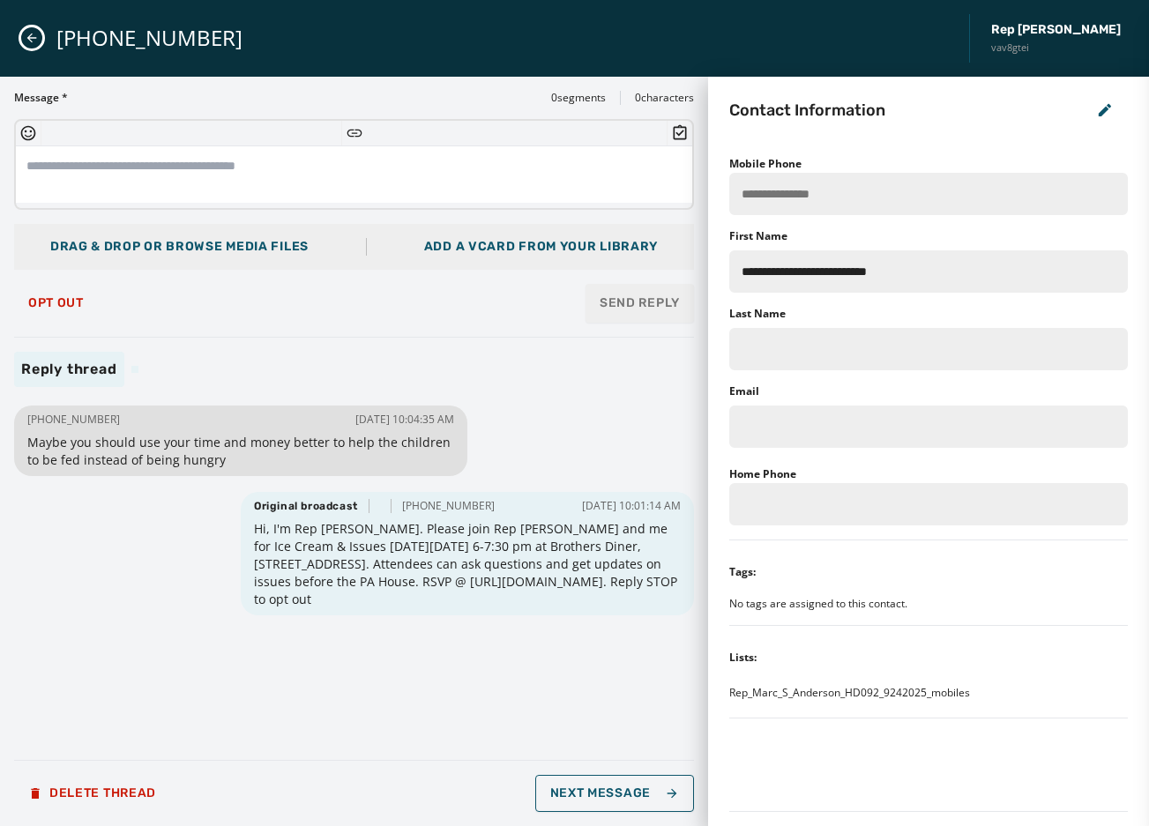
click at [40, 35] on button "Close admin drawer" at bounding box center [31, 37] width 21 height 21
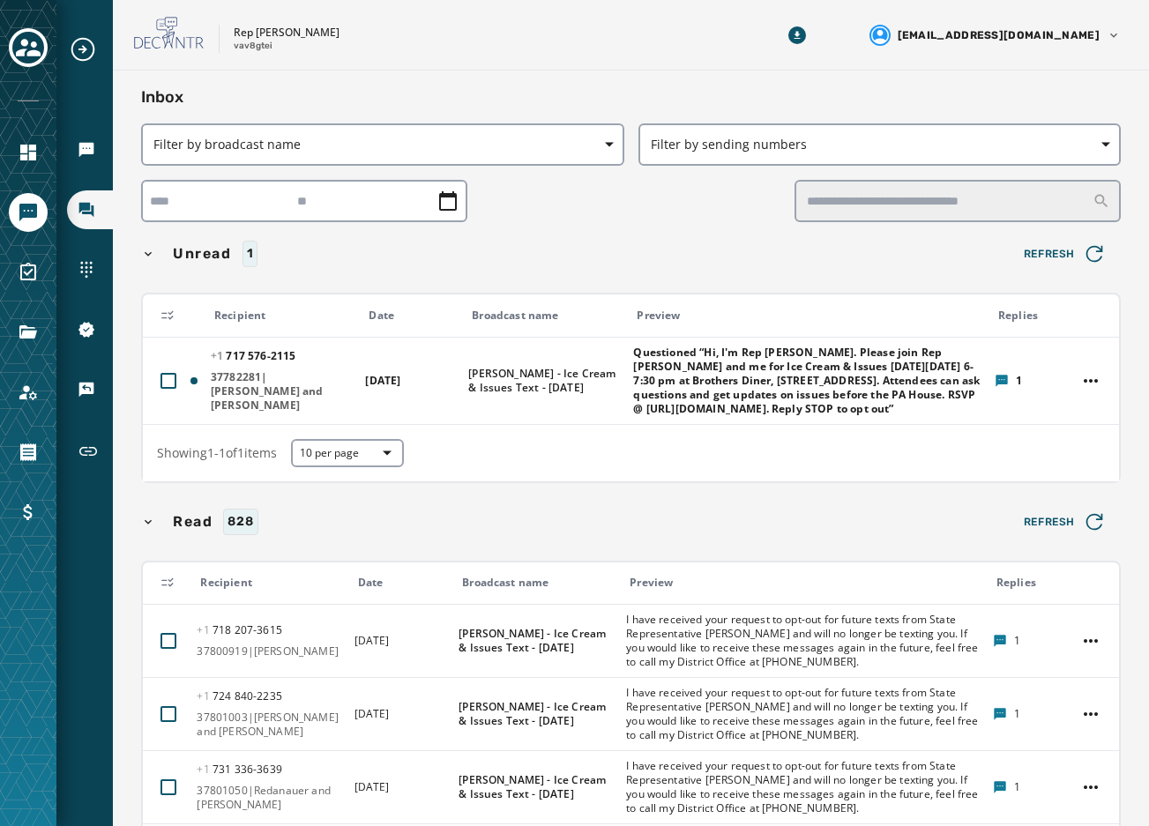
click at [1088, 275] on div "Unread 1 Refresh Recipient Date Broadcast name Preview Replies +1 717 576 - 211…" at bounding box center [631, 805] width 980 height 1138
click at [1082, 255] on icon "button" at bounding box center [1094, 254] width 25 height 25
click at [1042, 254] on span "Refresh" at bounding box center [1065, 254] width 83 height 25
click at [1051, 272] on div "Unread 1 Refresh Recipient Date Broadcast name Preview Replies +1 717 576 - 211…" at bounding box center [631, 805] width 980 height 1138
click at [1051, 265] on span "Refresh" at bounding box center [1065, 254] width 83 height 25
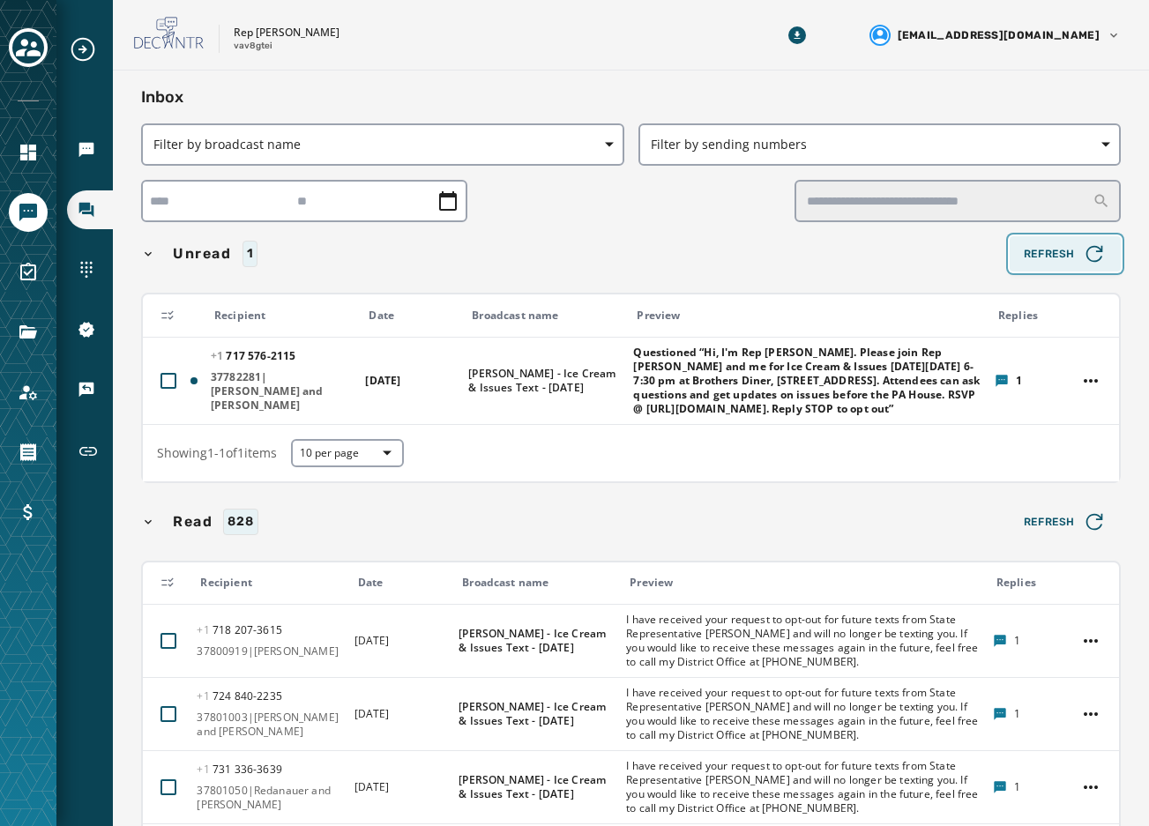
click at [1026, 254] on span "Refresh" at bounding box center [1065, 254] width 83 height 25
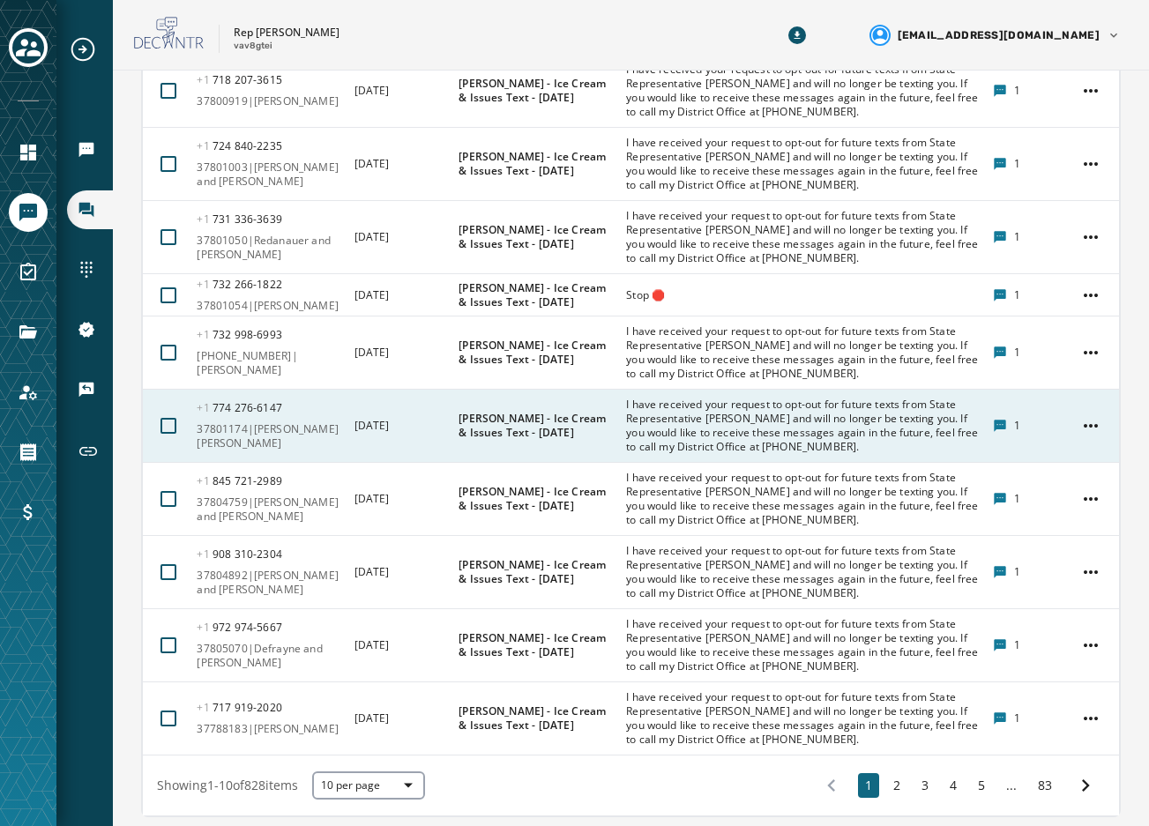
scroll to position [646, 0]
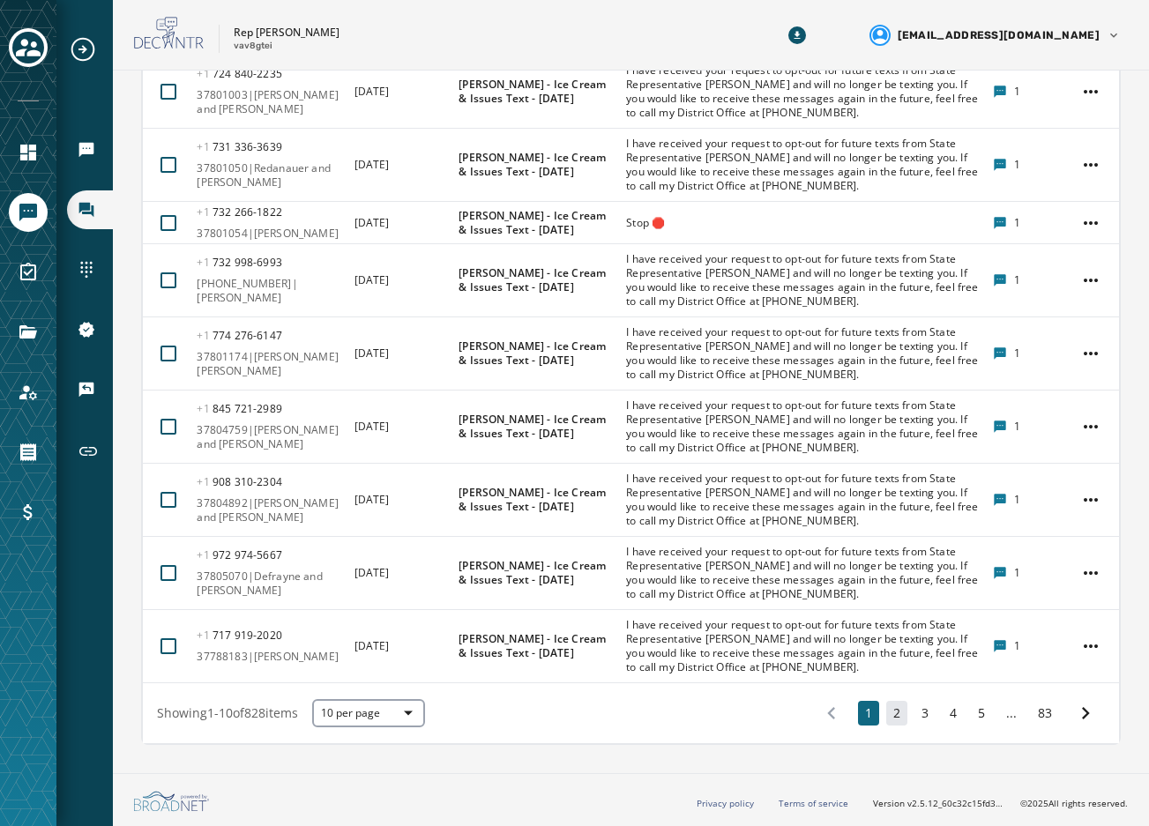
click at [886, 716] on button "2" at bounding box center [896, 713] width 21 height 25
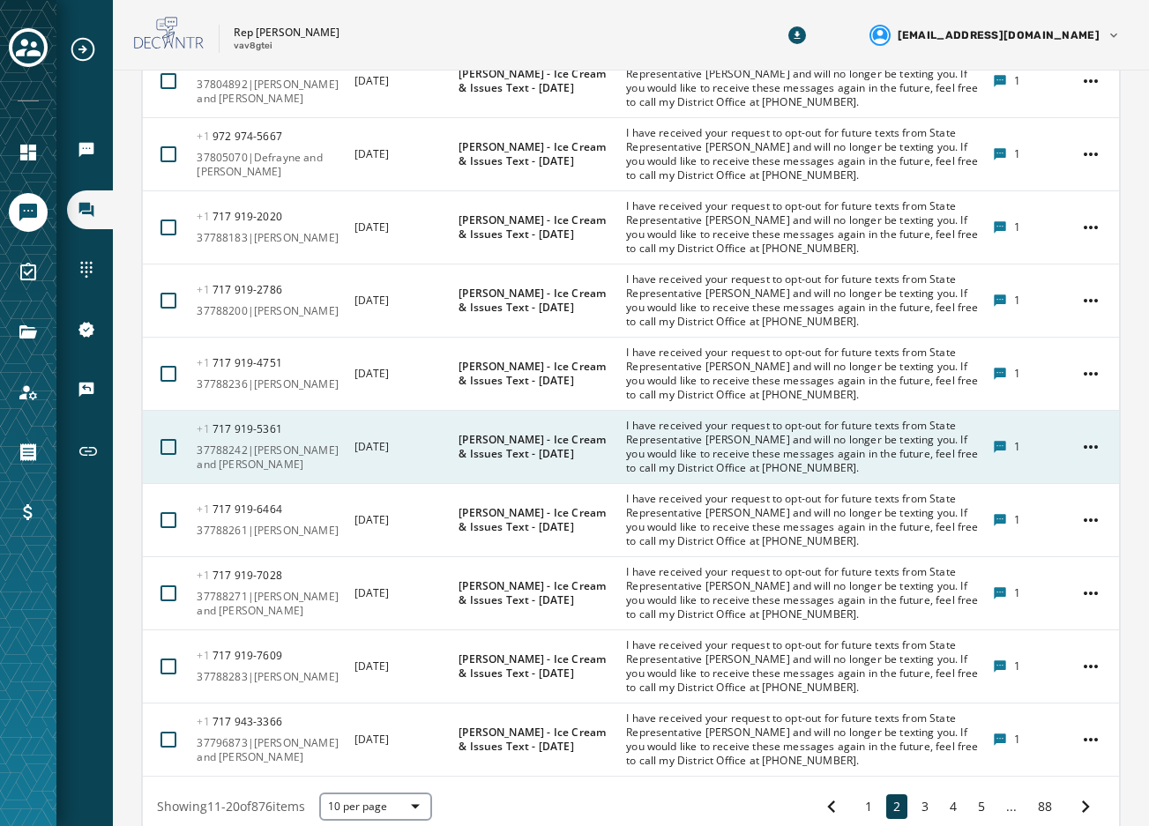
scroll to position [668, 0]
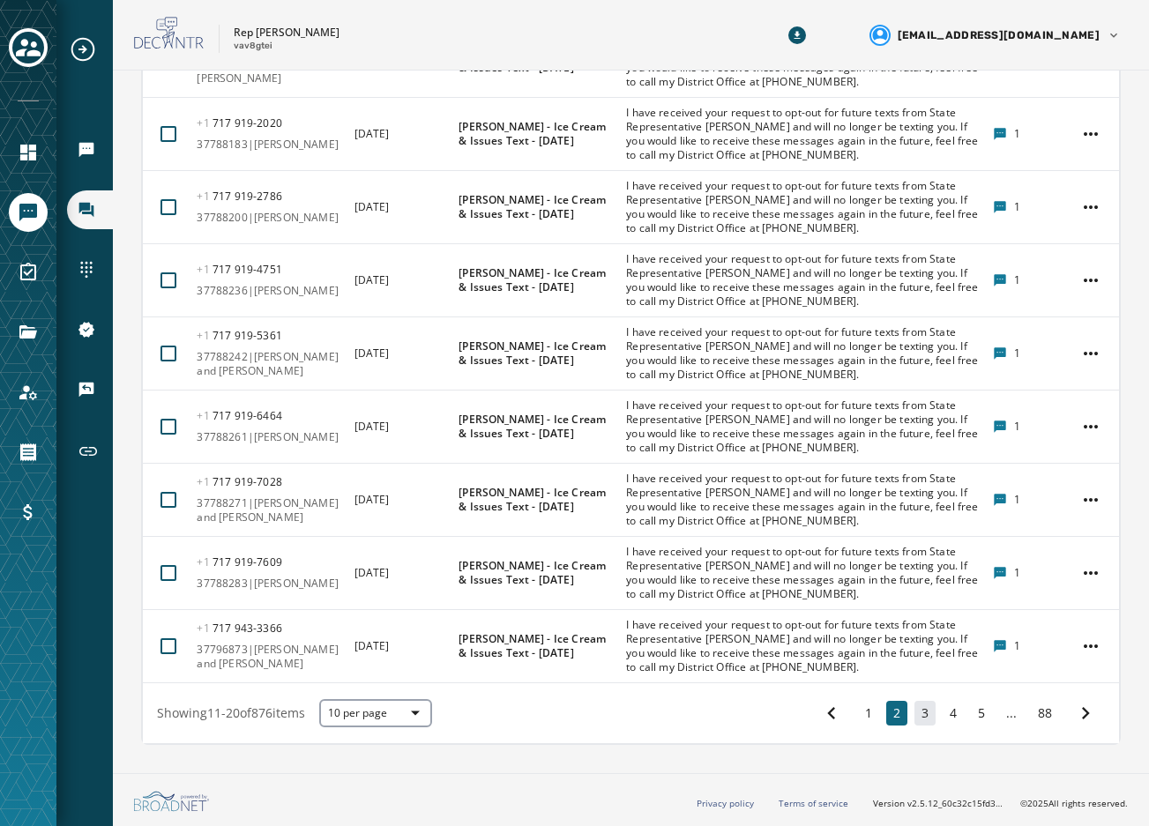
click at [914, 706] on button "3" at bounding box center [924, 713] width 21 height 25
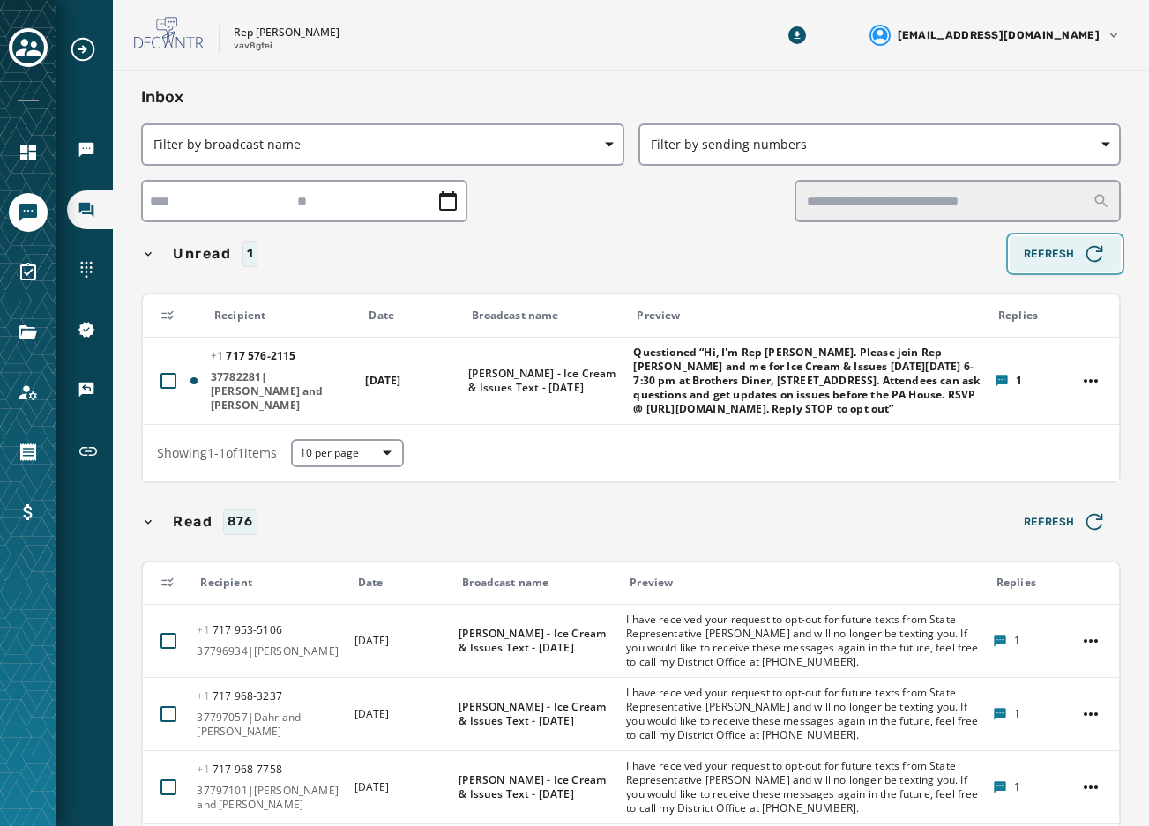
click at [1024, 265] on span "Refresh" at bounding box center [1065, 254] width 83 height 25
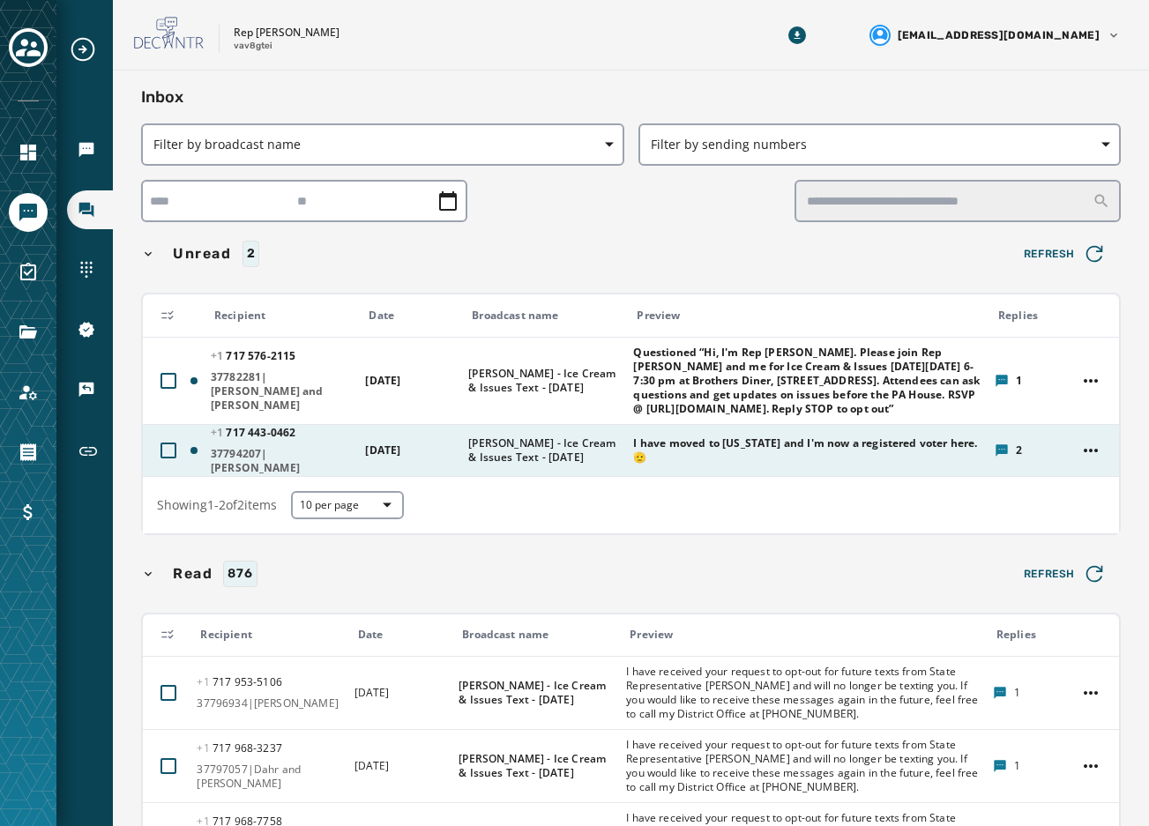
click at [698, 453] on span "I have moved to Virginia and I'm now a registered voter here. 🫡" at bounding box center [807, 450] width 349 height 28
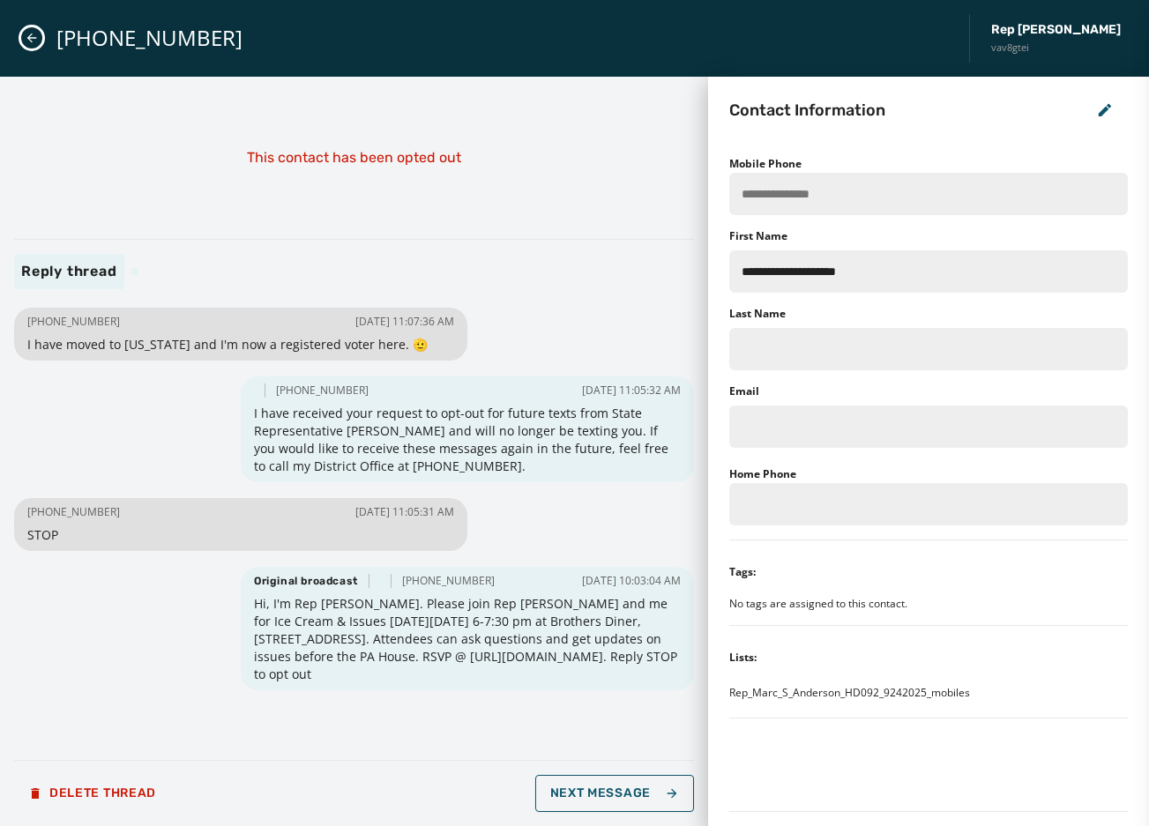
click at [29, 35] on icon "Close admin drawer" at bounding box center [32, 38] width 14 height 14
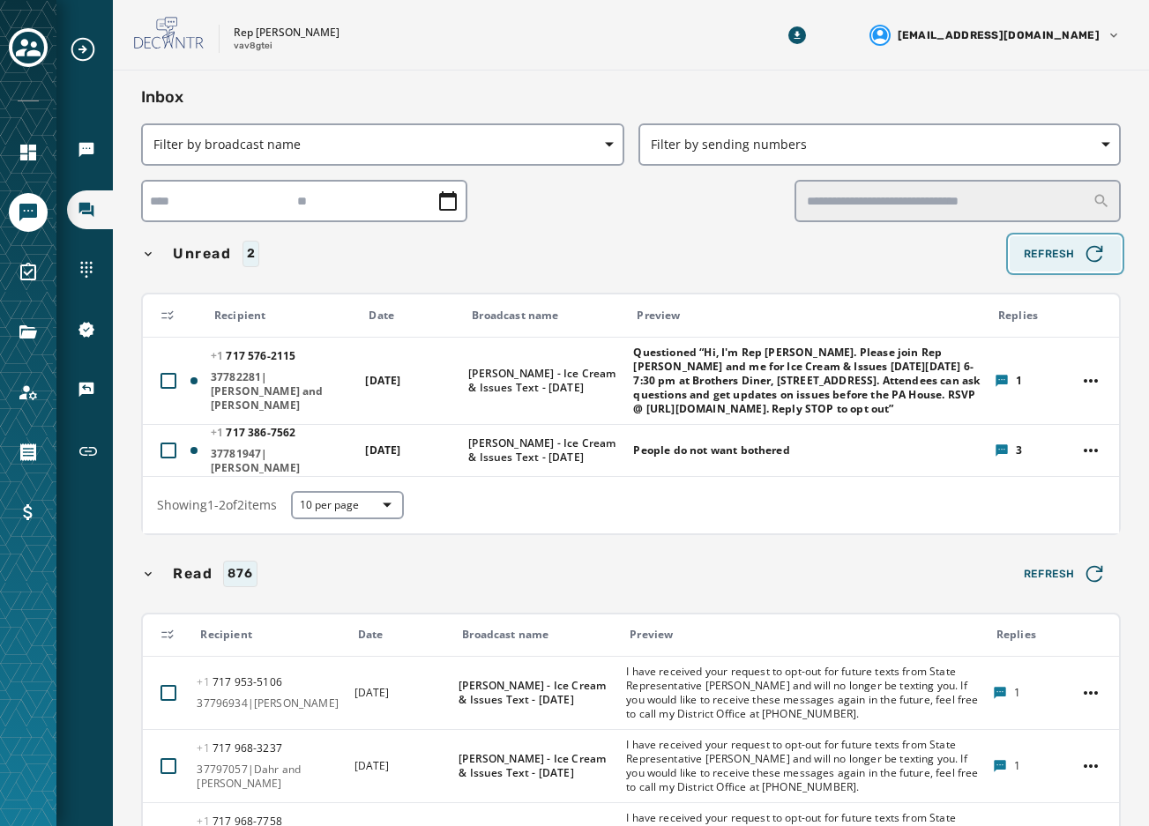
click at [1078, 266] on button "Refresh" at bounding box center [1065, 253] width 111 height 35
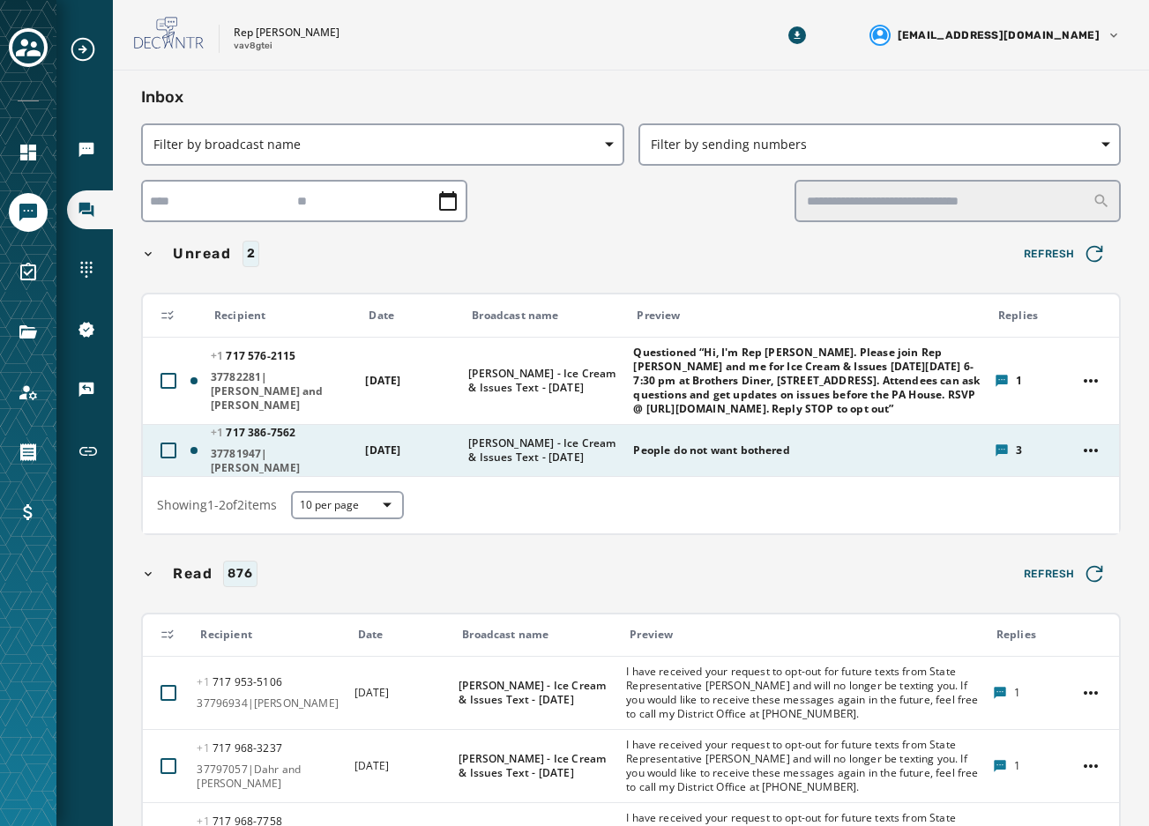
click at [778, 465] on div "People do not want bothered" at bounding box center [807, 450] width 349 height 28
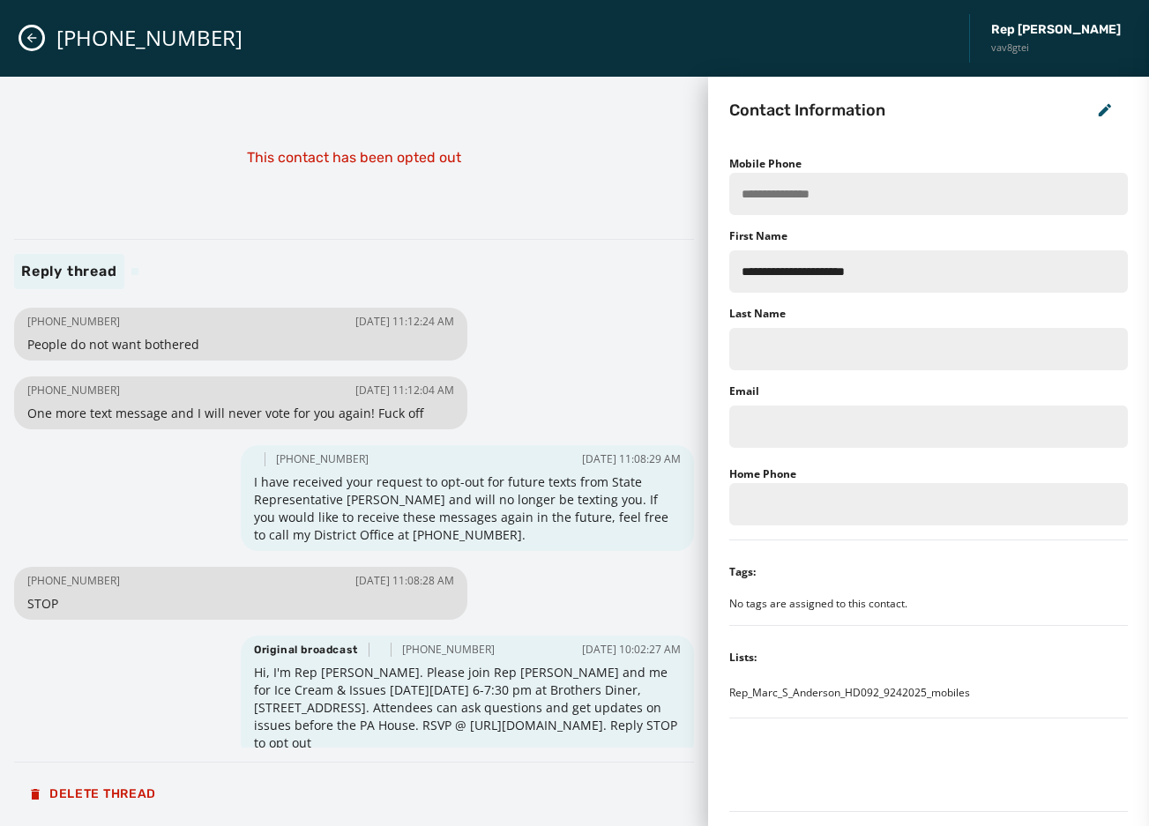
click at [23, 38] on button "Close admin drawer" at bounding box center [31, 37] width 21 height 21
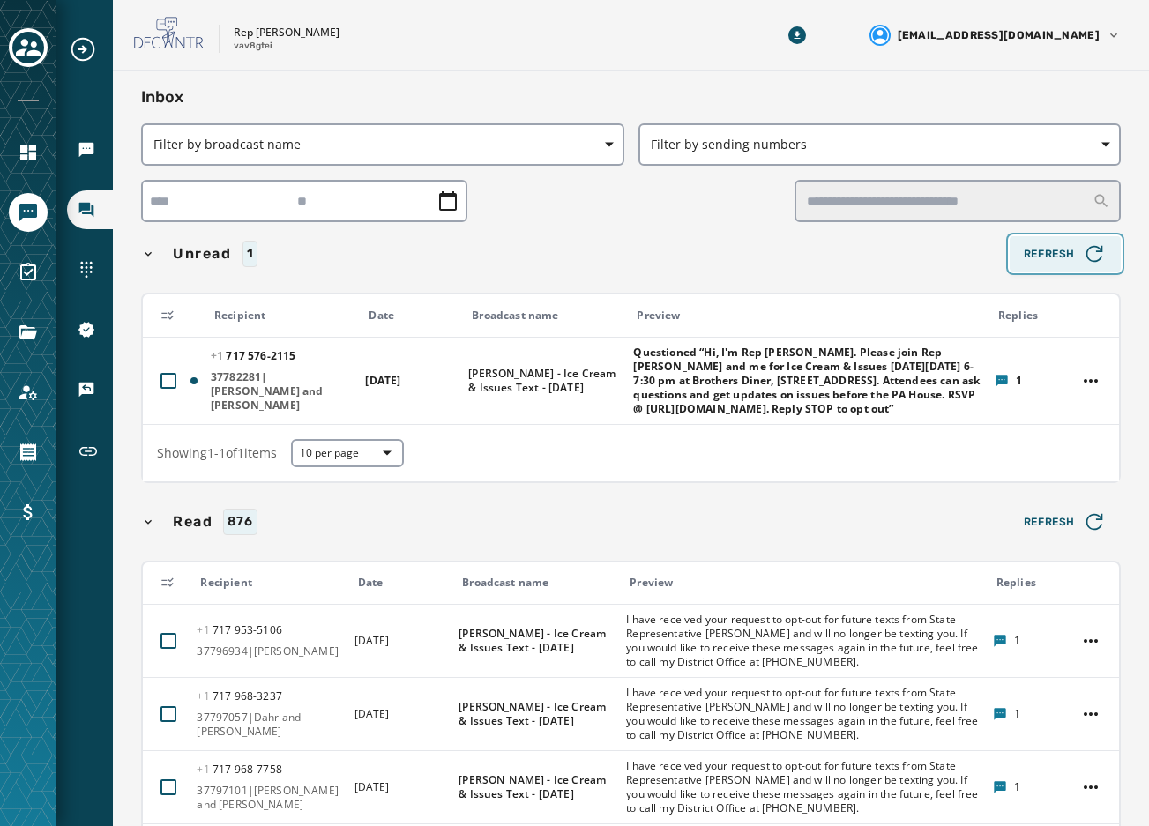
click at [1045, 259] on span "Refresh" at bounding box center [1065, 254] width 83 height 25
click at [1018, 238] on button "Refresh" at bounding box center [1065, 253] width 111 height 35
click at [1026, 249] on span "Refresh" at bounding box center [1065, 254] width 83 height 25
click at [1026, 248] on span "Refresh" at bounding box center [1065, 254] width 83 height 25
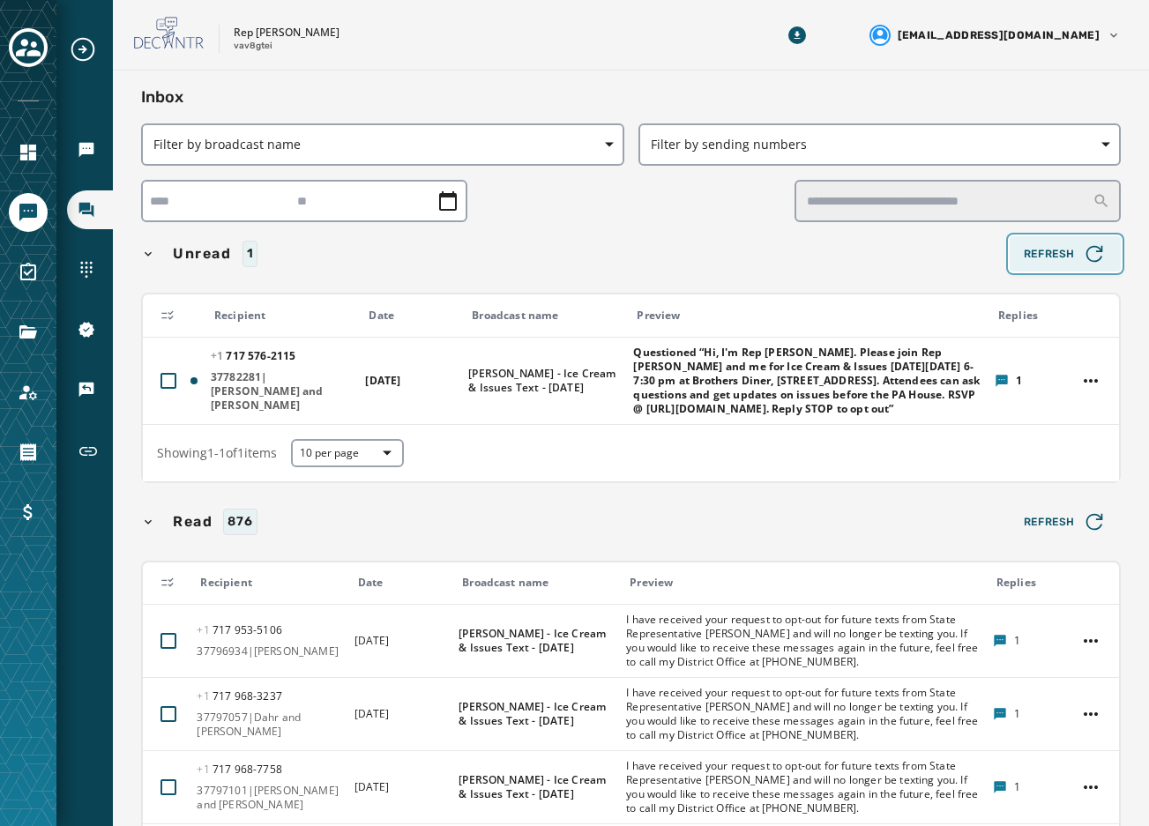
click at [1026, 247] on span "Refresh" at bounding box center [1065, 254] width 83 height 25
click at [1086, 258] on icon "button" at bounding box center [1094, 254] width 25 height 25
click at [1084, 258] on icon "button" at bounding box center [1094, 254] width 25 height 25
click at [1044, 265] on span "Refresh" at bounding box center [1065, 254] width 83 height 25
click at [1042, 252] on span "Refresh" at bounding box center [1065, 254] width 83 height 25
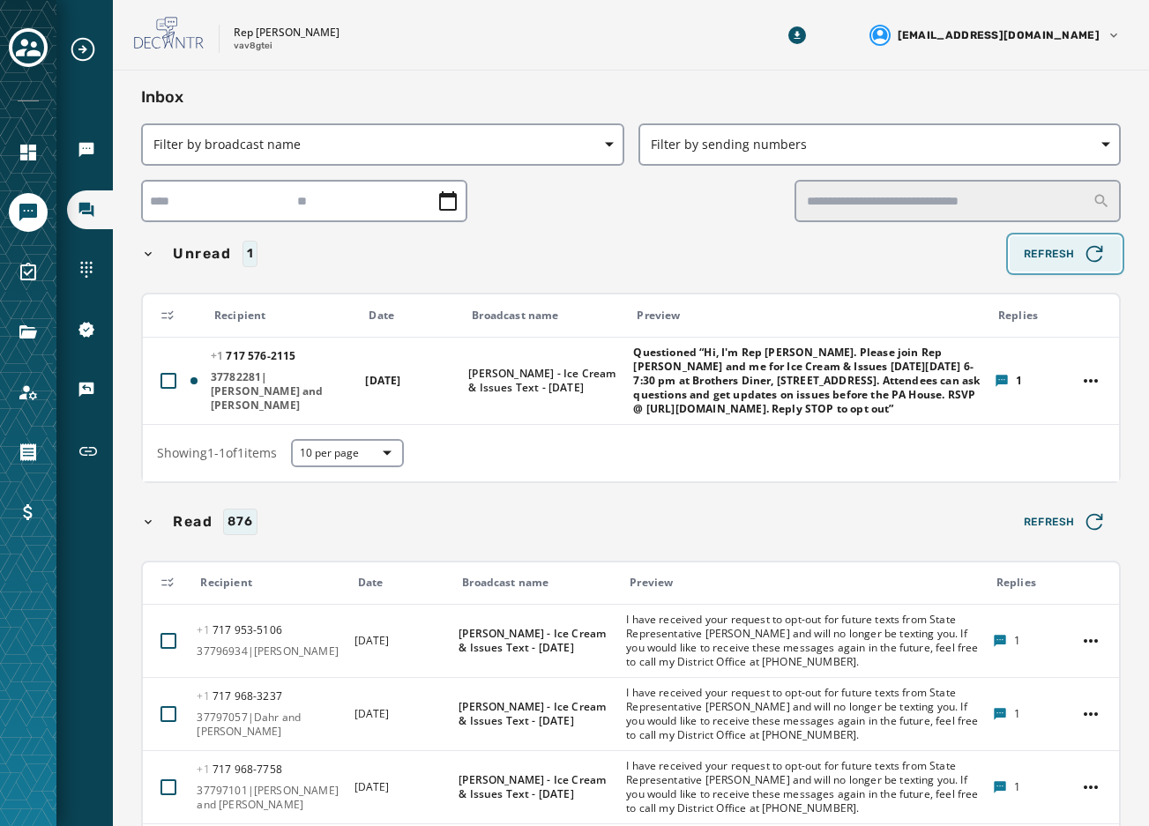
click at [1037, 258] on span "Refresh" at bounding box center [1065, 254] width 83 height 25
click at [1044, 255] on span "Refresh" at bounding box center [1065, 254] width 83 height 25
click at [1024, 251] on span "Refresh" at bounding box center [1065, 254] width 83 height 25
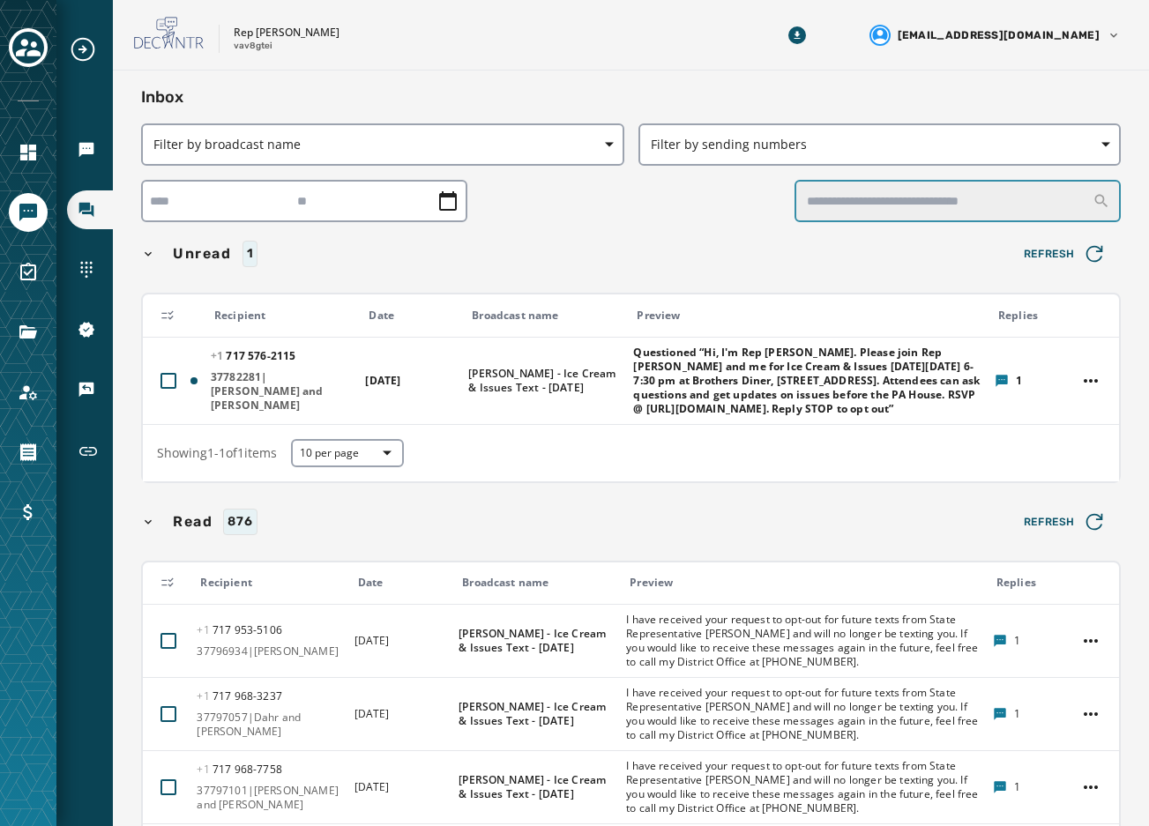
drag, startPoint x: 886, startPoint y: 213, endPoint x: 869, endPoint y: 205, distance: 19.0
click at [873, 208] on input "text" at bounding box center [958, 201] width 326 height 42
click at [727, 221] on div "Inbox Filter by broadcast name Filter by sending numbers Unread 1 Refresh Recip…" at bounding box center [631, 745] width 980 height 1321
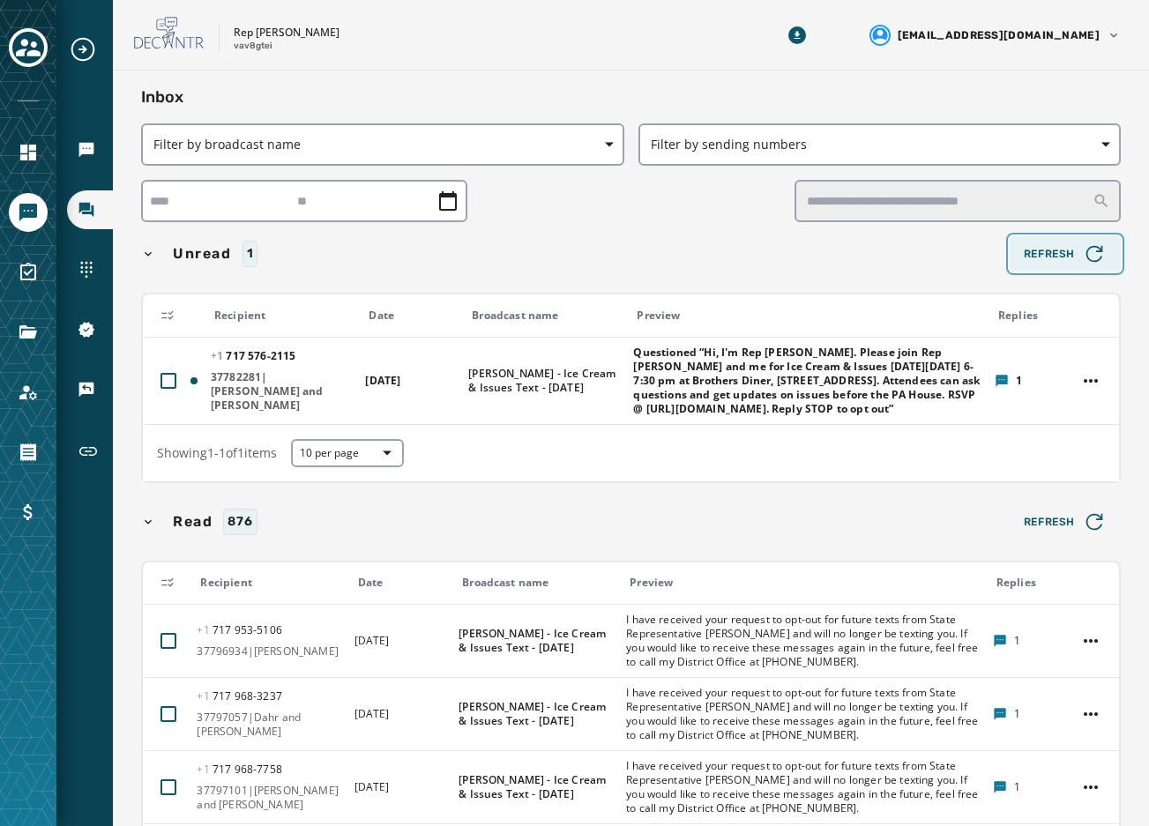
click at [1024, 257] on span "Refresh" at bounding box center [1065, 254] width 83 height 25
click at [1053, 257] on span "Refresh" at bounding box center [1065, 254] width 83 height 25
click at [1088, 251] on icon "button" at bounding box center [1094, 254] width 17 height 17
click at [650, 224] on div "Inbox Filter by broadcast name Filter by sending numbers Unread 1 Refresh Recip…" at bounding box center [631, 745] width 980 height 1321
click at [1061, 242] on span "Refresh" at bounding box center [1065, 254] width 83 height 25
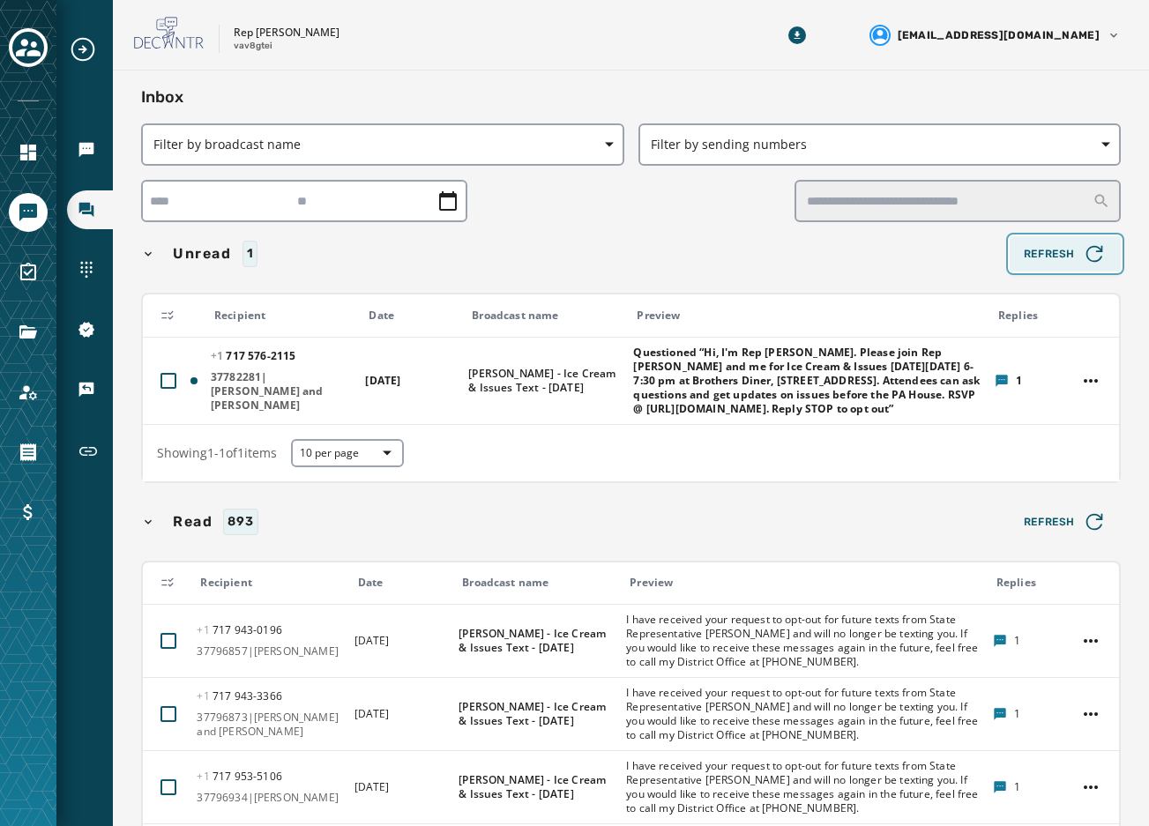
click at [1062, 259] on span "Refresh" at bounding box center [1065, 254] width 83 height 25
click at [1092, 252] on icon "button" at bounding box center [1094, 254] width 25 height 25
click at [830, 258] on div "Unread 1" at bounding box center [572, 254] width 862 height 26
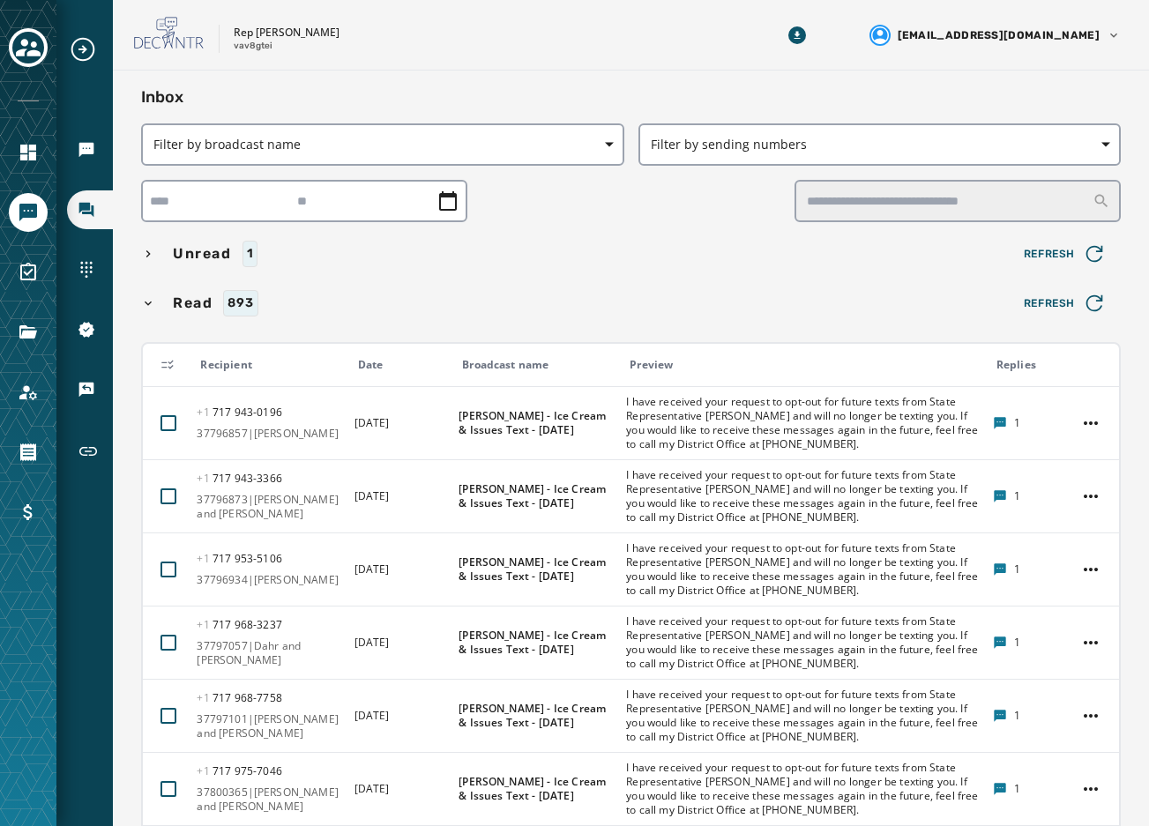
click at [820, 263] on div "Unread 1" at bounding box center [572, 254] width 862 height 26
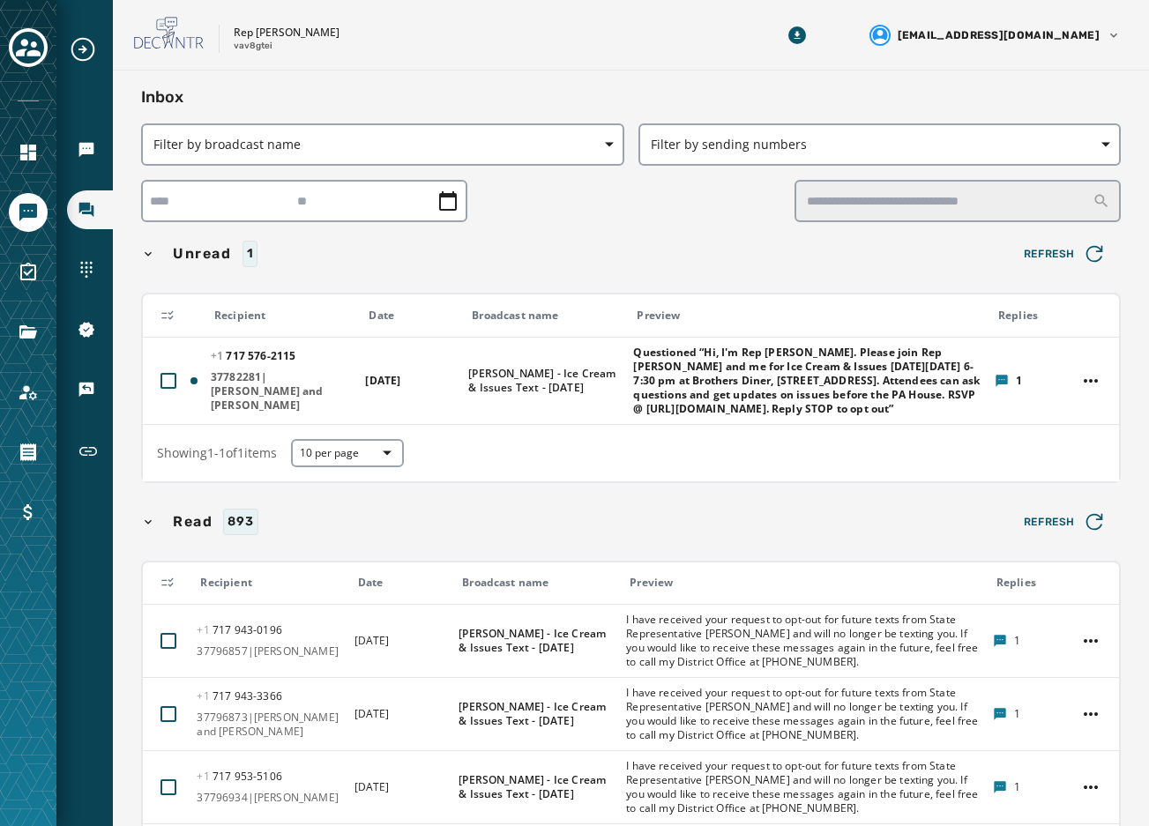
drag, startPoint x: 261, startPoint y: 260, endPoint x: 229, endPoint y: 260, distance: 31.7
click at [229, 260] on div "Unread 1" at bounding box center [572, 254] width 862 height 26
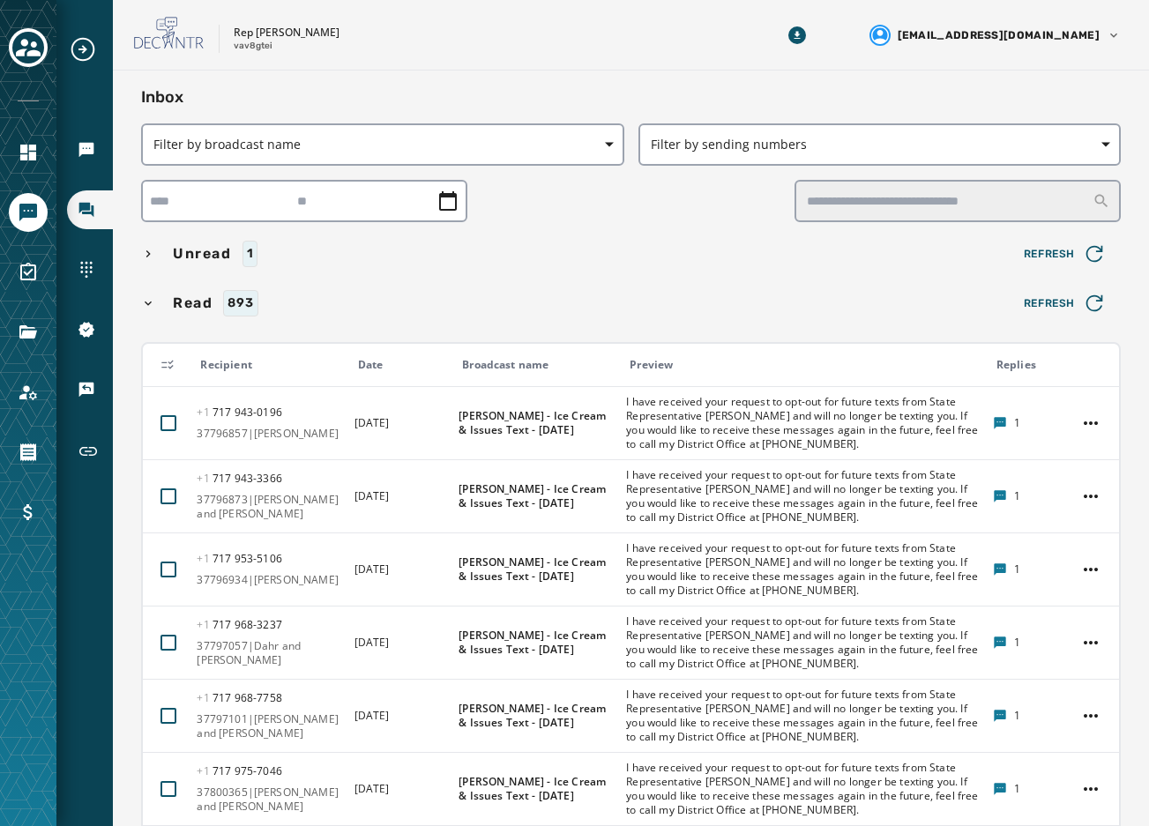
click at [211, 249] on span "Unread" at bounding box center [202, 253] width 66 height 21
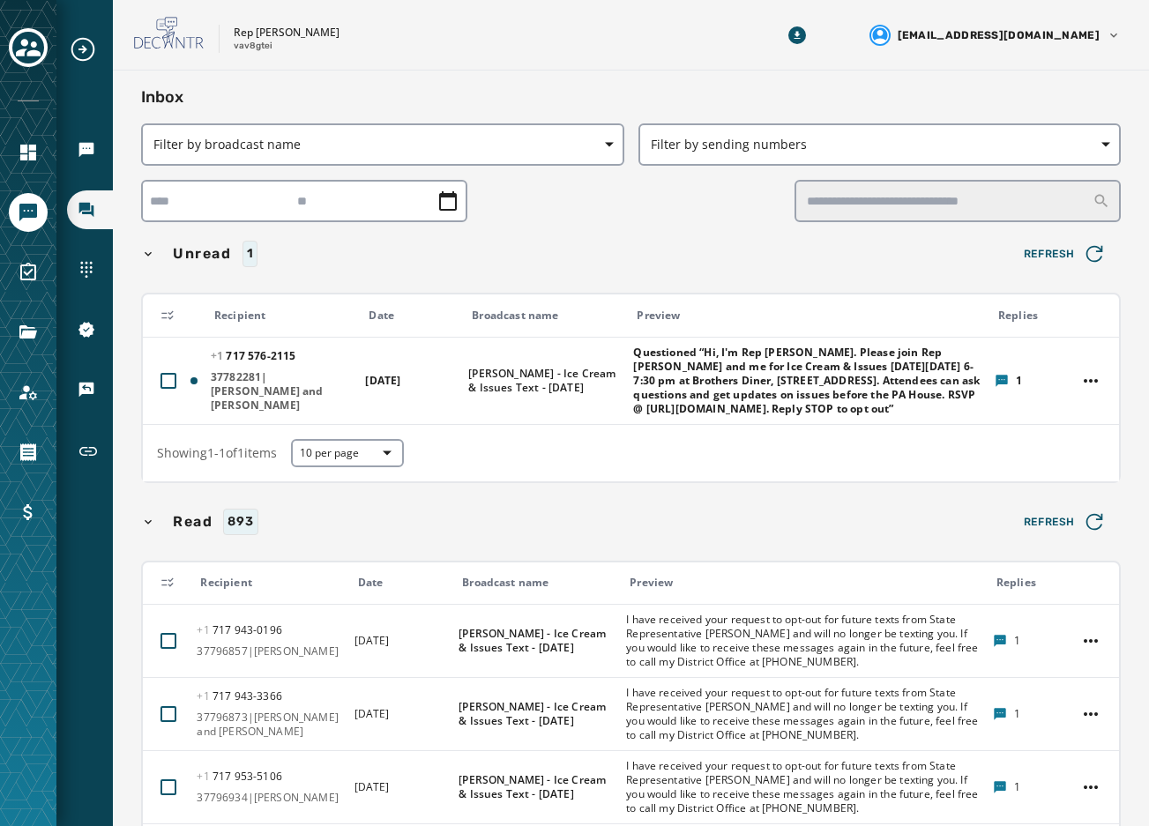
drag, startPoint x: 173, startPoint y: 250, endPoint x: 258, endPoint y: 259, distance: 86.0
click at [253, 261] on div "Unread 1" at bounding box center [572, 254] width 862 height 26
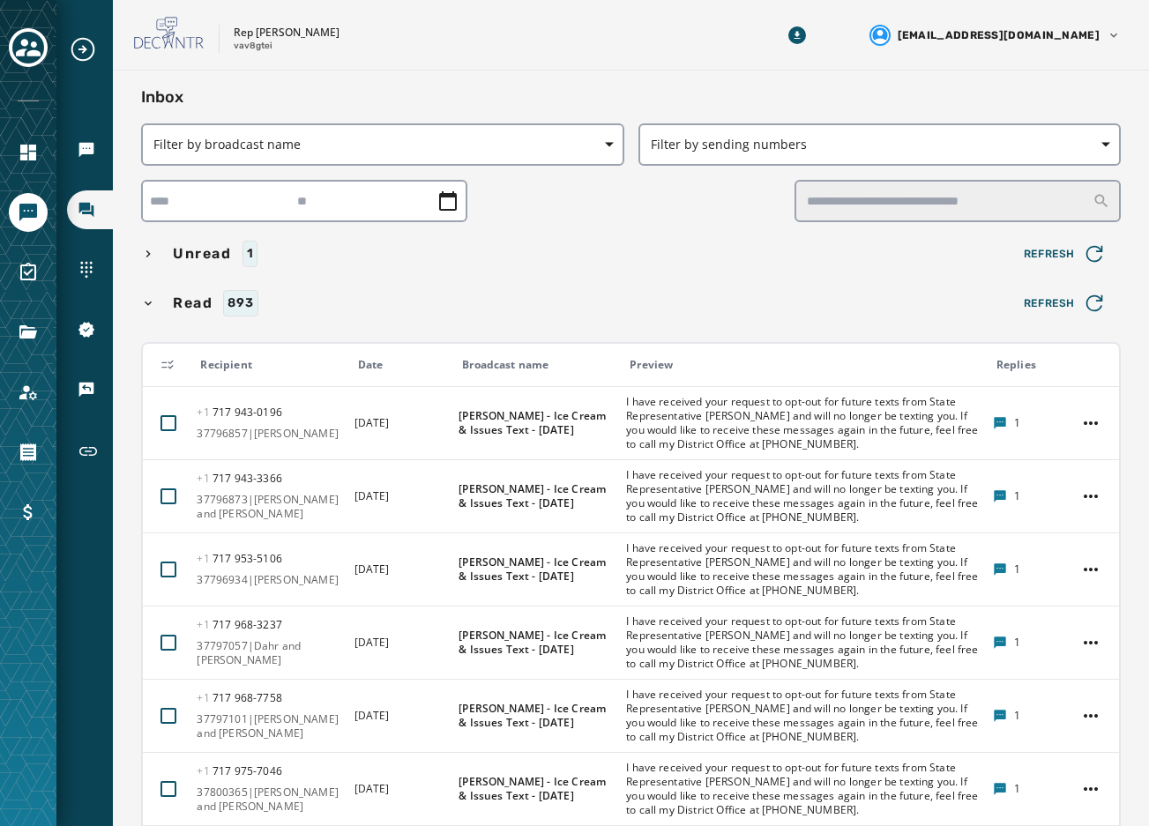
click at [278, 257] on div "Unread 1" at bounding box center [572, 254] width 862 height 26
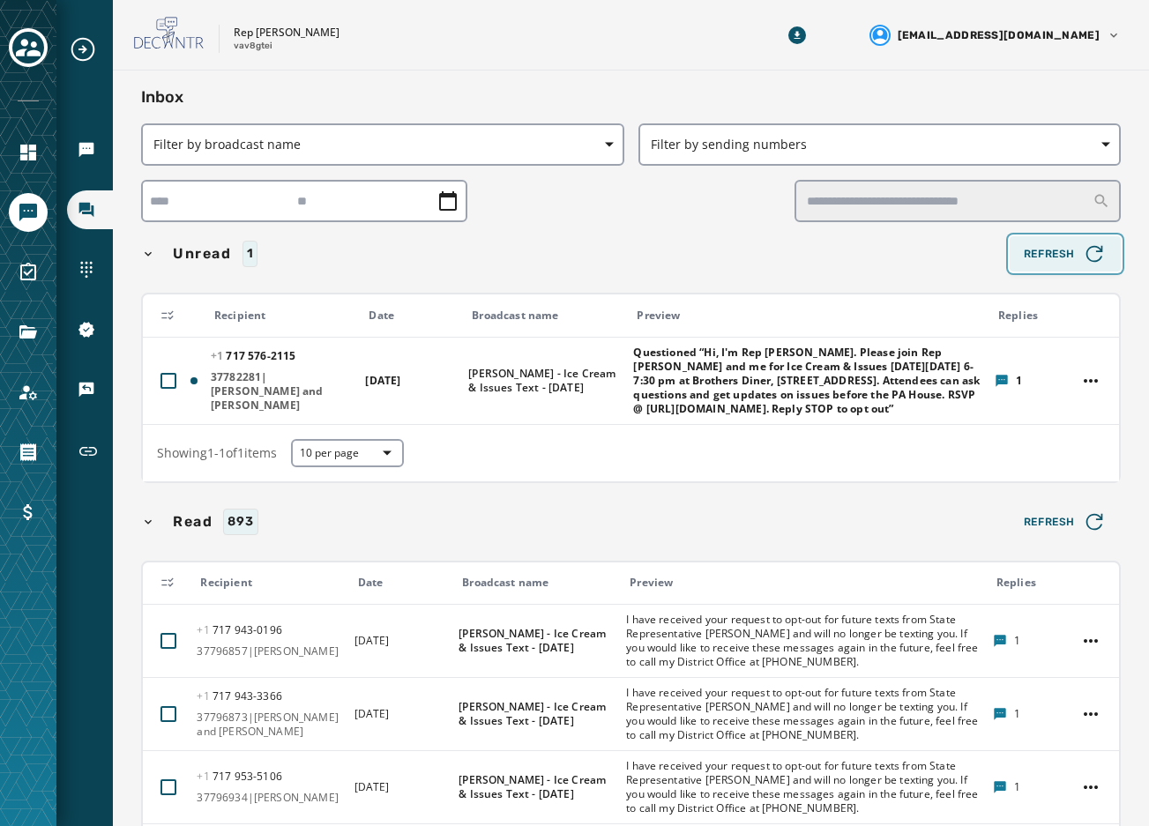
click at [1024, 255] on span "Refresh" at bounding box center [1065, 254] width 83 height 25
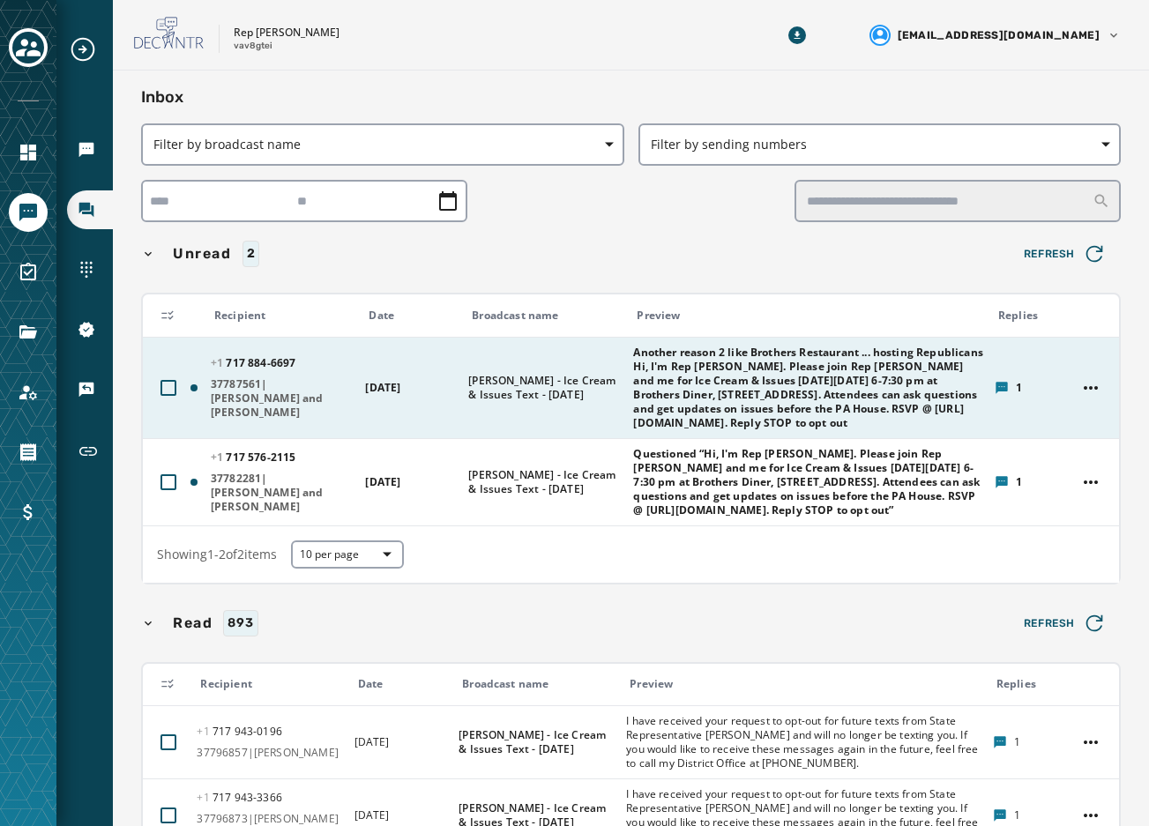
click at [797, 394] on span "Another reason 2 like Brothers Restaurant ... hosting Republicans Hi, I'm Rep […" at bounding box center [807, 388] width 349 height 85
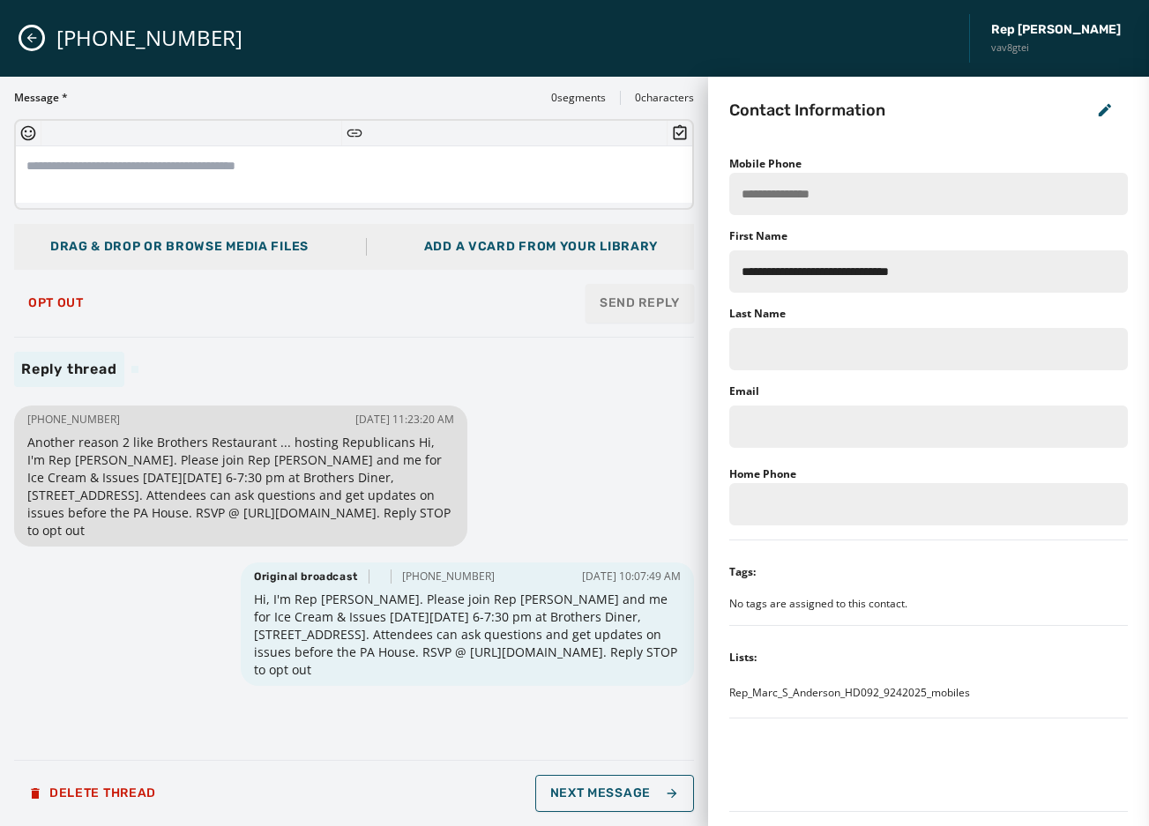
click at [26, 38] on icon "Close admin drawer" at bounding box center [32, 38] width 14 height 14
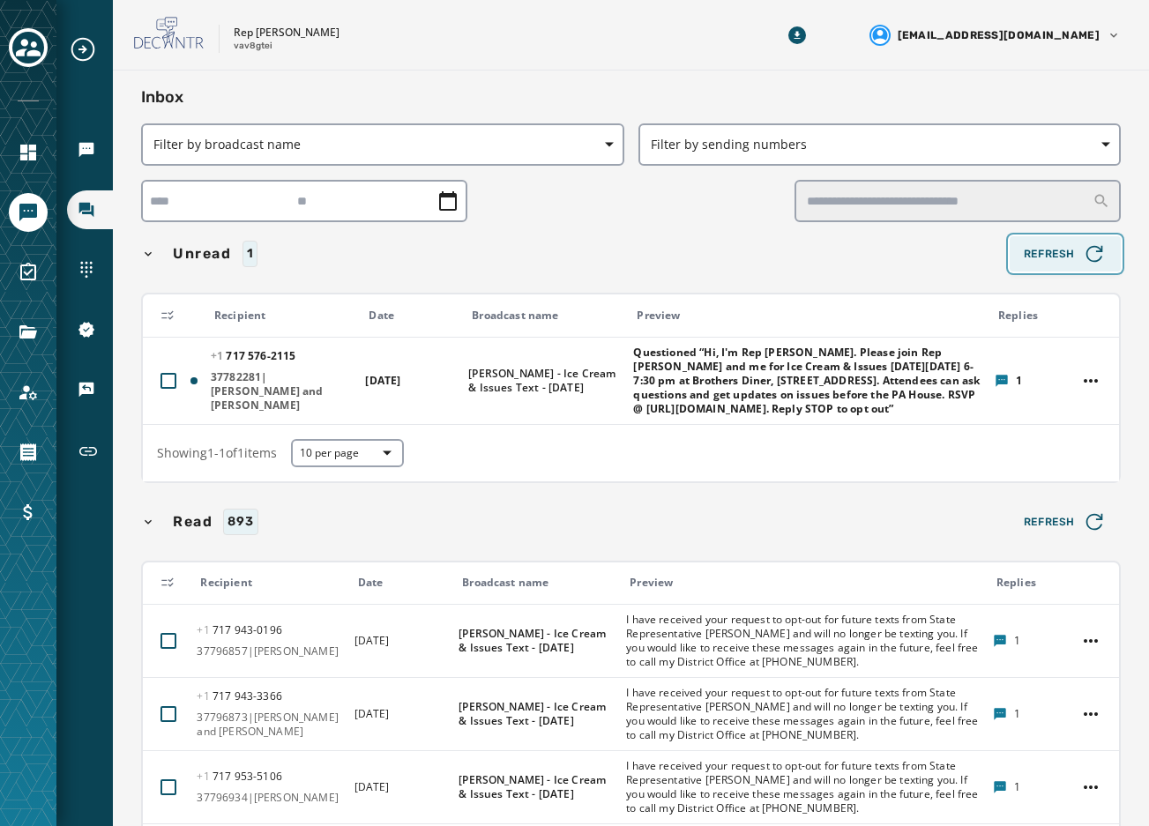
click at [1055, 250] on span "Refresh" at bounding box center [1065, 254] width 83 height 25
click at [1026, 269] on button "Refresh" at bounding box center [1065, 253] width 111 height 35
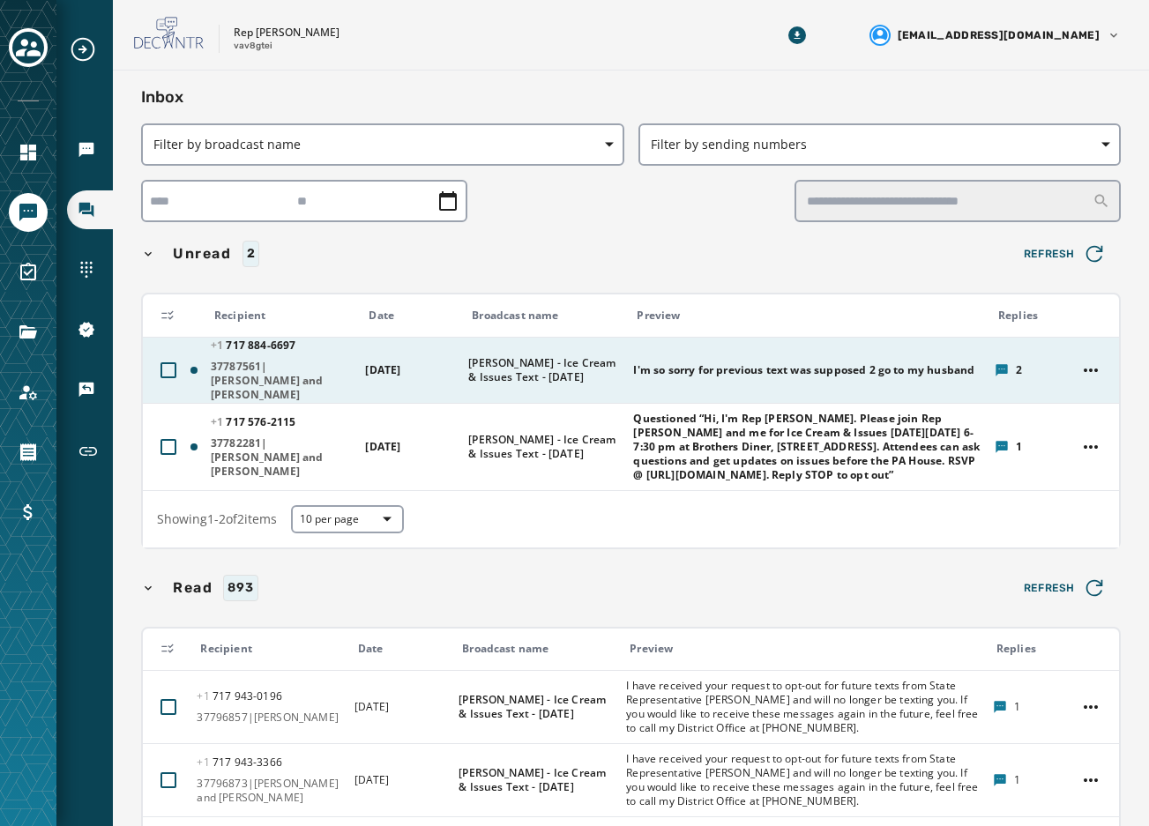
click at [857, 379] on td "I'm so sorry for previous text was supposed 2 go to my husband" at bounding box center [803, 370] width 361 height 66
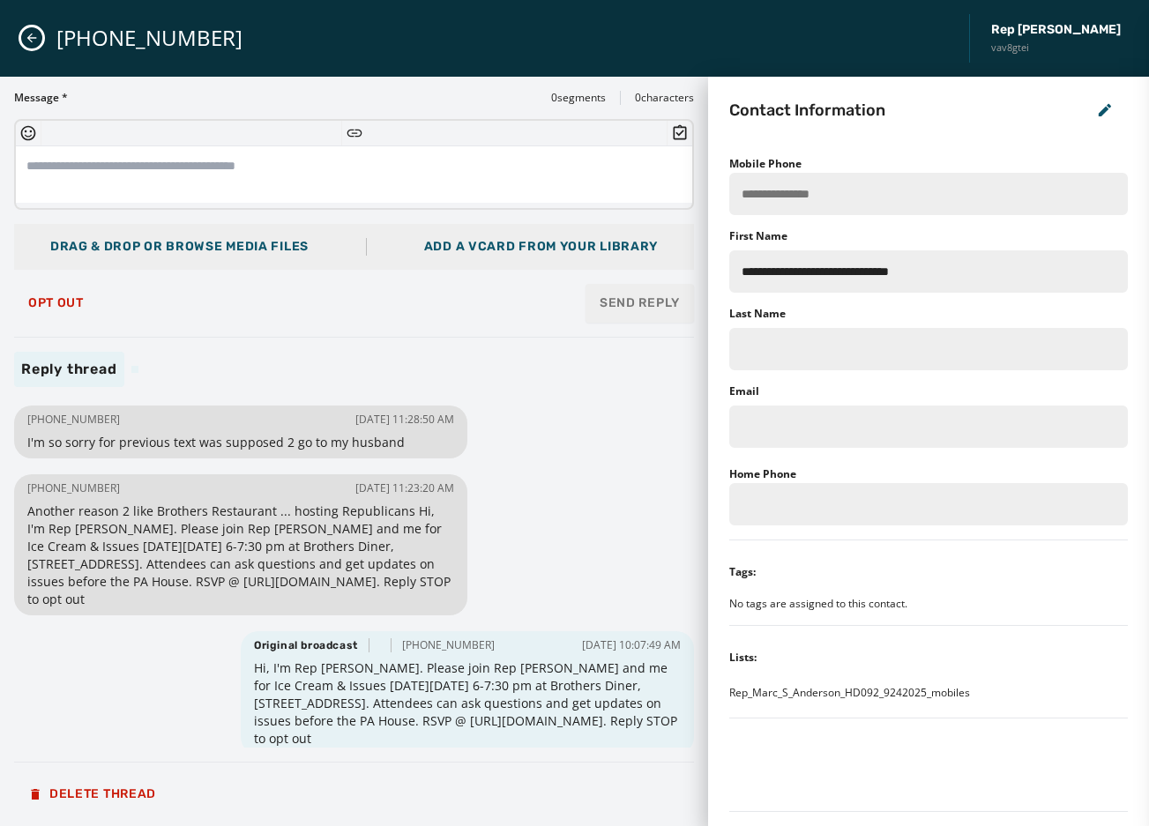
click at [32, 47] on button "Close admin drawer" at bounding box center [31, 37] width 21 height 21
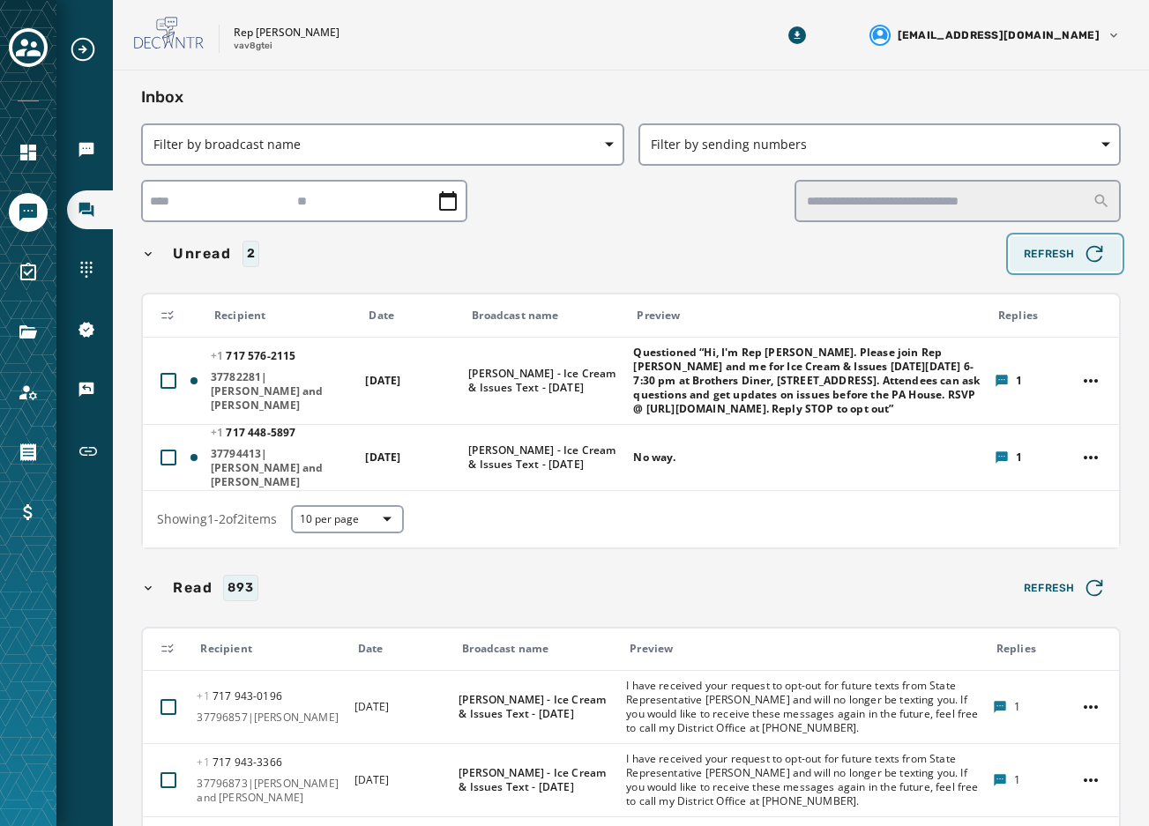
click at [1082, 254] on icon "button" at bounding box center [1094, 254] width 25 height 25
click at [1082, 255] on icon "button" at bounding box center [1094, 254] width 25 height 25
click at [1063, 265] on span "Refresh" at bounding box center [1065, 254] width 83 height 25
